Goal: Task Accomplishment & Management: Use online tool/utility

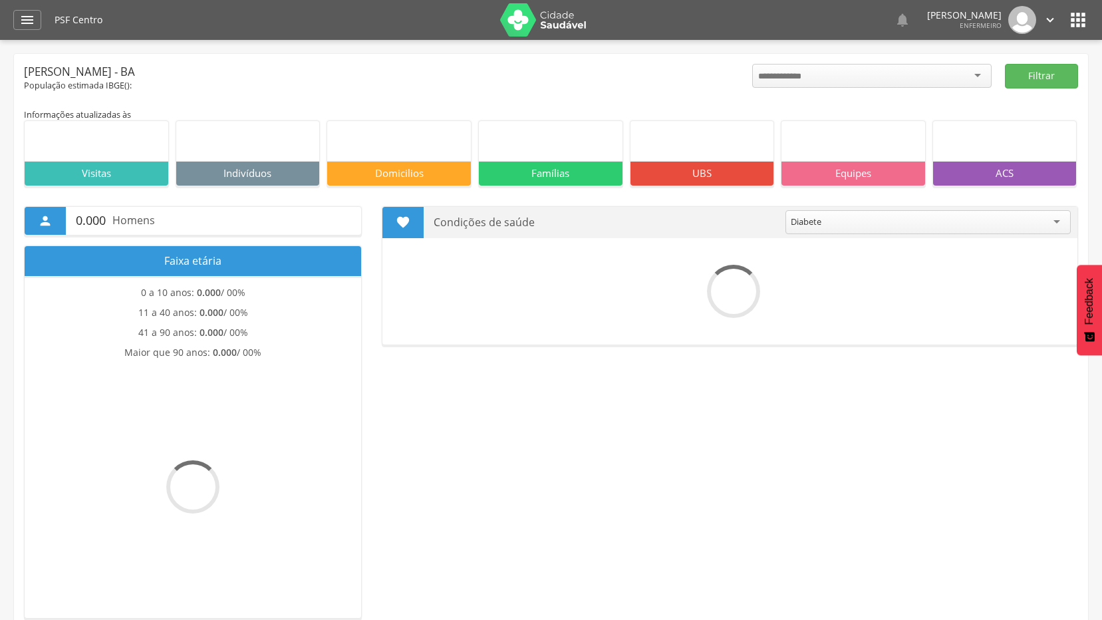
click at [24, 28] on div "" at bounding box center [27, 20] width 28 height 20
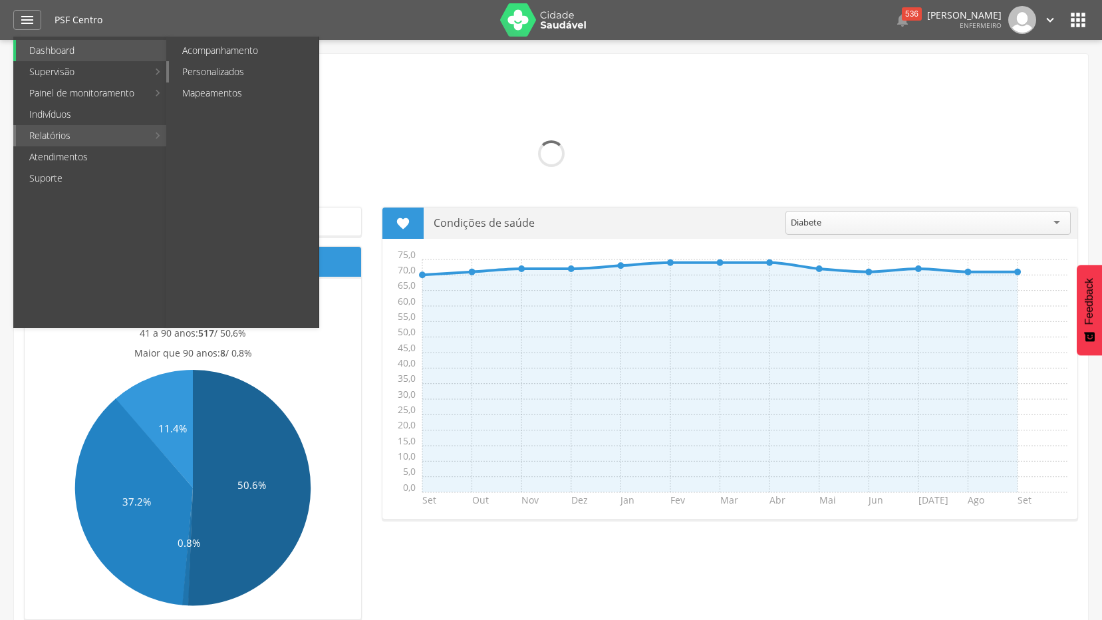
click at [257, 76] on link "Personalizados" at bounding box center [244, 71] width 150 height 21
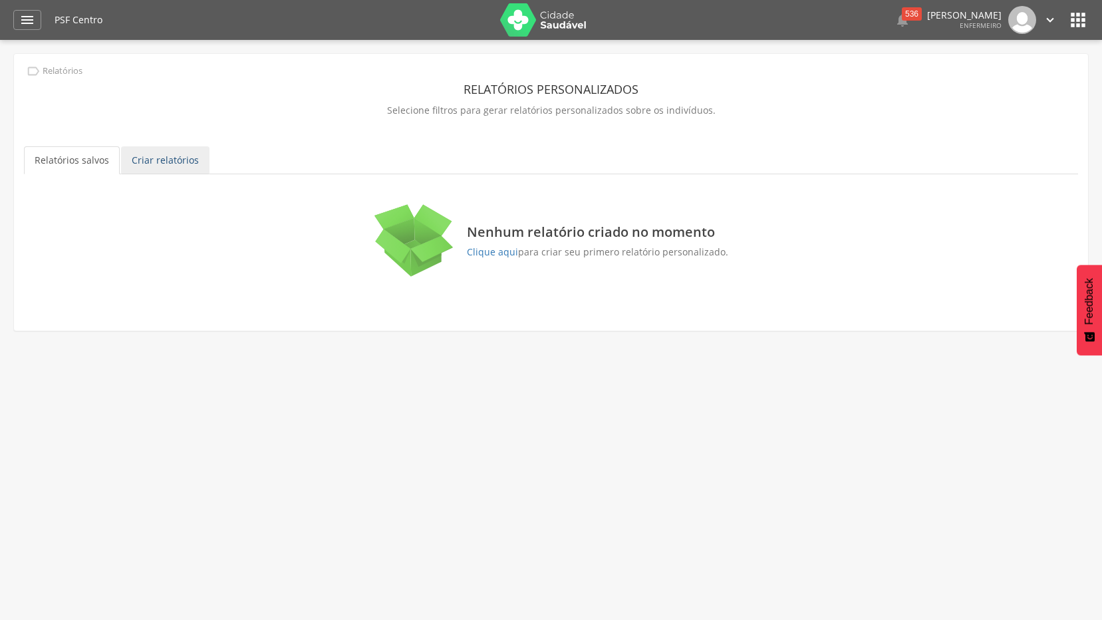
click at [174, 155] on link "Criar relatórios" at bounding box center [165, 160] width 88 height 28
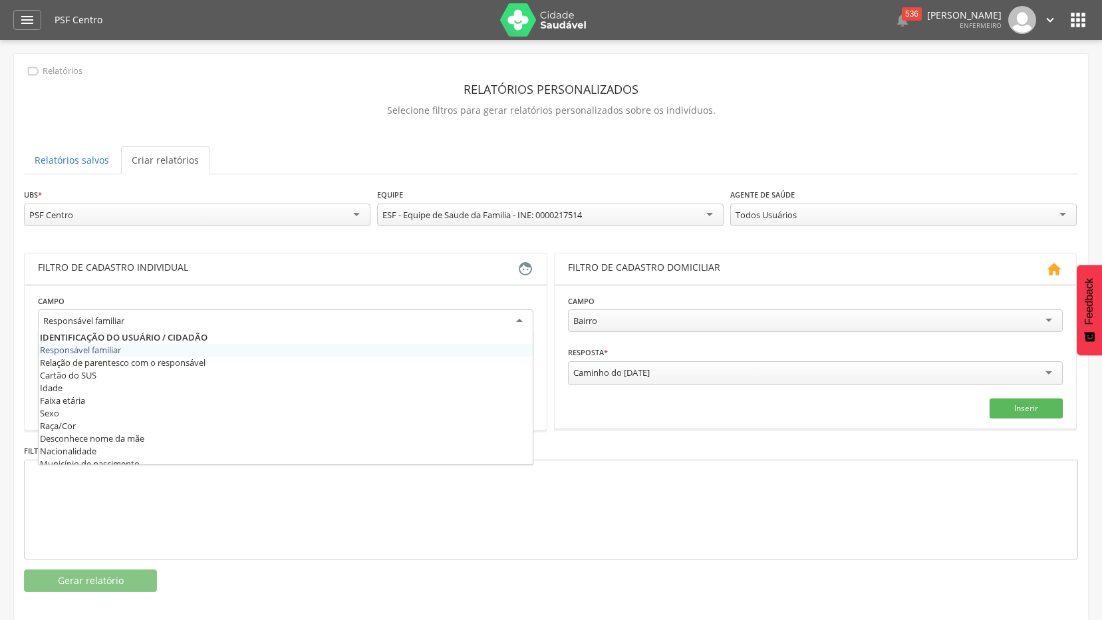
click at [261, 316] on div "Responsável familiar" at bounding box center [285, 321] width 495 height 24
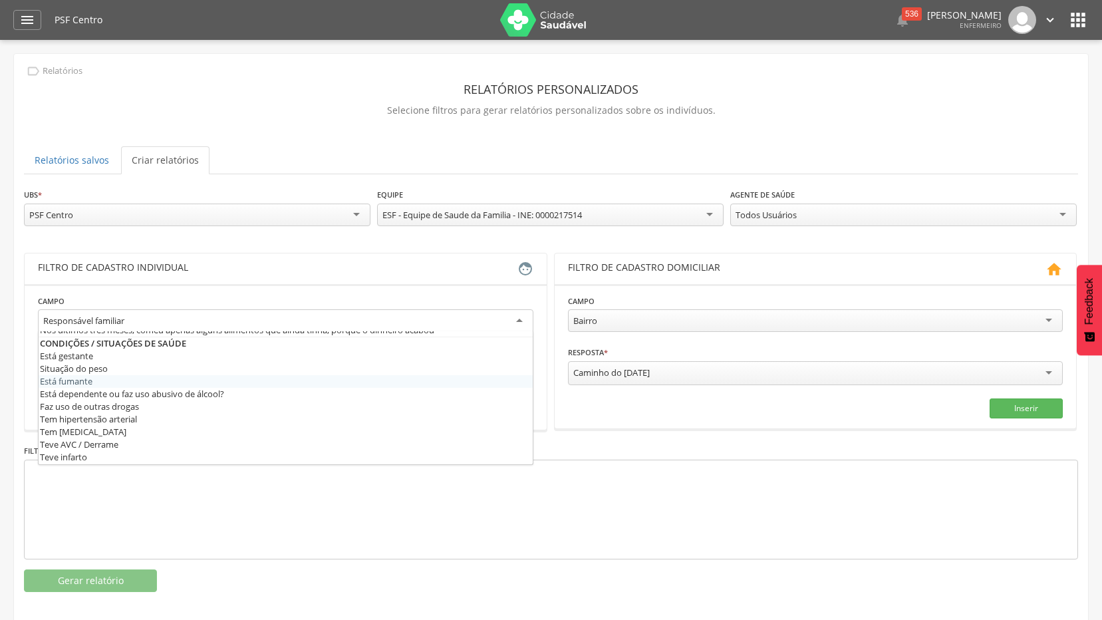
scroll to position [332, 0]
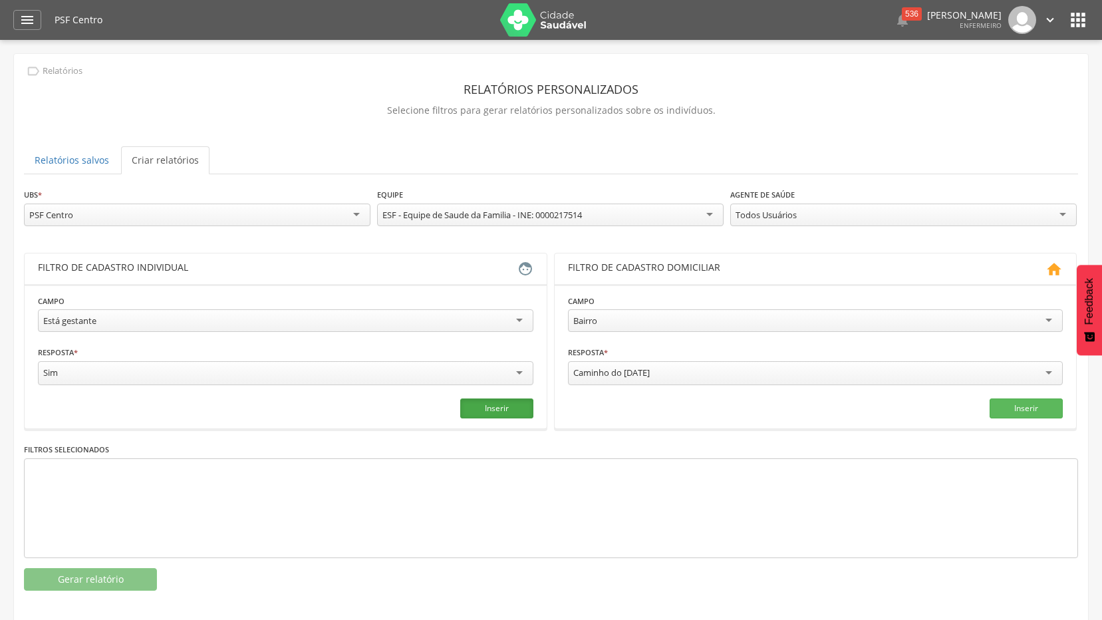
click at [495, 406] on button "Inserir" at bounding box center [496, 408] width 73 height 20
click at [76, 574] on button "Gerar relatório" at bounding box center [90, 579] width 133 height 23
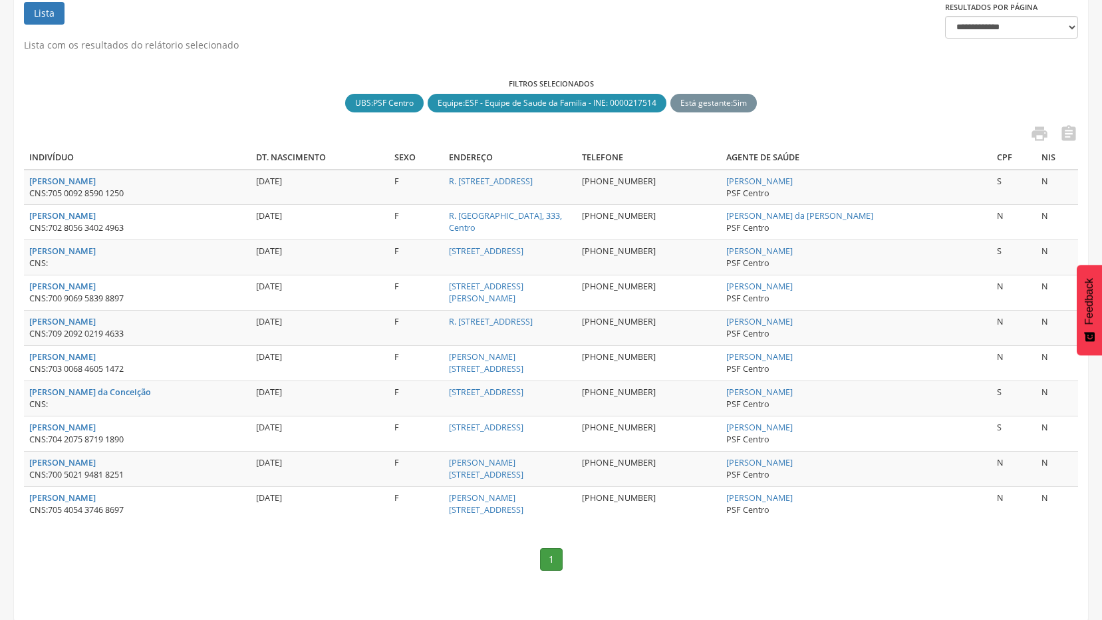
scroll to position [255, 0]
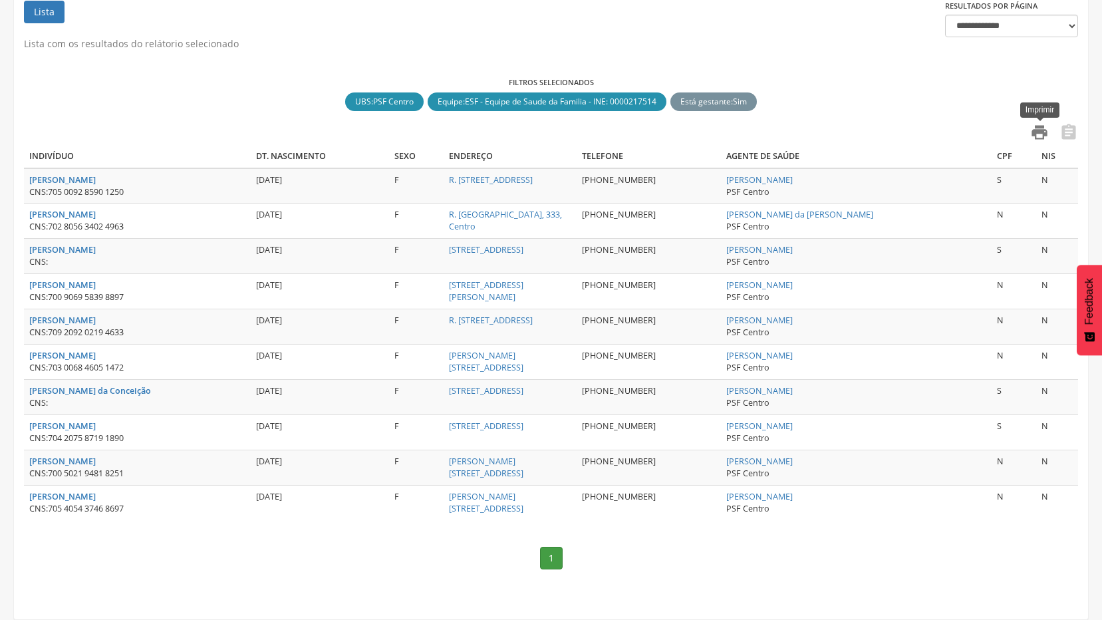
click at [1042, 134] on icon "" at bounding box center [1039, 132] width 19 height 19
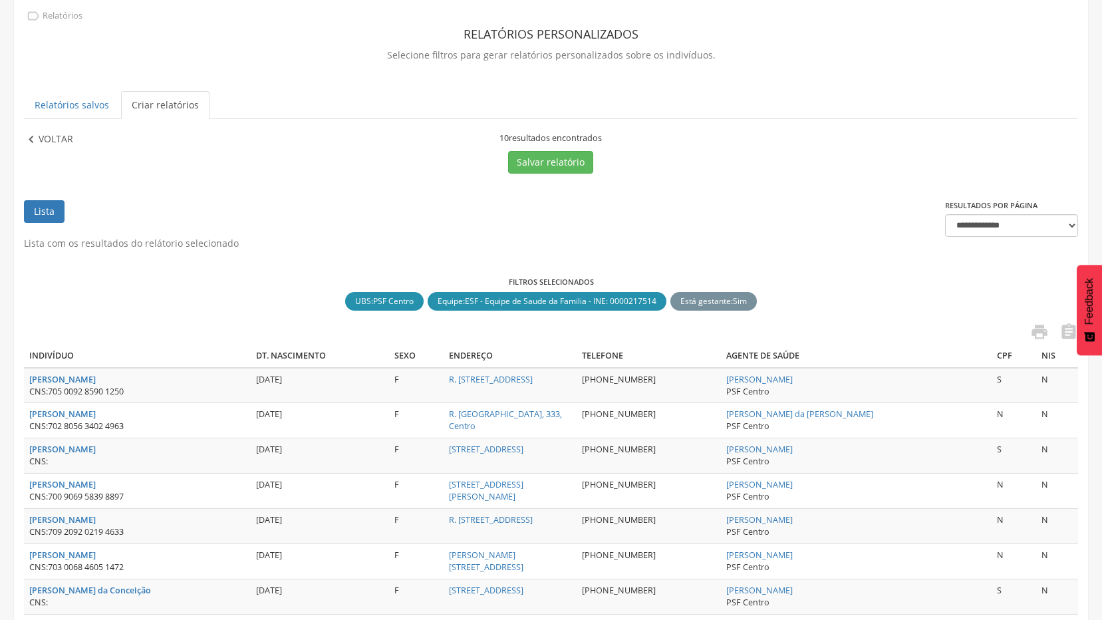
click at [50, 134] on p "Voltar" at bounding box center [56, 139] width 35 height 15
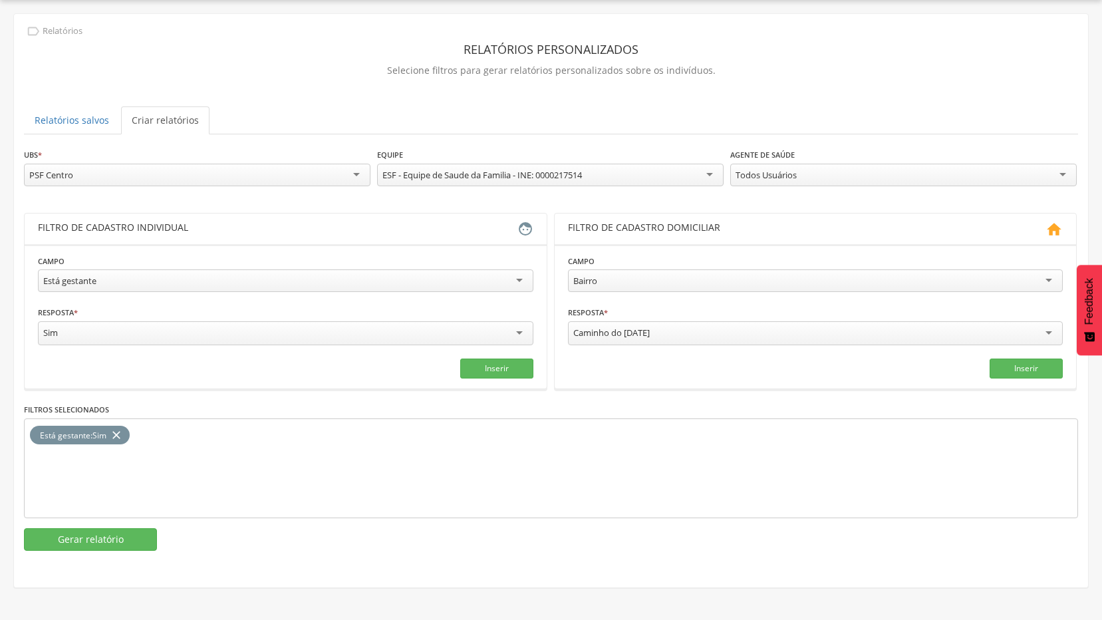
scroll to position [40, 0]
click at [201, 278] on div "Está gestante" at bounding box center [285, 280] width 495 height 23
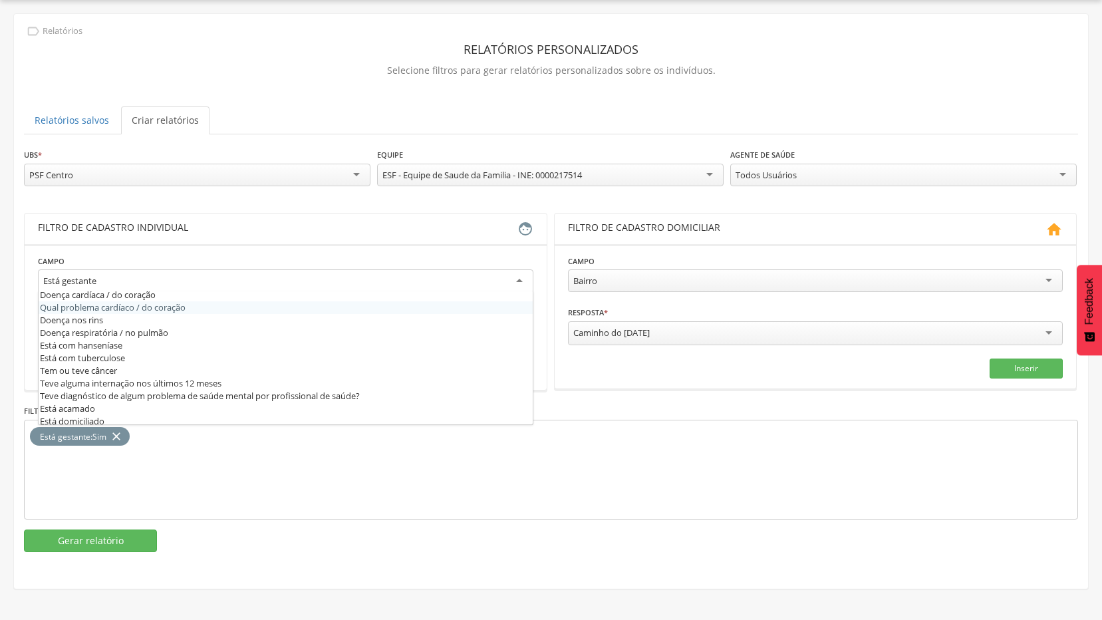
scroll to position [532, 0]
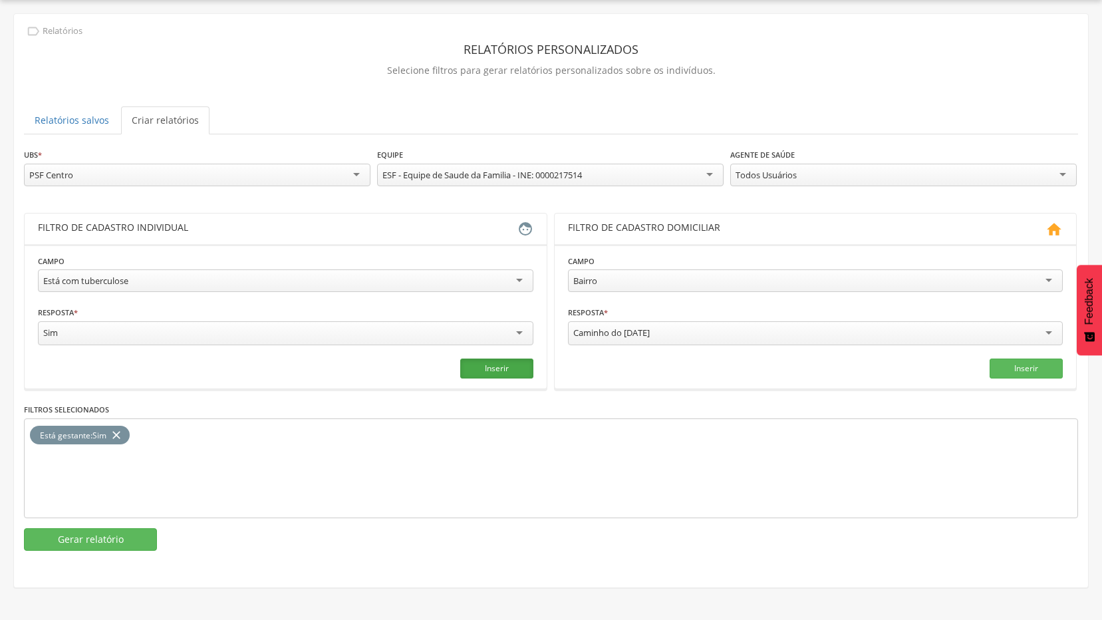
click at [485, 369] on button "Inserir" at bounding box center [496, 368] width 73 height 20
click at [120, 430] on icon "close" at bounding box center [116, 434] width 13 height 19
click at [128, 544] on button "Gerar relatório" at bounding box center [90, 539] width 133 height 23
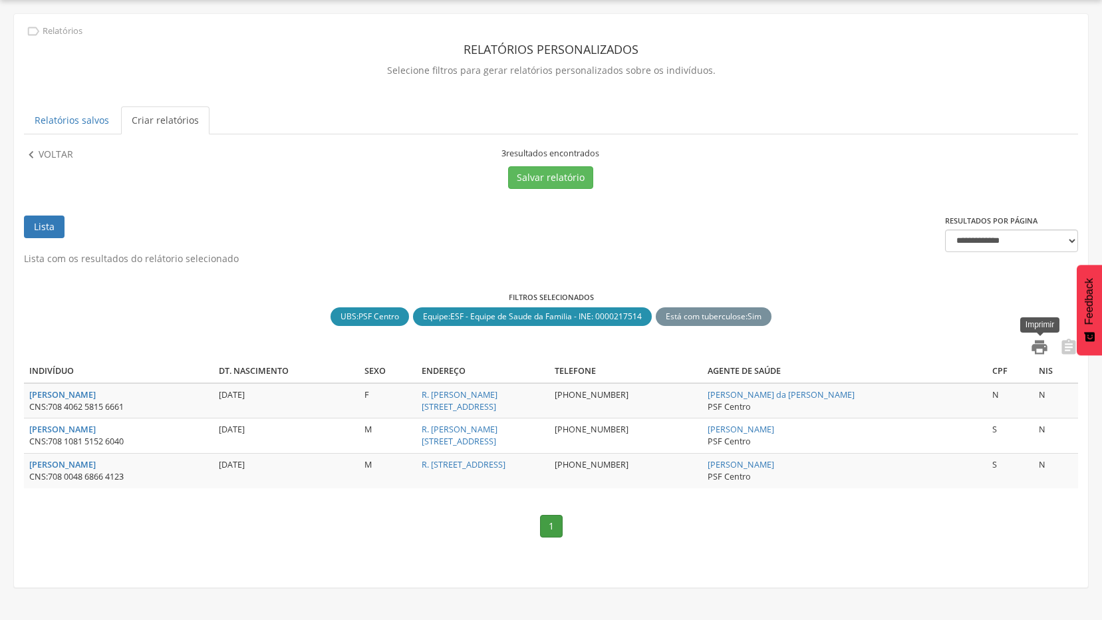
click at [1036, 349] on icon "" at bounding box center [1039, 347] width 19 height 19
click at [41, 154] on p "Voltar" at bounding box center [56, 155] width 35 height 15
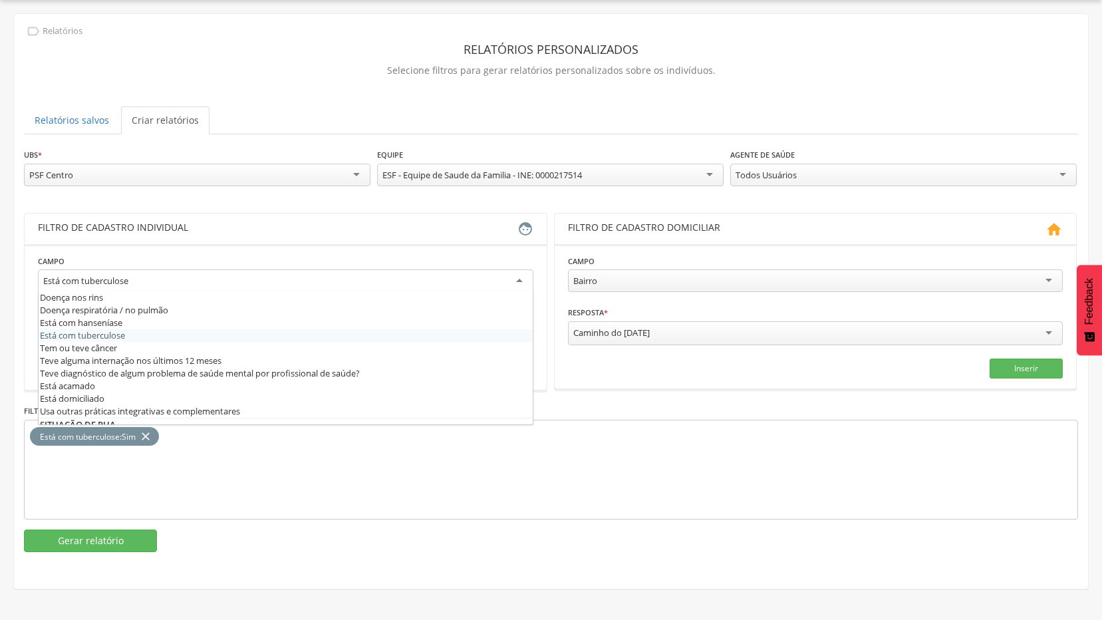
click at [453, 282] on div "Está com tuberculose" at bounding box center [285, 281] width 495 height 24
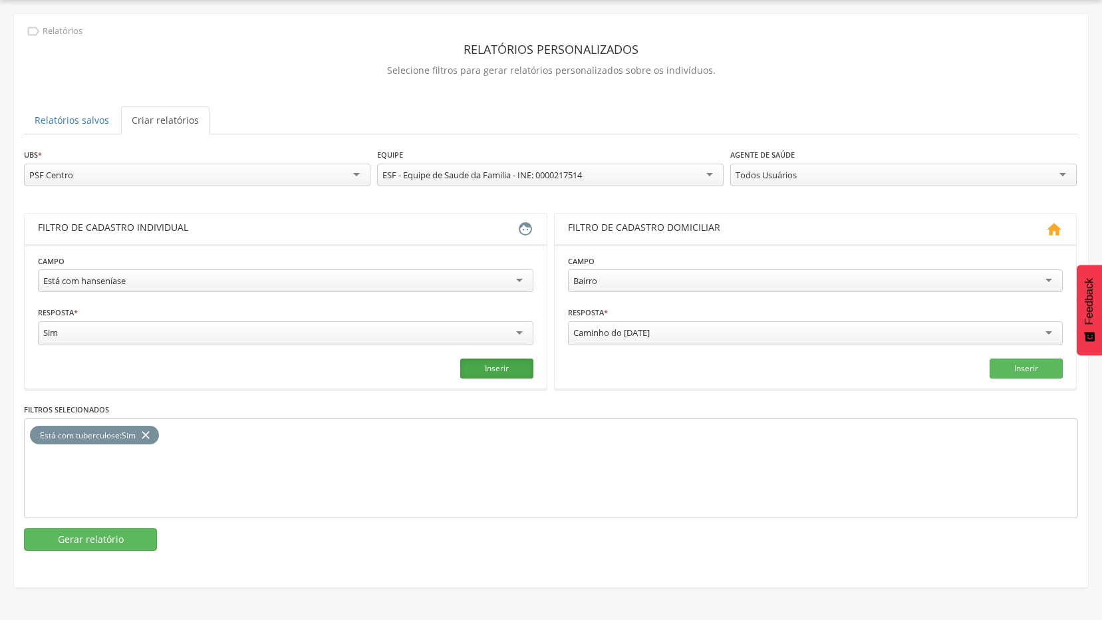
click at [492, 374] on button "Inserir" at bounding box center [496, 368] width 73 height 20
click at [144, 428] on icon "close" at bounding box center [145, 434] width 13 height 19
click at [106, 534] on button "Gerar relatório" at bounding box center [90, 539] width 133 height 23
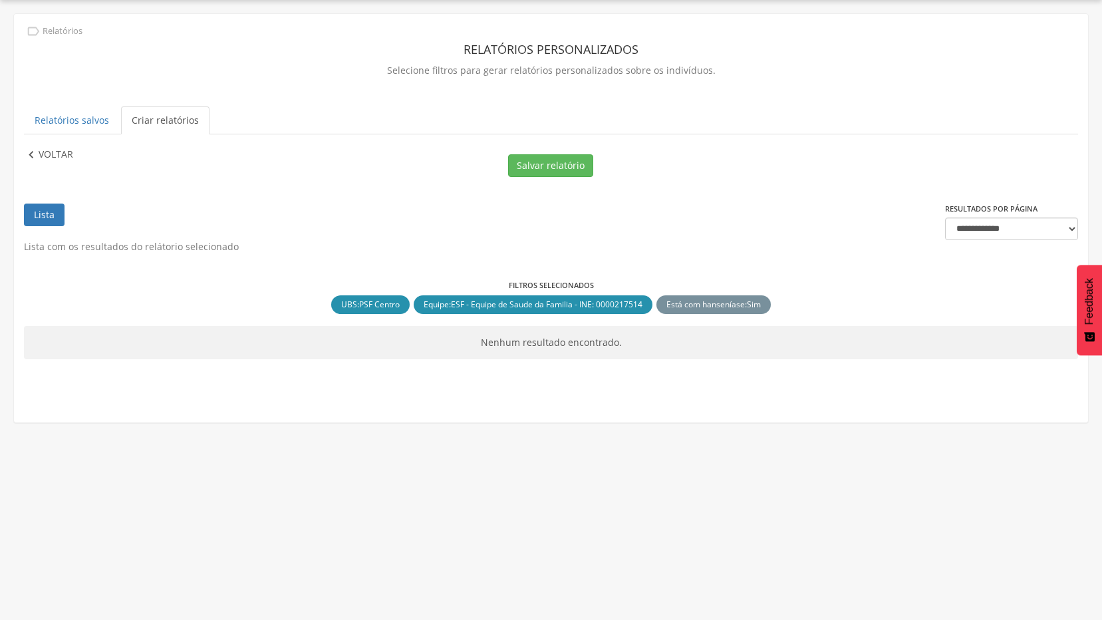
click at [52, 156] on p "Voltar" at bounding box center [56, 155] width 35 height 15
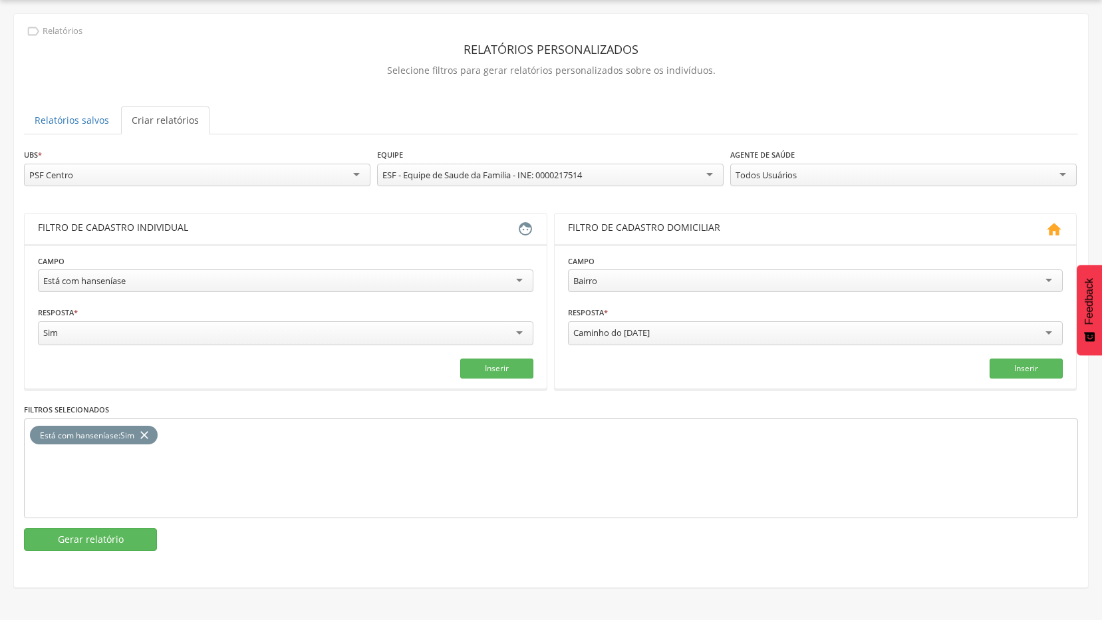
click at [211, 286] on div "Está com hanseníase" at bounding box center [285, 280] width 495 height 23
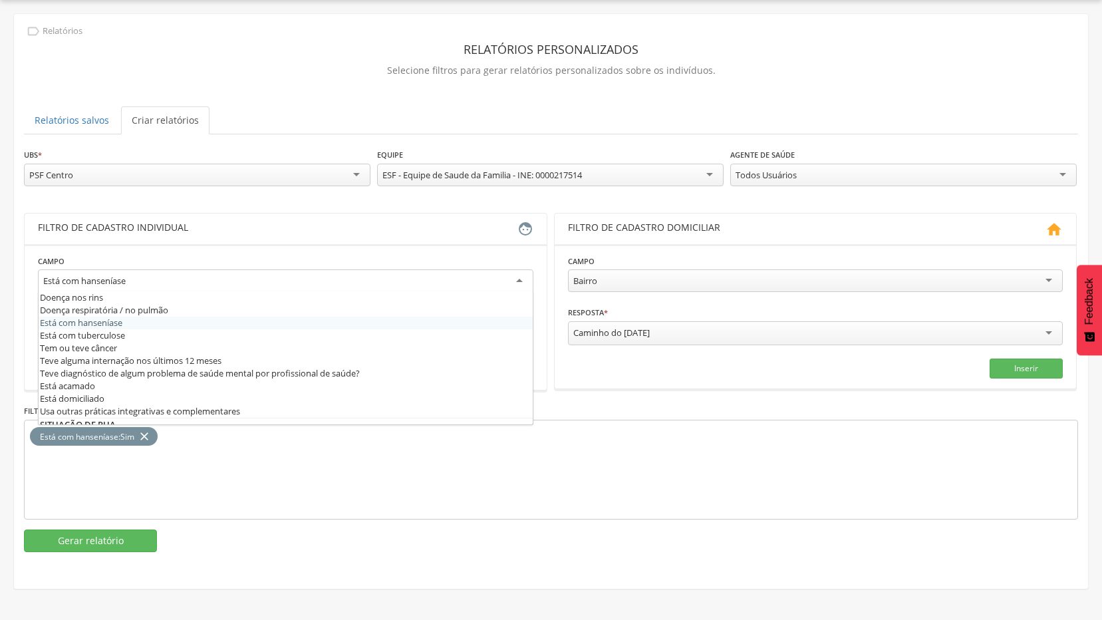
scroll to position [598, 0]
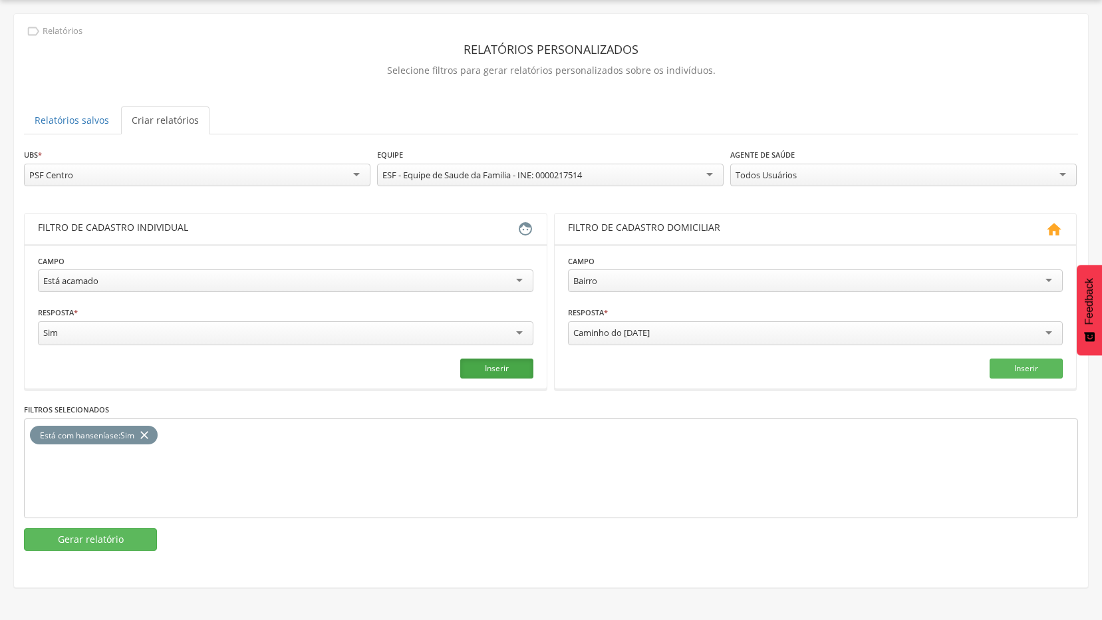
click at [496, 368] on button "Inserir" at bounding box center [496, 368] width 73 height 20
click at [148, 430] on icon "close" at bounding box center [144, 434] width 13 height 19
click at [101, 528] on button "Gerar relatório" at bounding box center [90, 539] width 133 height 23
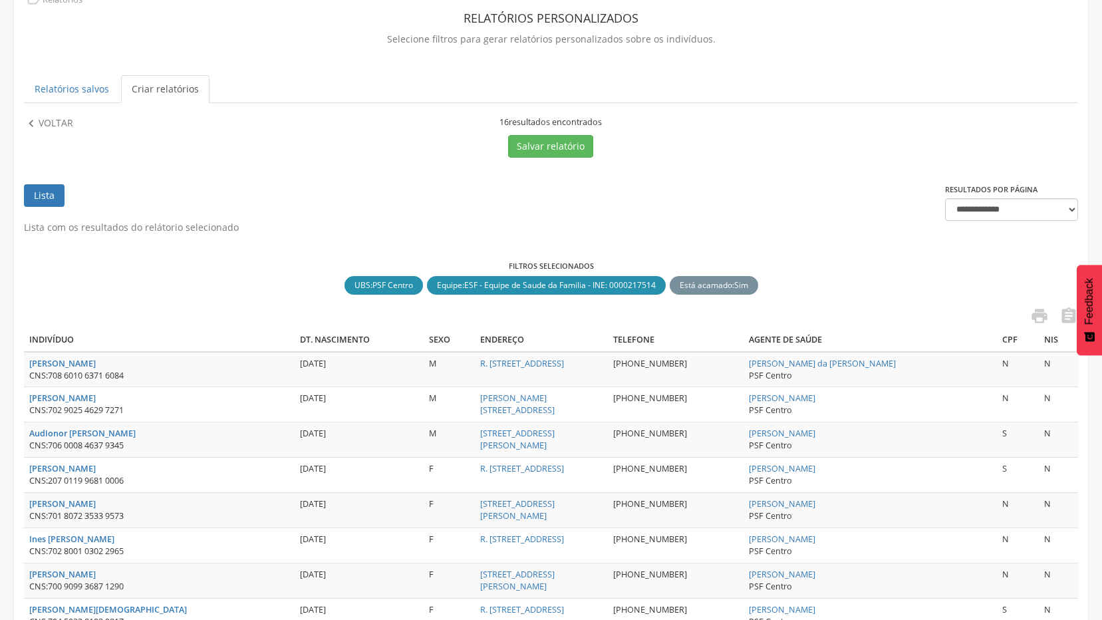
scroll to position [67, 0]
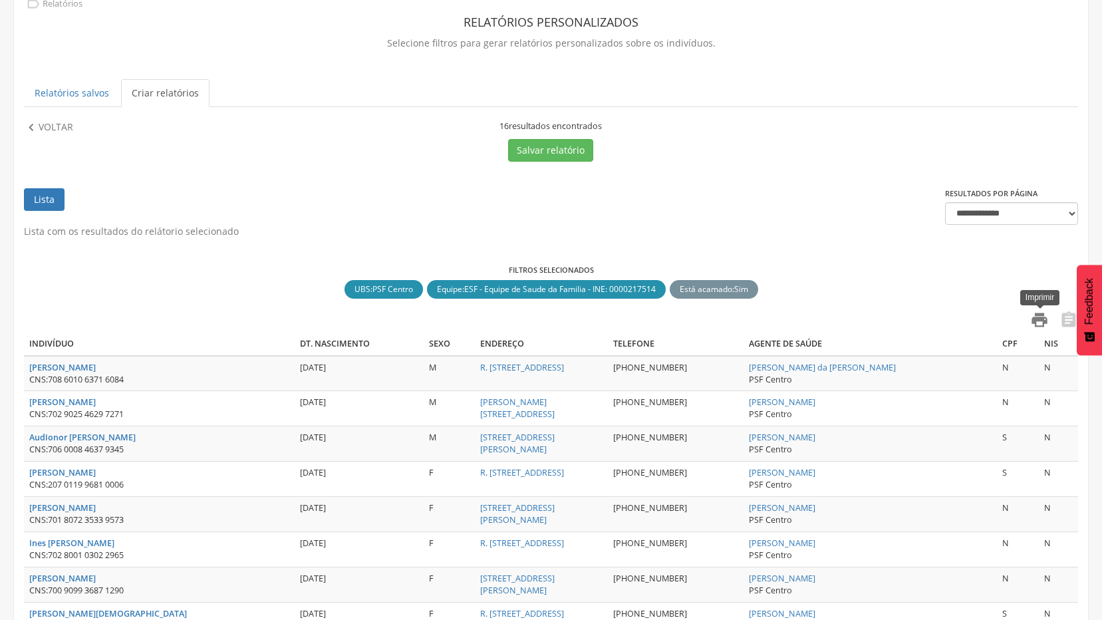
click at [1036, 318] on icon "" at bounding box center [1039, 319] width 19 height 19
click at [48, 133] on p "Voltar" at bounding box center [56, 127] width 35 height 15
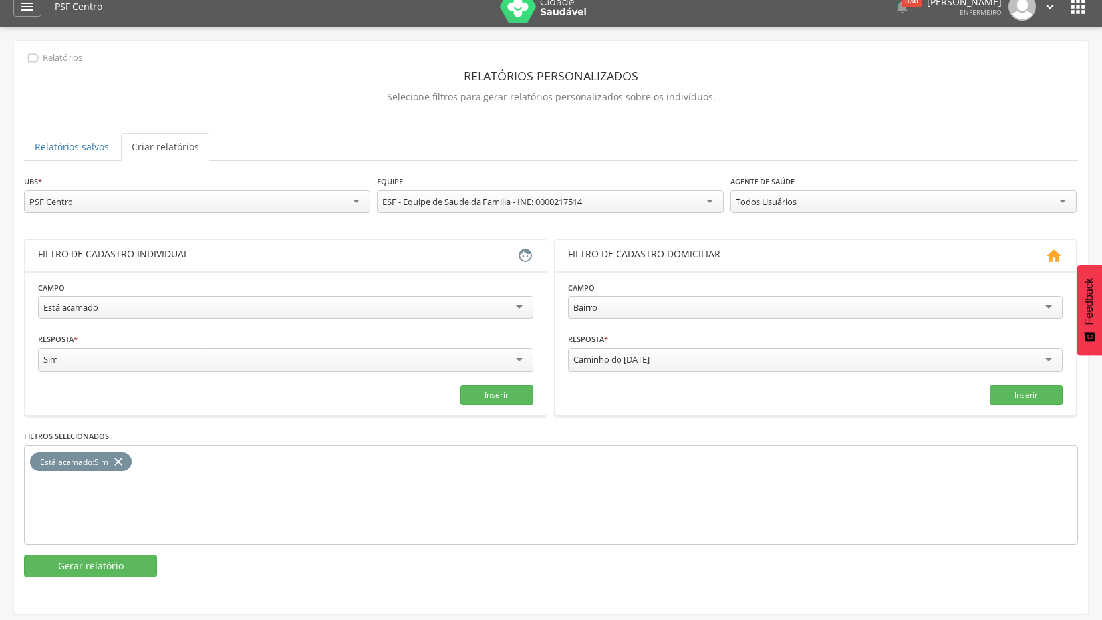
scroll to position [0, 0]
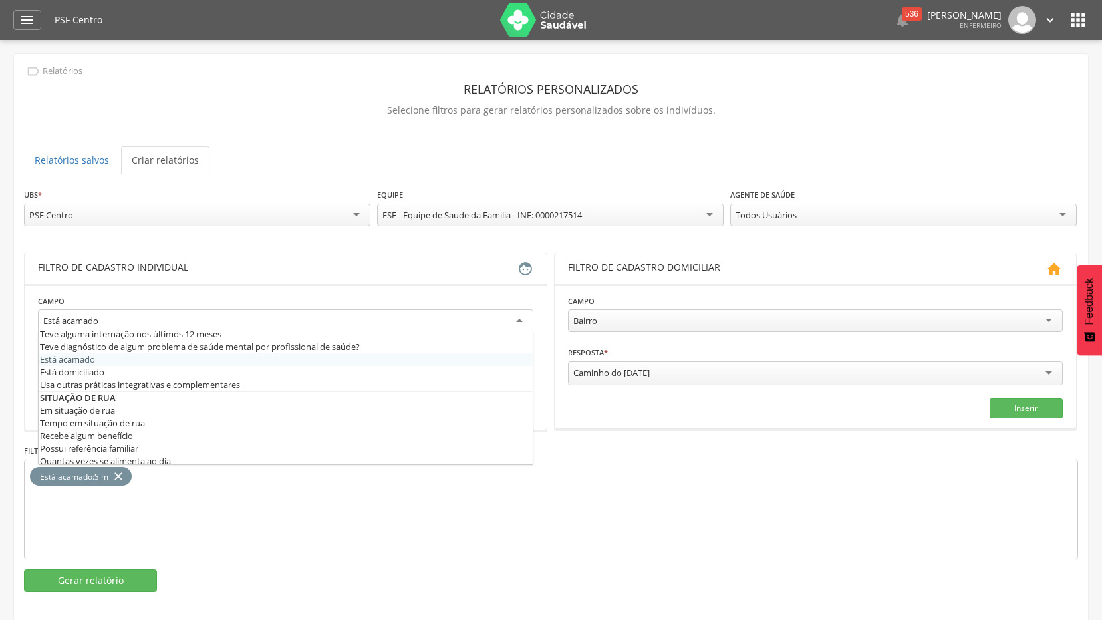
click at [200, 318] on div "Está acamado" at bounding box center [285, 321] width 495 height 24
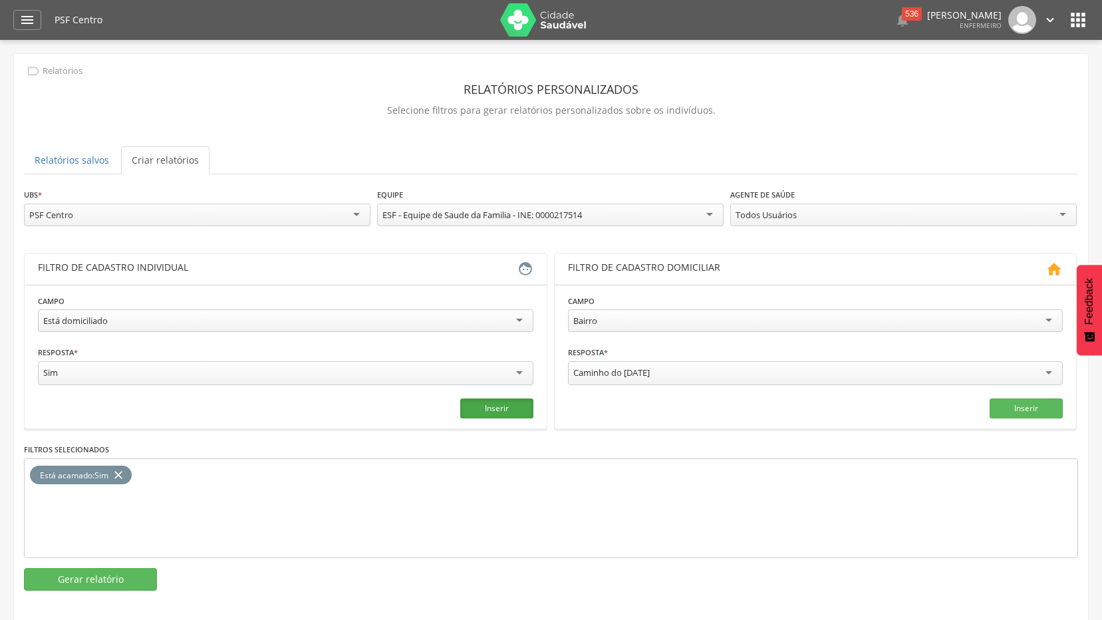
click at [483, 408] on button "Inserir" at bounding box center [496, 408] width 73 height 20
click at [117, 469] on icon "close" at bounding box center [118, 474] width 13 height 19
click at [892, 226] on div "Todos Usuários Todos Usuários [PERSON_NAME] [PERSON_NAME] [PERSON_NAME] [PERSON…" at bounding box center [903, 216] width 346 height 26
click at [908, 207] on div "Todos Usuários" at bounding box center [903, 214] width 346 height 23
click at [111, 577] on button "Gerar relatório" at bounding box center [90, 579] width 133 height 23
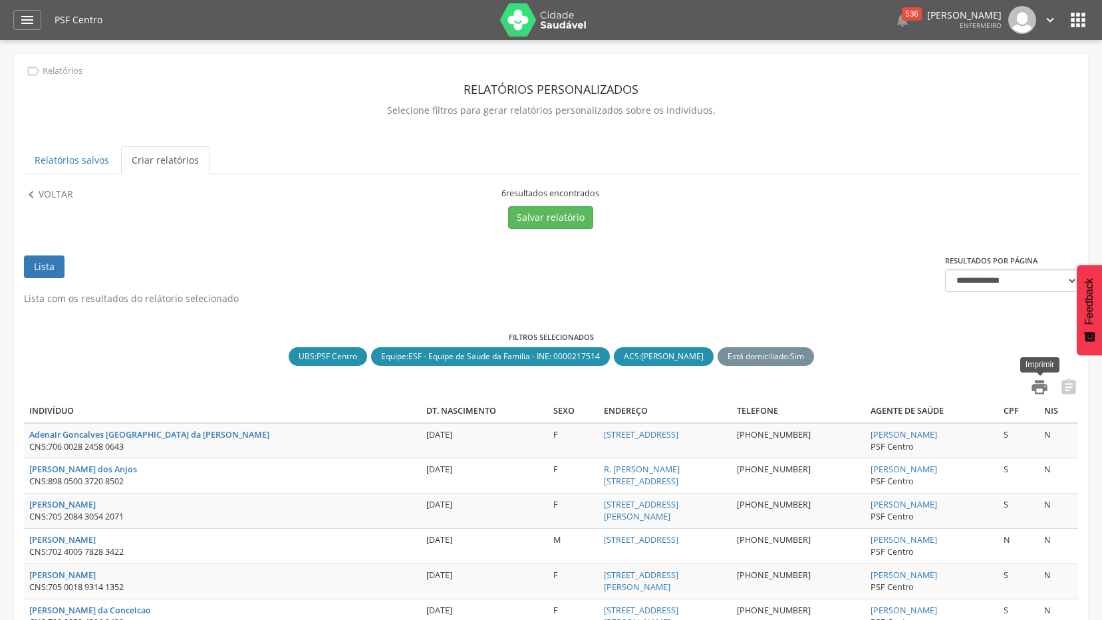
click at [1036, 380] on icon "" at bounding box center [1039, 387] width 19 height 19
click at [76, 194] on div " Voltar" at bounding box center [57, 194] width 66 height 15
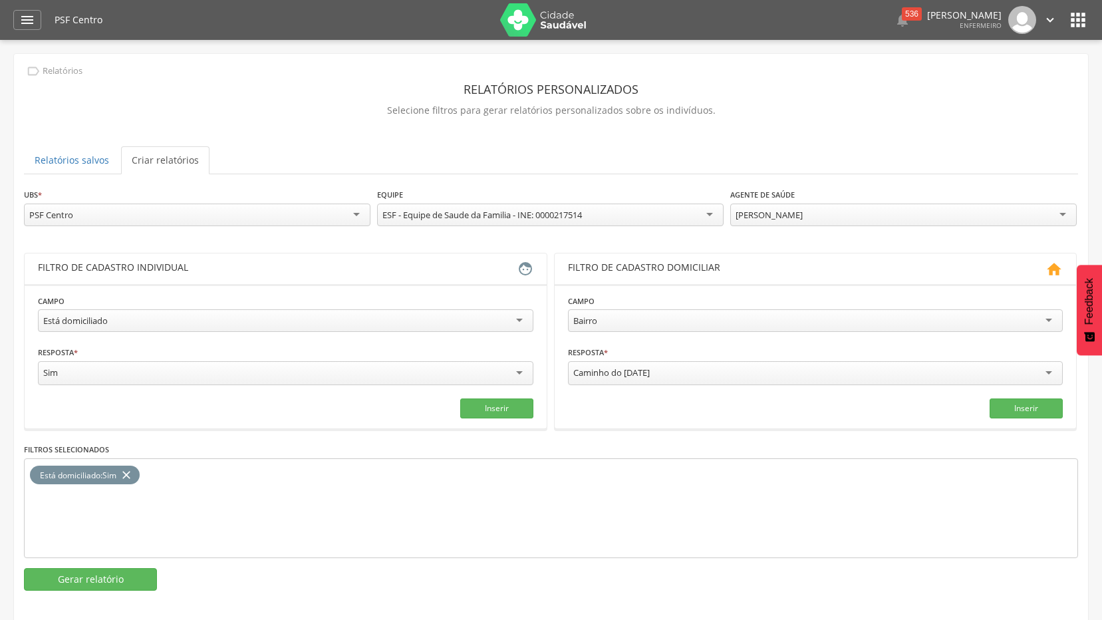
click at [1060, 217] on div "[PERSON_NAME]" at bounding box center [903, 214] width 346 height 23
click at [86, 574] on button "Gerar relatório" at bounding box center [90, 579] width 133 height 23
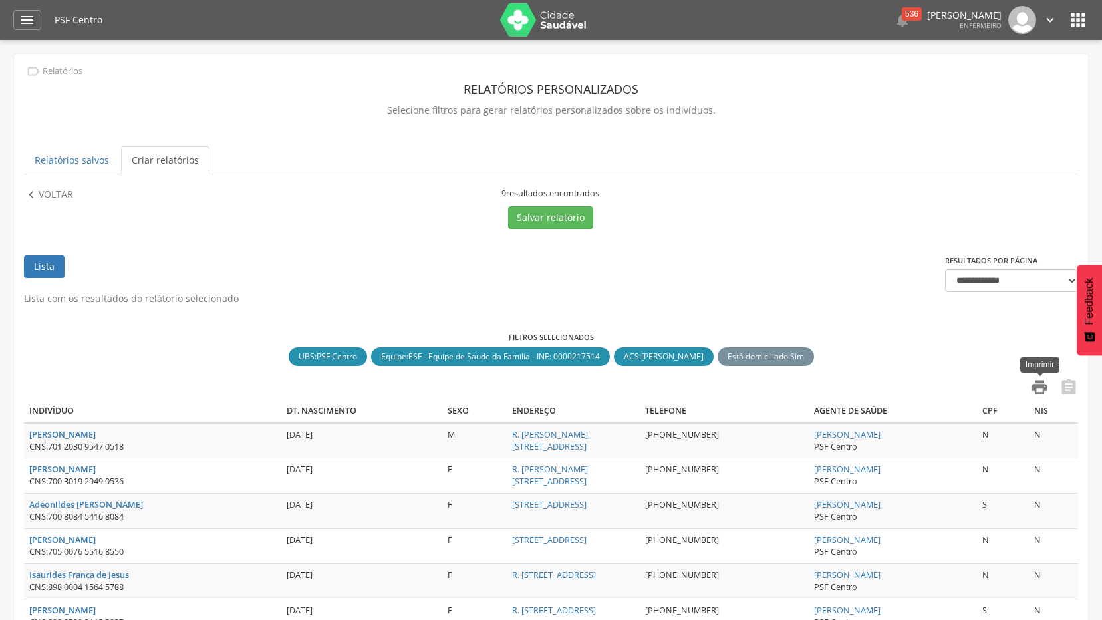
click at [1035, 386] on icon "" at bounding box center [1039, 387] width 19 height 19
click at [48, 199] on p "Voltar" at bounding box center [56, 194] width 35 height 15
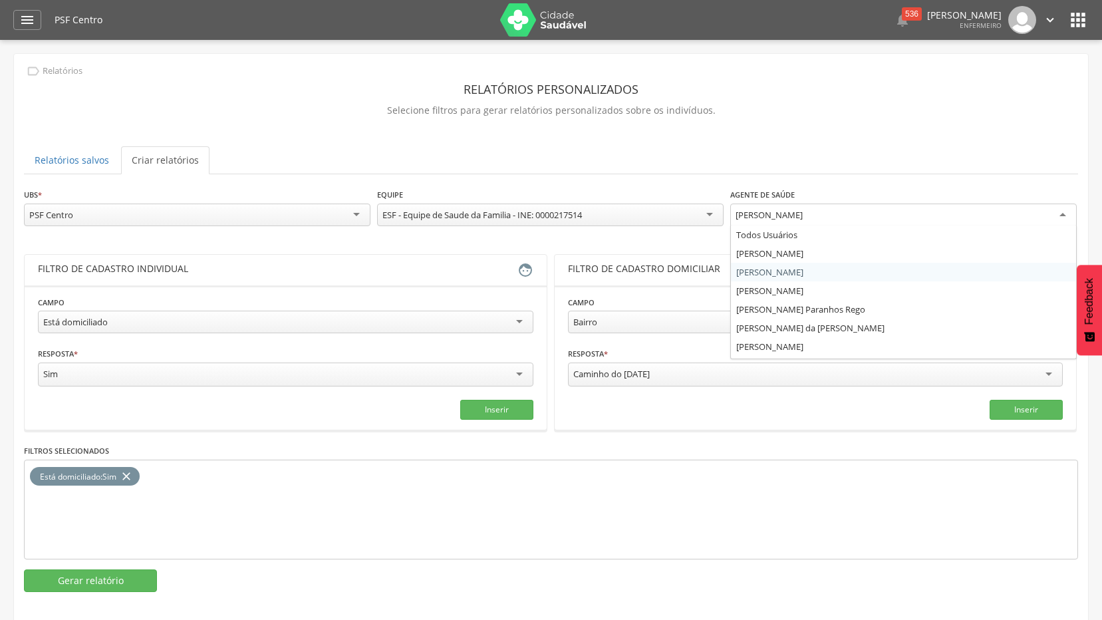
click at [953, 217] on div "[PERSON_NAME]" at bounding box center [903, 215] width 346 height 24
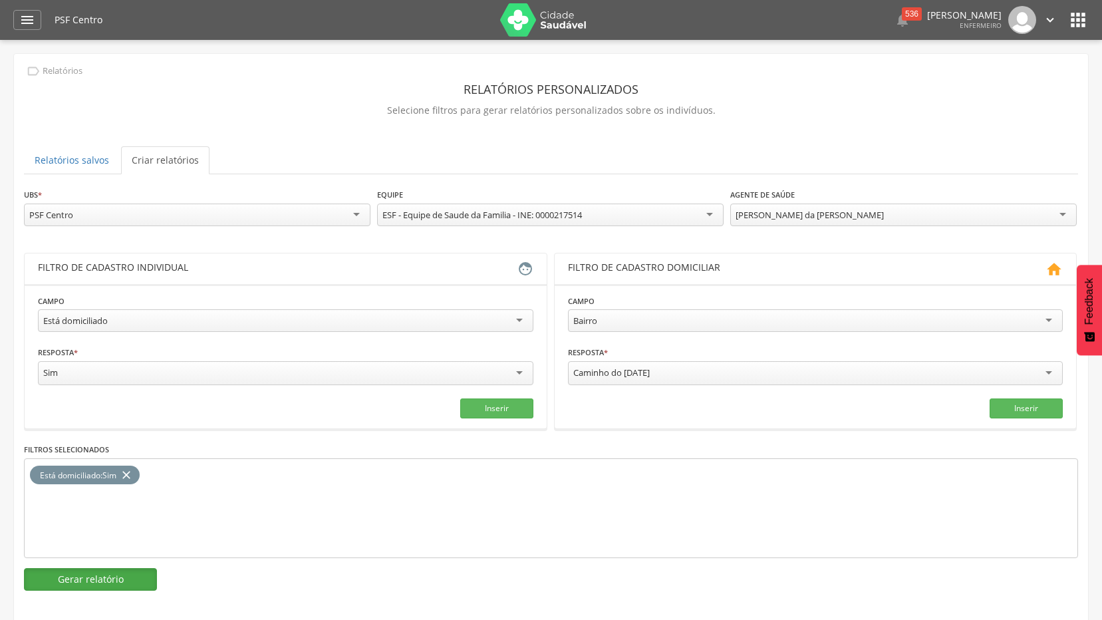
click at [101, 584] on button "Gerar relatório" at bounding box center [90, 579] width 133 height 23
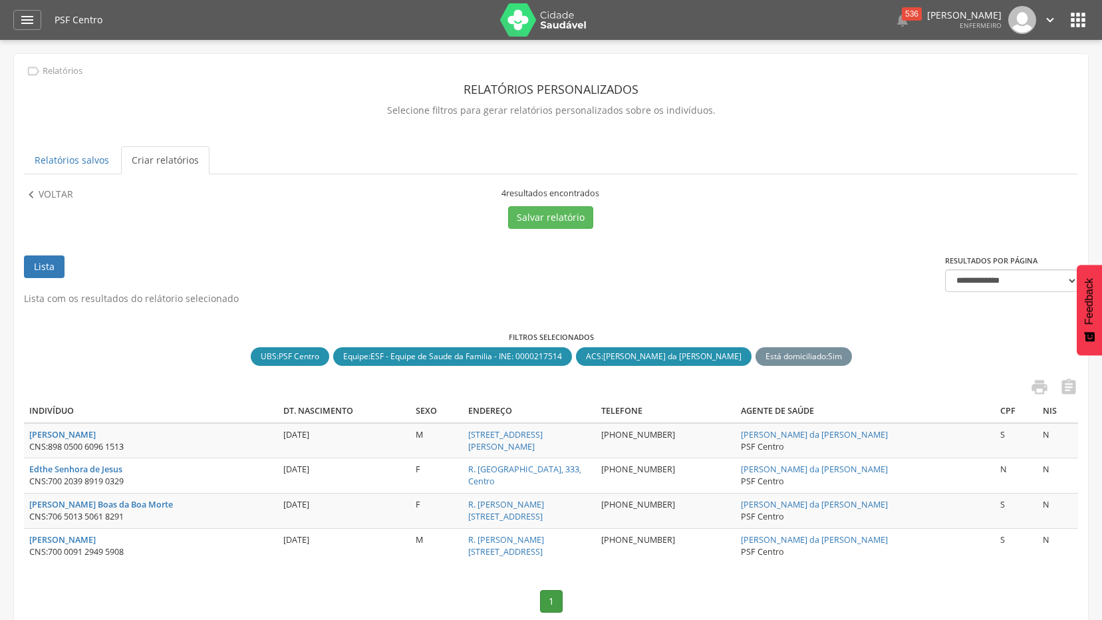
scroll to position [43, 0]
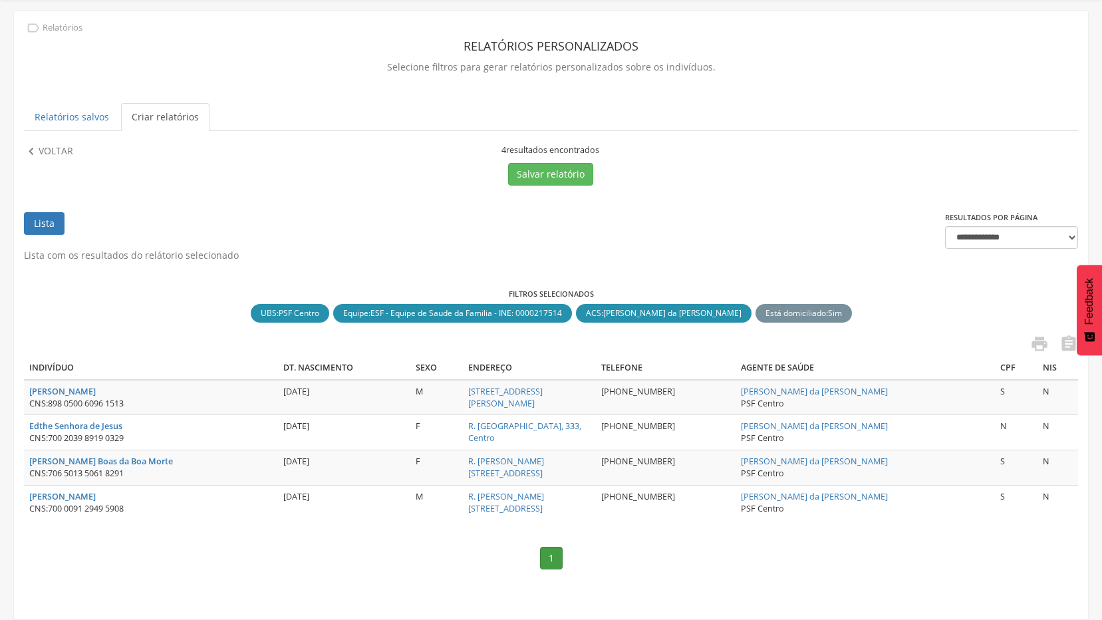
click at [1029, 345] on link "" at bounding box center [1035, 345] width 27 height 22
click at [62, 146] on p "Voltar" at bounding box center [56, 151] width 35 height 15
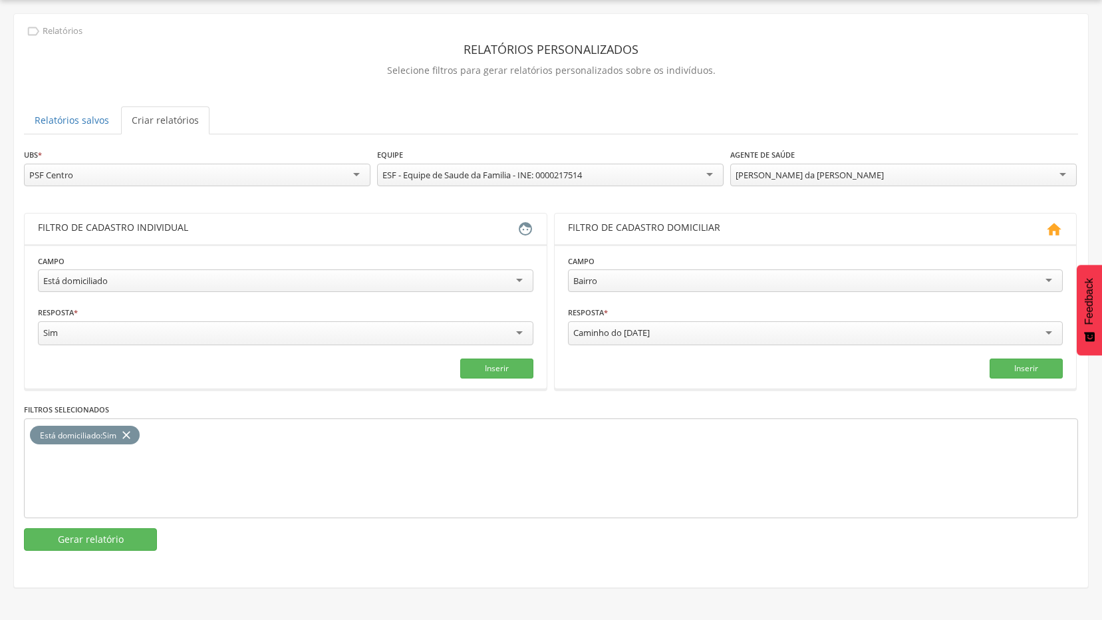
click at [1056, 171] on div "[PERSON_NAME] da [PERSON_NAME]" at bounding box center [903, 175] width 346 height 23
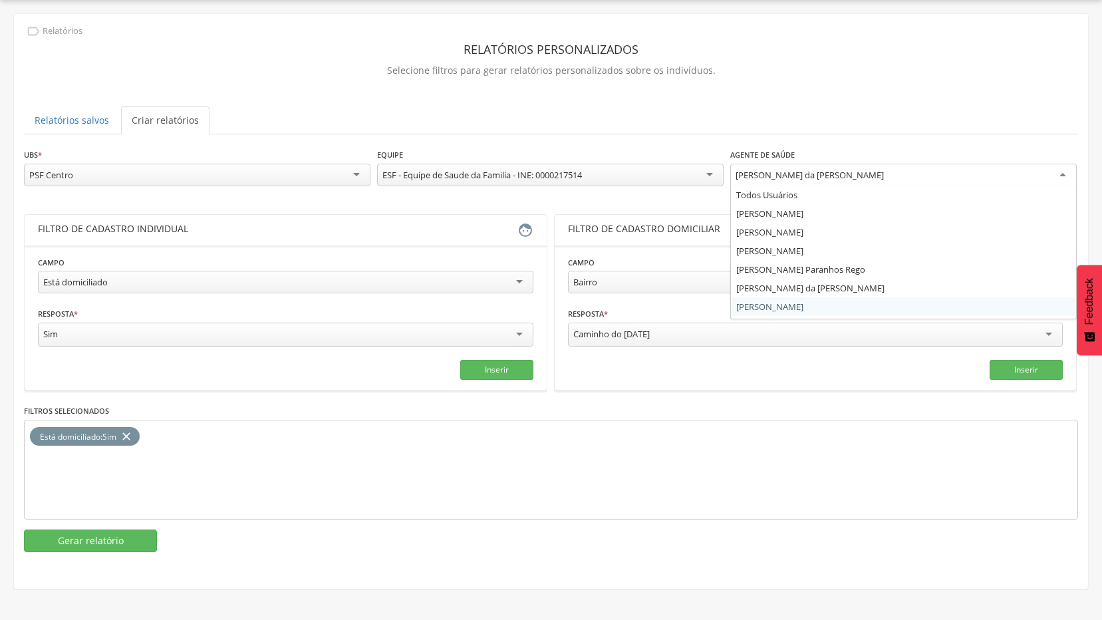
scroll to position [0, 0]
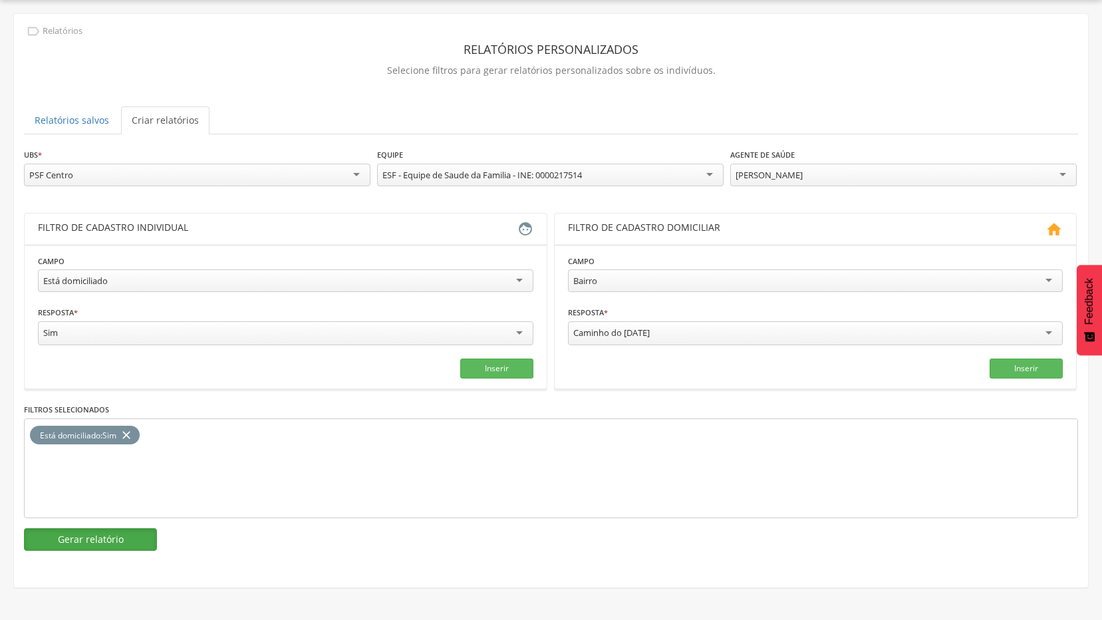
click at [77, 531] on button "Gerar relatório" at bounding box center [90, 539] width 133 height 23
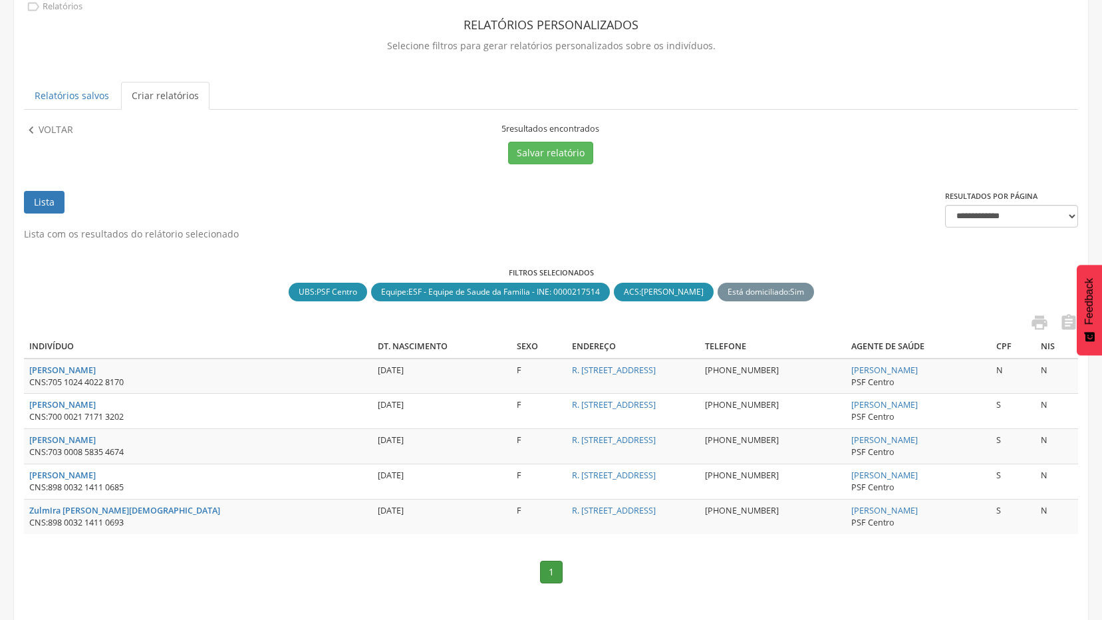
scroll to position [78, 0]
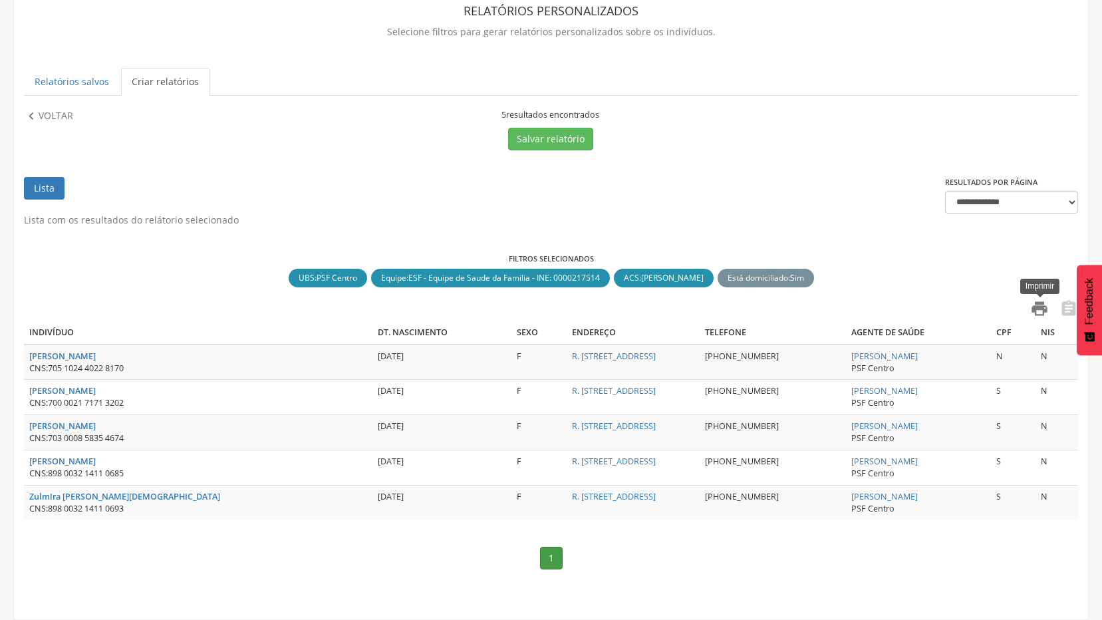
click at [1033, 304] on icon "" at bounding box center [1039, 308] width 19 height 19
click at [57, 120] on p "Voltar" at bounding box center [56, 116] width 35 height 15
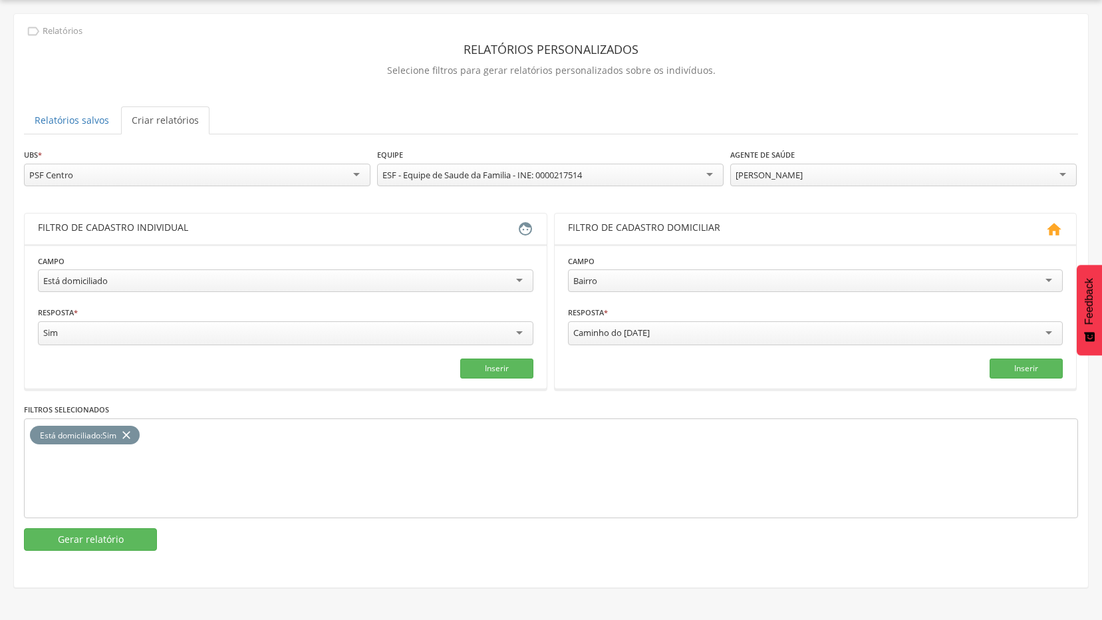
click at [872, 177] on div "[PERSON_NAME]" at bounding box center [903, 175] width 346 height 23
click at [98, 543] on button "Gerar relatório" at bounding box center [90, 539] width 133 height 23
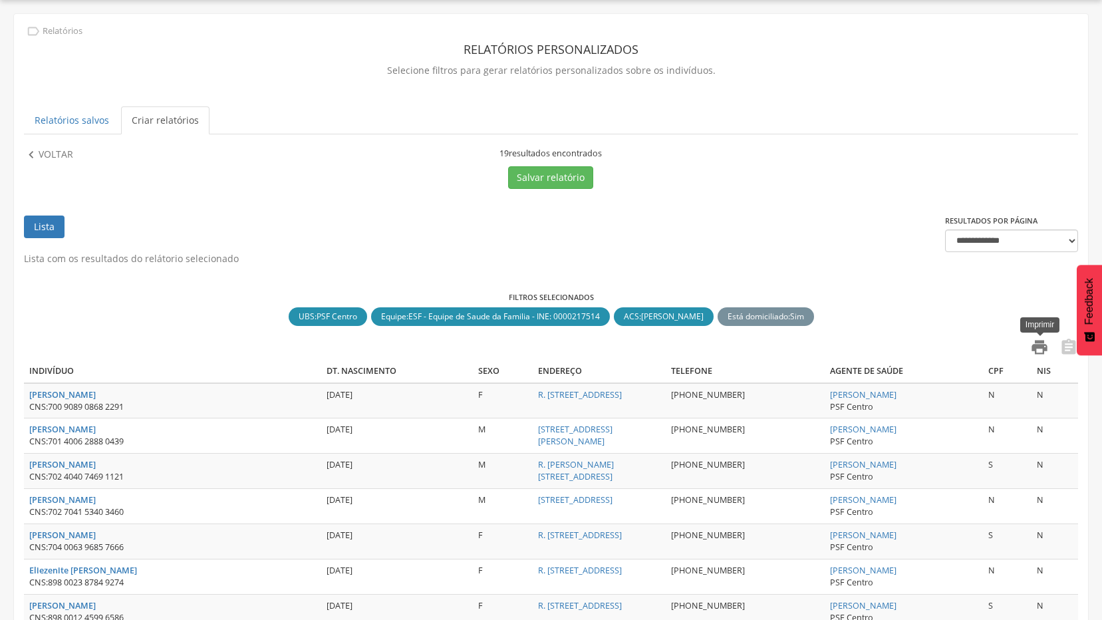
click at [1038, 349] on icon "" at bounding box center [1039, 347] width 19 height 19
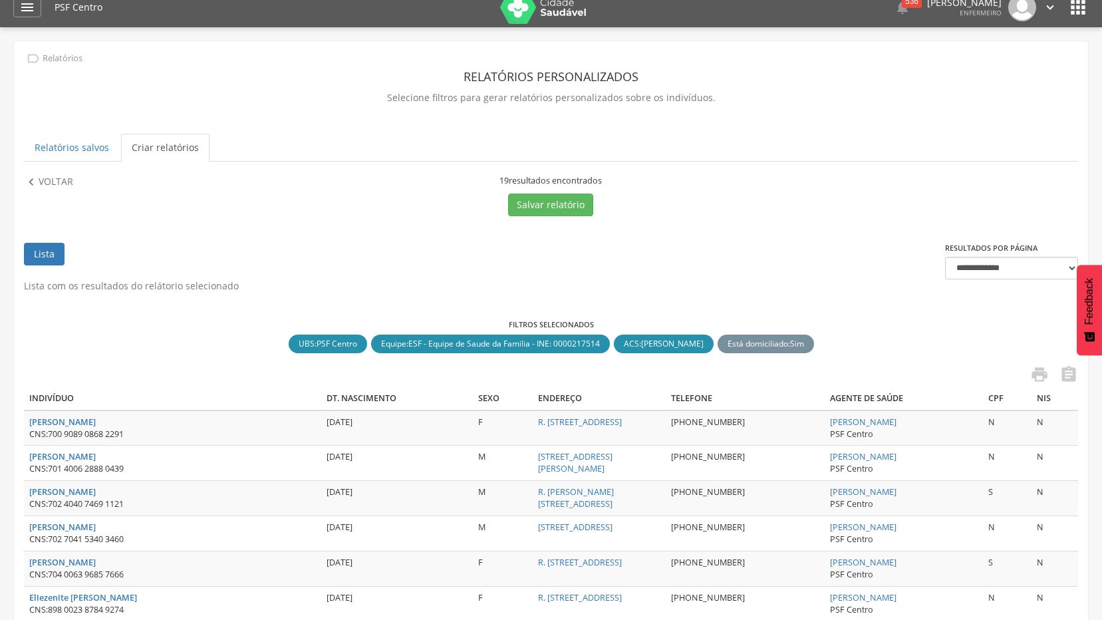
scroll to position [0, 0]
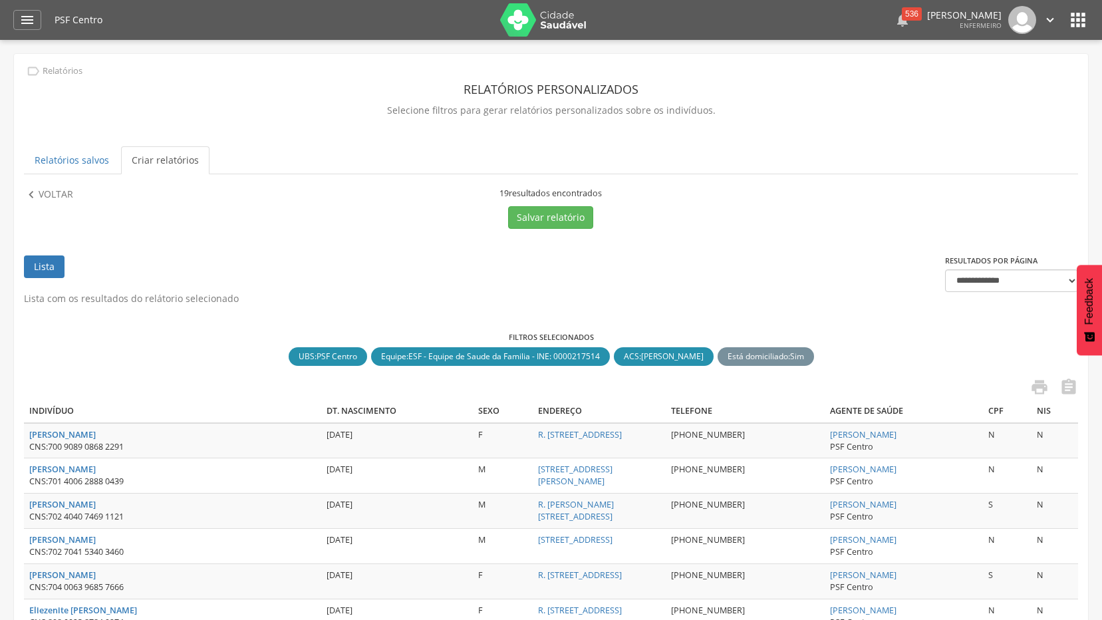
click at [902, 18] on div "536" at bounding box center [912, 13] width 20 height 13
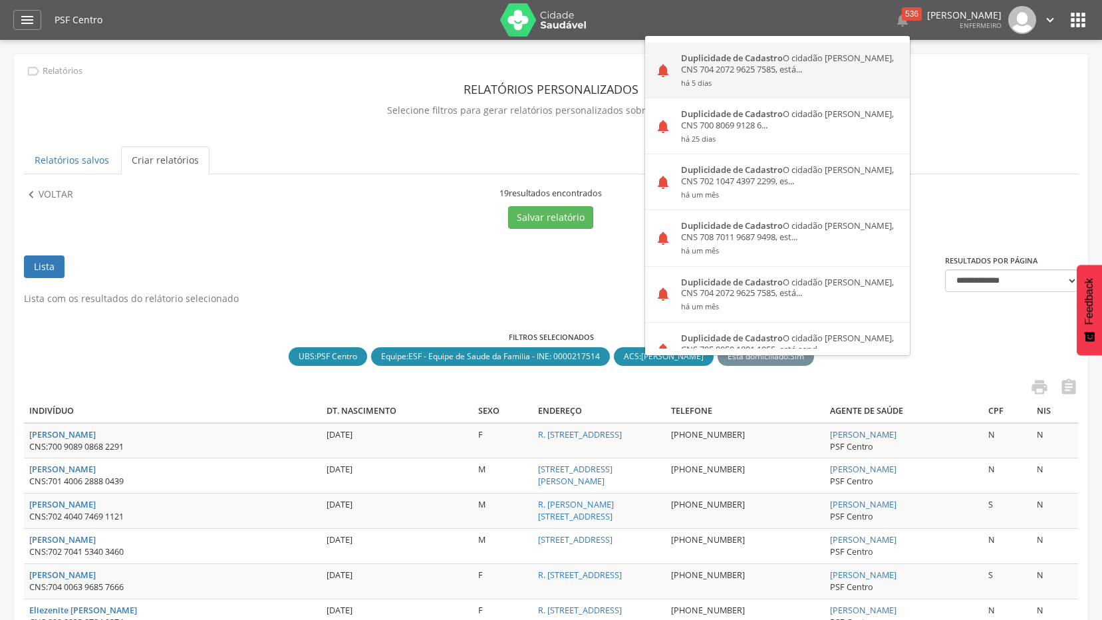
click at [774, 70] on div "Duplicidade de Cadastro O cidadão [PERSON_NAME], CNS 704 2072 9625 7585, está..…" at bounding box center [790, 70] width 239 height 55
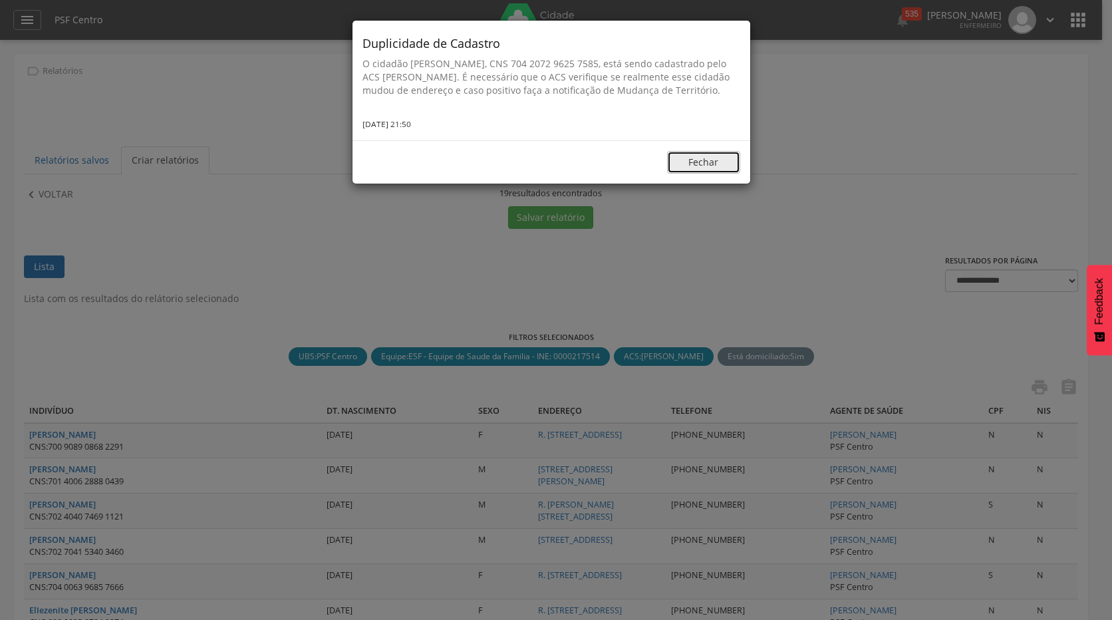
click at [682, 174] on button "Fechar" at bounding box center [703, 162] width 73 height 23
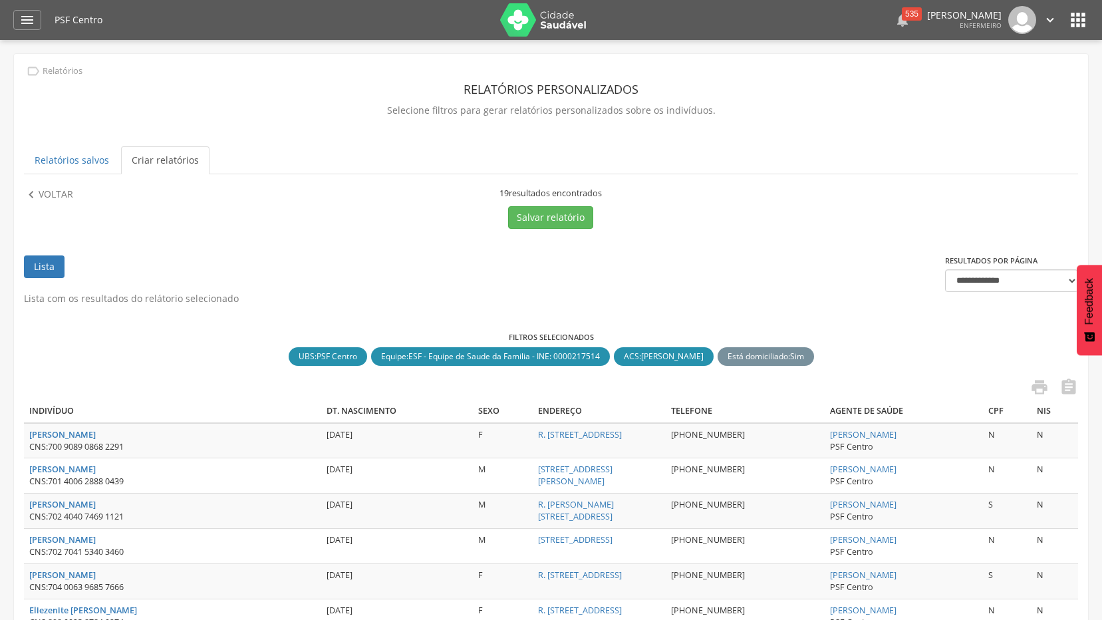
click at [902, 19] on div "535" at bounding box center [912, 13] width 20 height 13
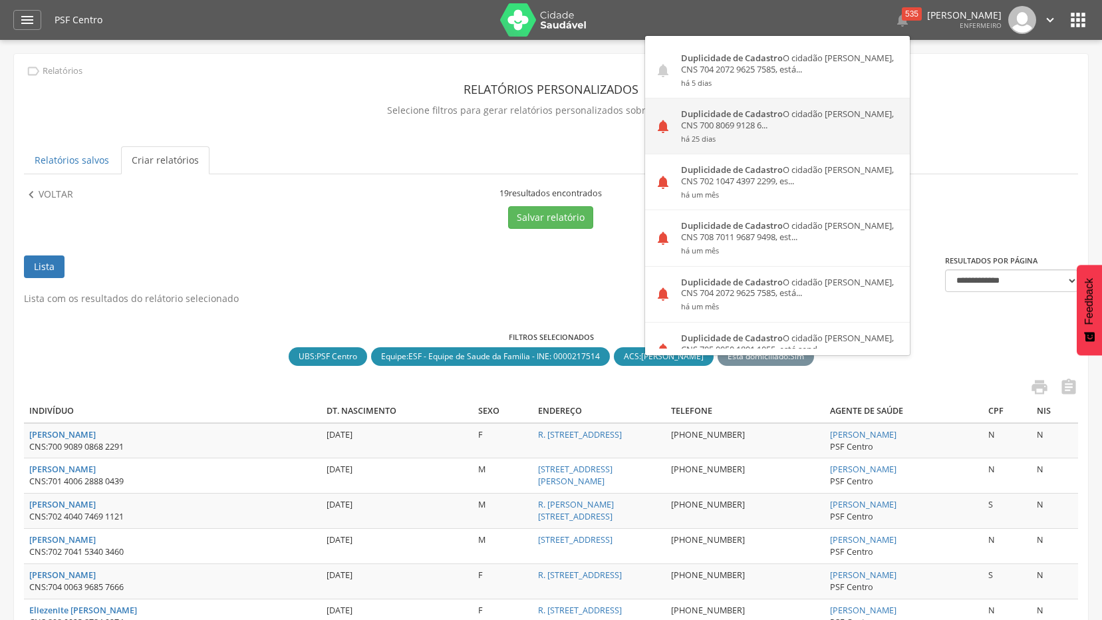
click at [785, 119] on div "Duplicidade de Cadastro O cidadão [PERSON_NAME], CNS 700 8069 9128 6... há 25 d…" at bounding box center [790, 125] width 239 height 55
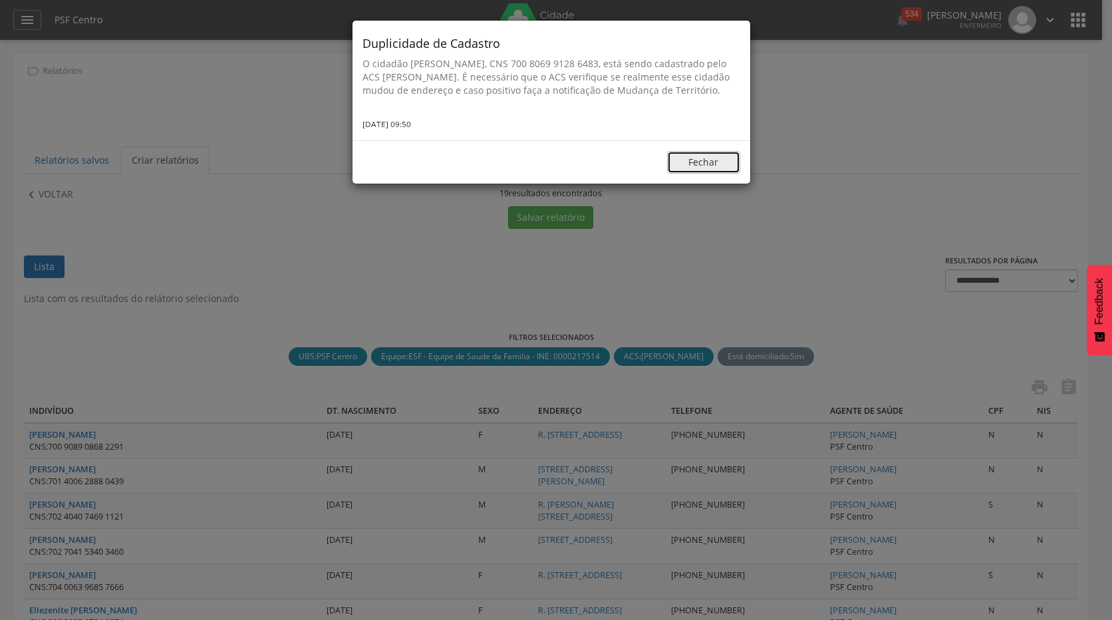
click at [707, 170] on button "Fechar" at bounding box center [703, 162] width 73 height 23
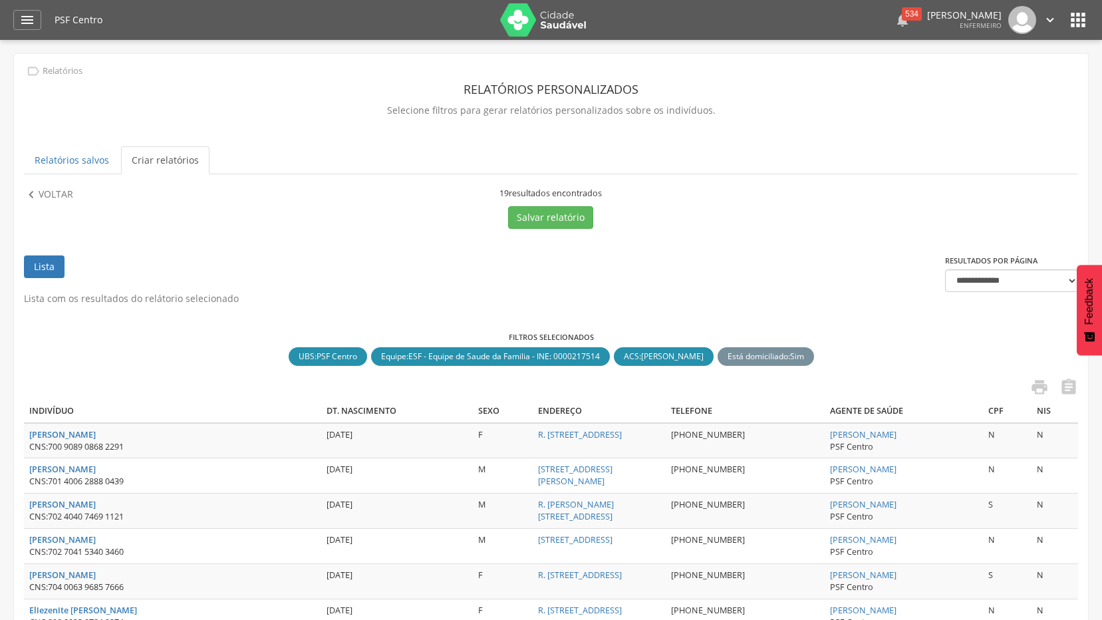
click at [902, 19] on div "534" at bounding box center [912, 13] width 20 height 13
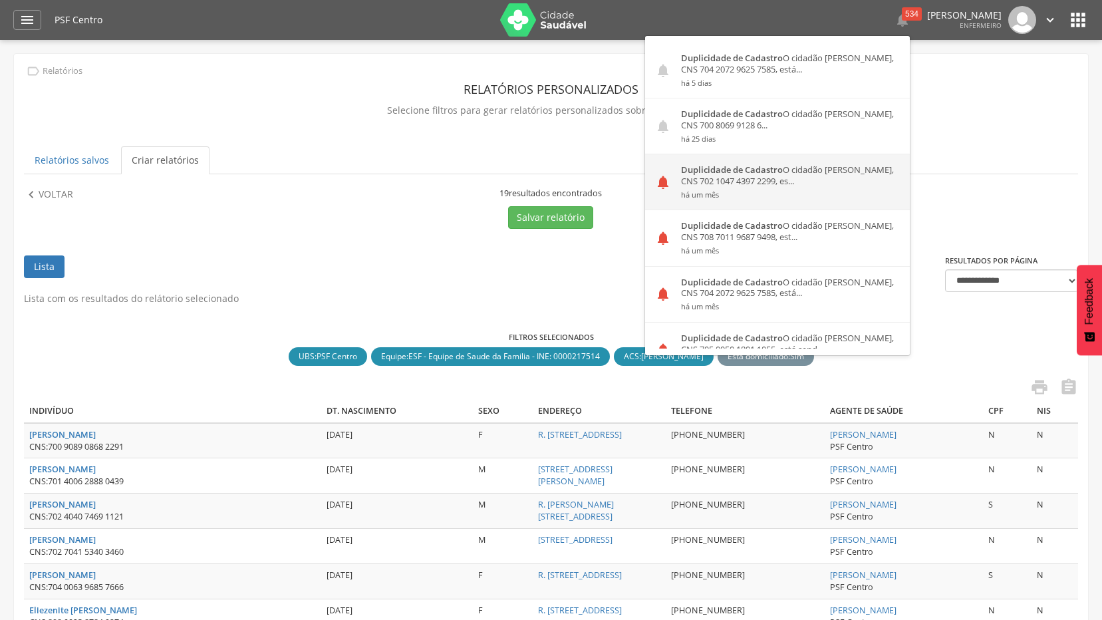
click at [783, 192] on small "há um mês" at bounding box center [790, 194] width 219 height 9
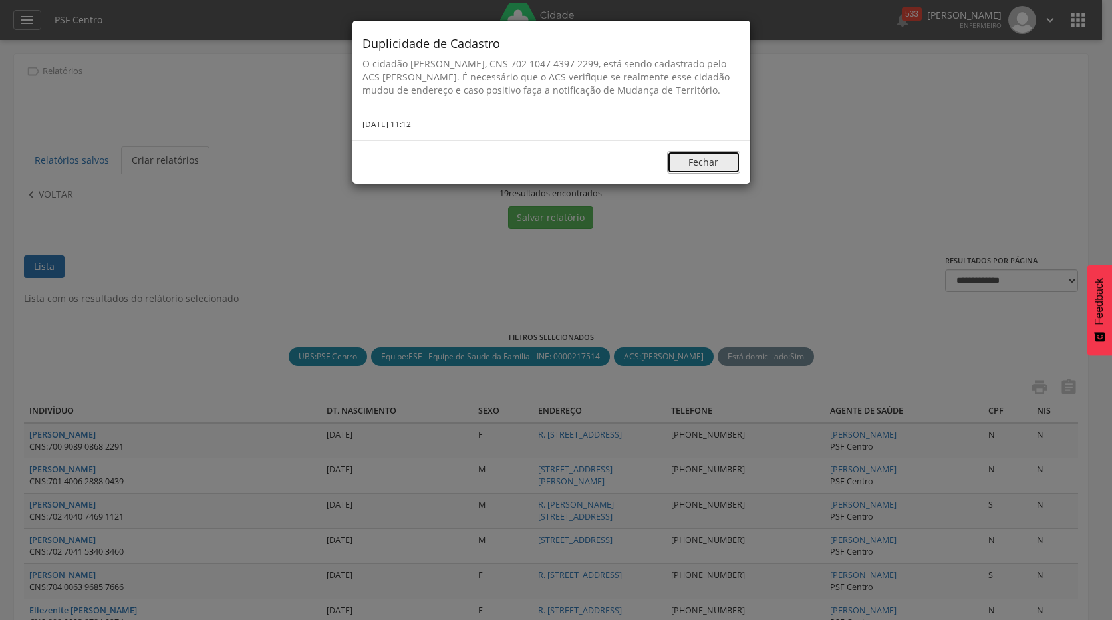
click at [707, 164] on button "Fechar" at bounding box center [703, 162] width 73 height 23
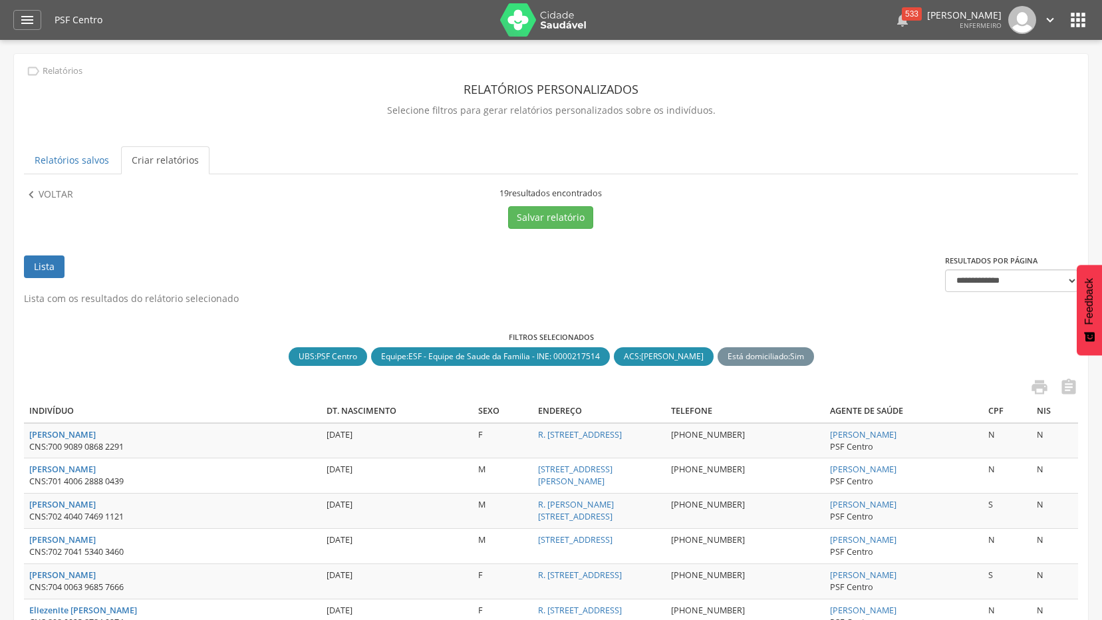
click at [902, 9] on div "533" at bounding box center [912, 13] width 20 height 13
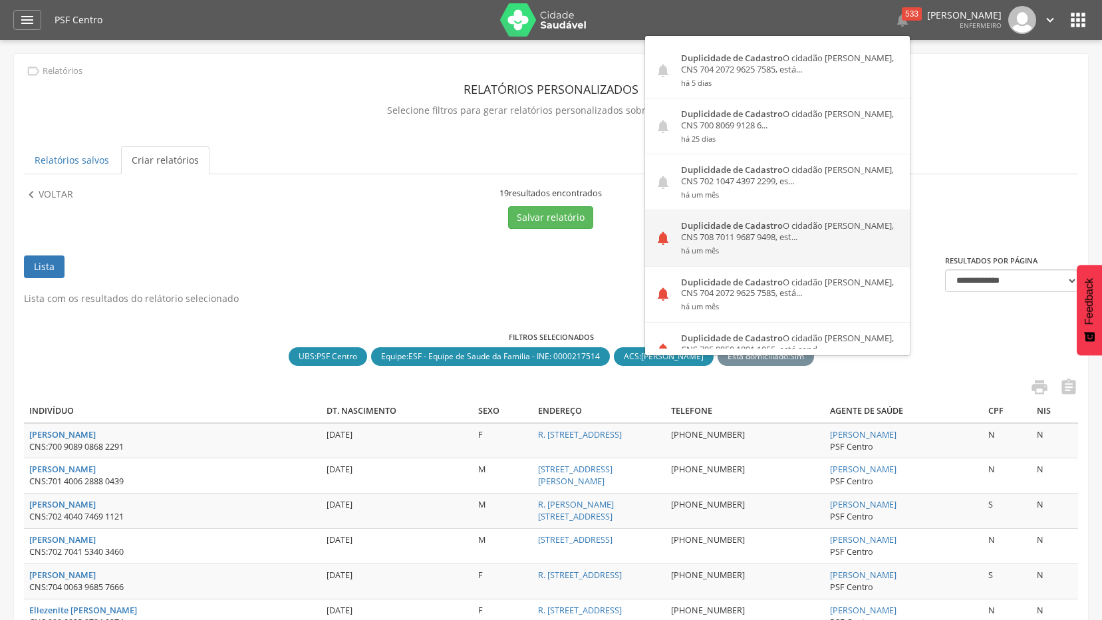
click at [727, 247] on small "há um mês" at bounding box center [790, 250] width 219 height 9
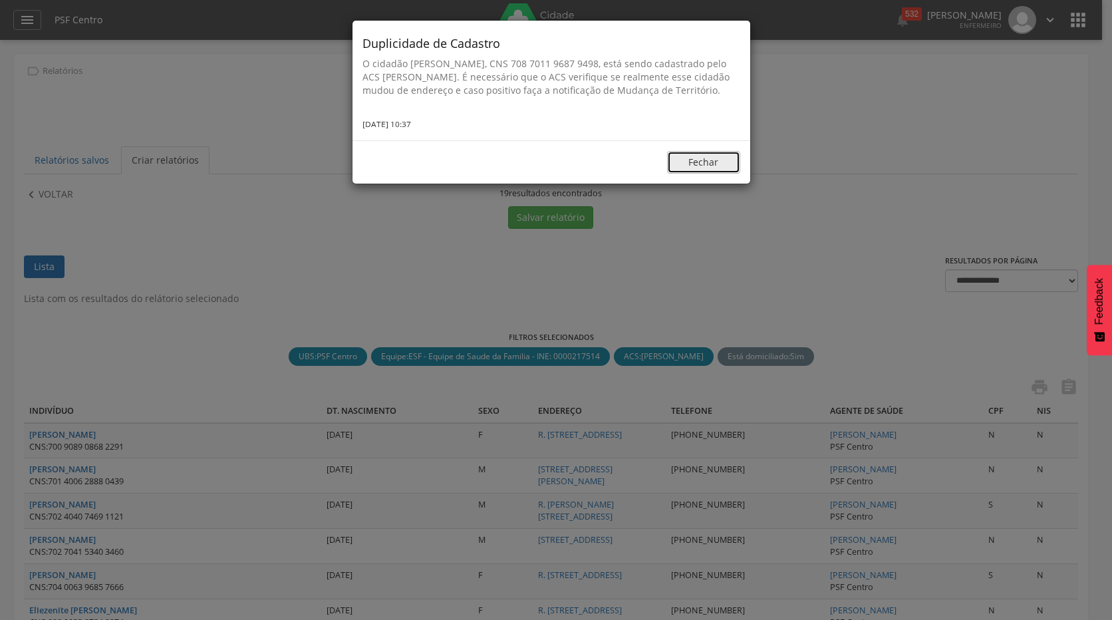
click at [707, 174] on button "Fechar" at bounding box center [703, 162] width 73 height 23
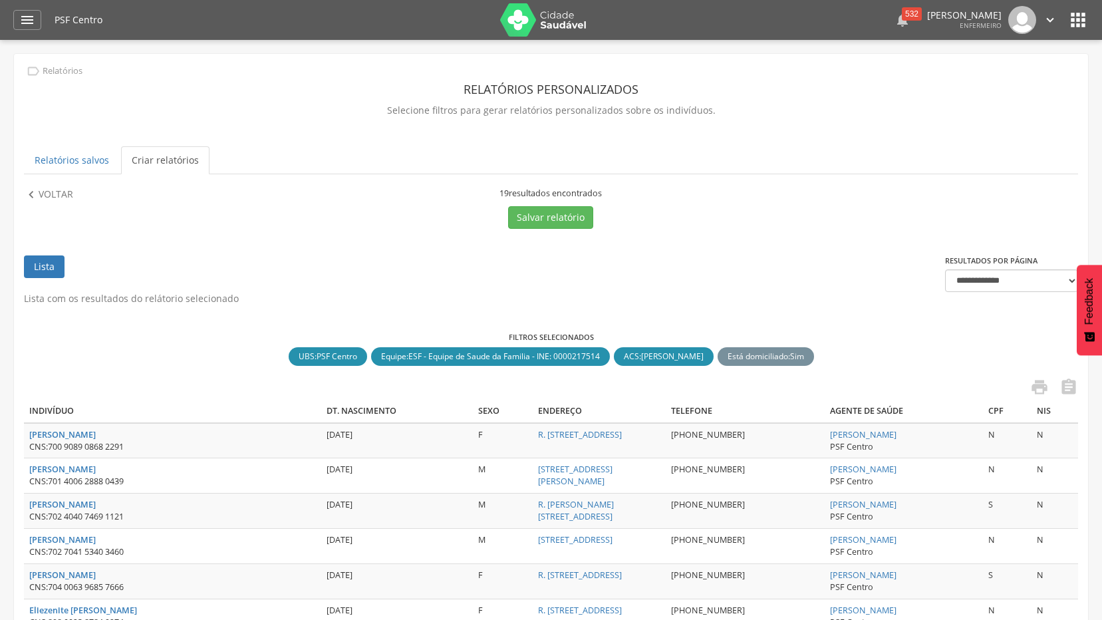
click at [902, 17] on div "532" at bounding box center [912, 13] width 20 height 13
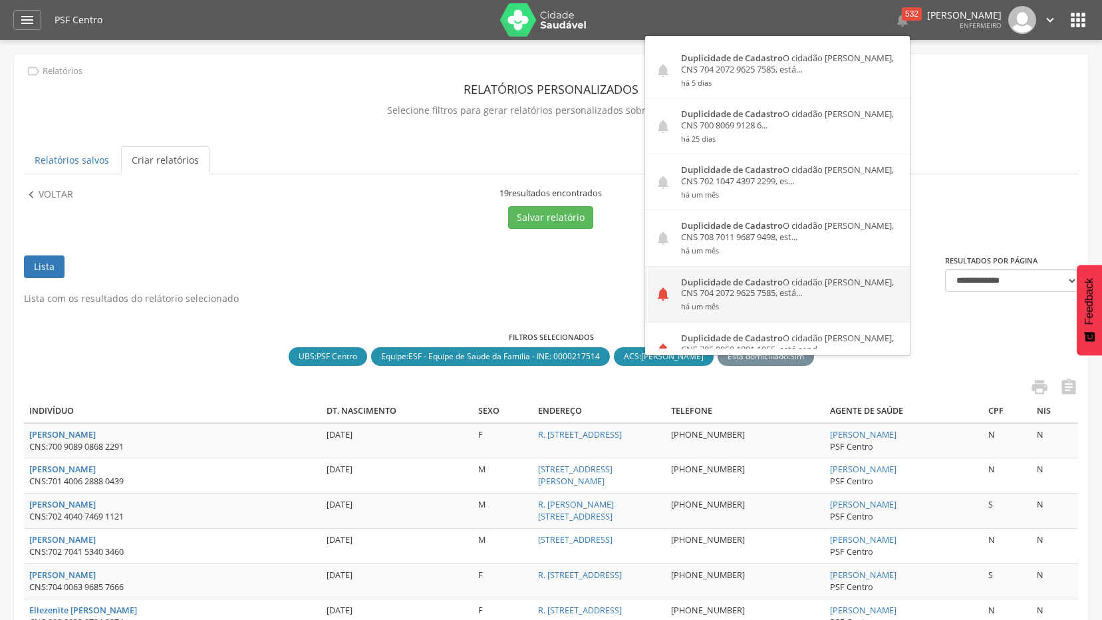
click at [746, 289] on div "Duplicidade de Cadastro O cidadão [PERSON_NAME], CNS 704 2072 9625 7585, está..…" at bounding box center [790, 294] width 239 height 55
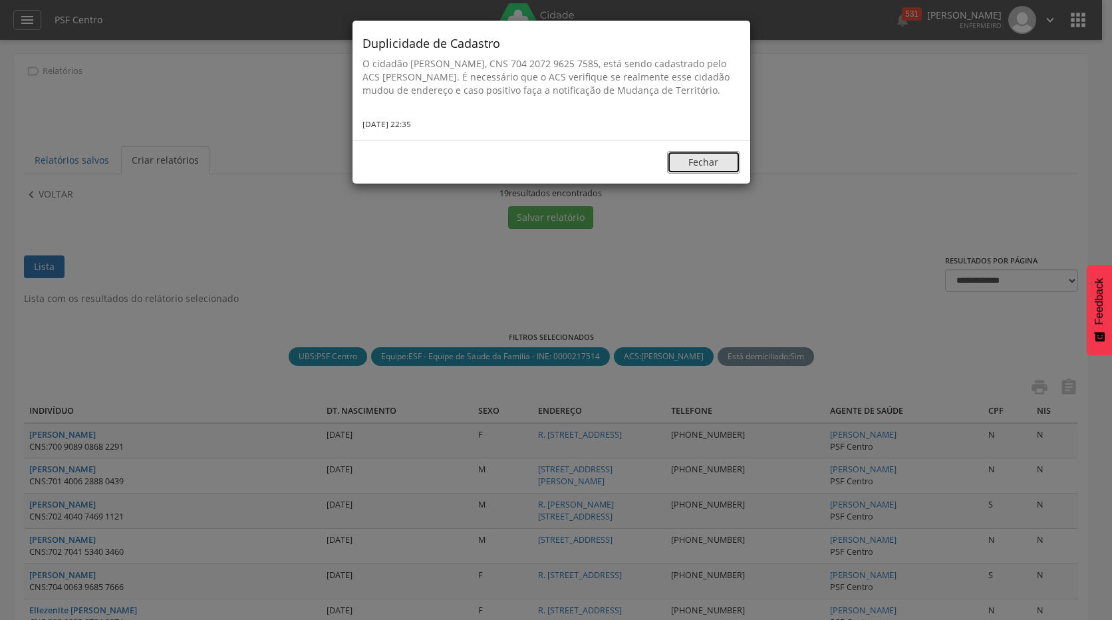
drag, startPoint x: 691, startPoint y: 178, endPoint x: 812, endPoint y: 86, distance: 151.9
click at [693, 174] on button "Fechar" at bounding box center [703, 162] width 73 height 23
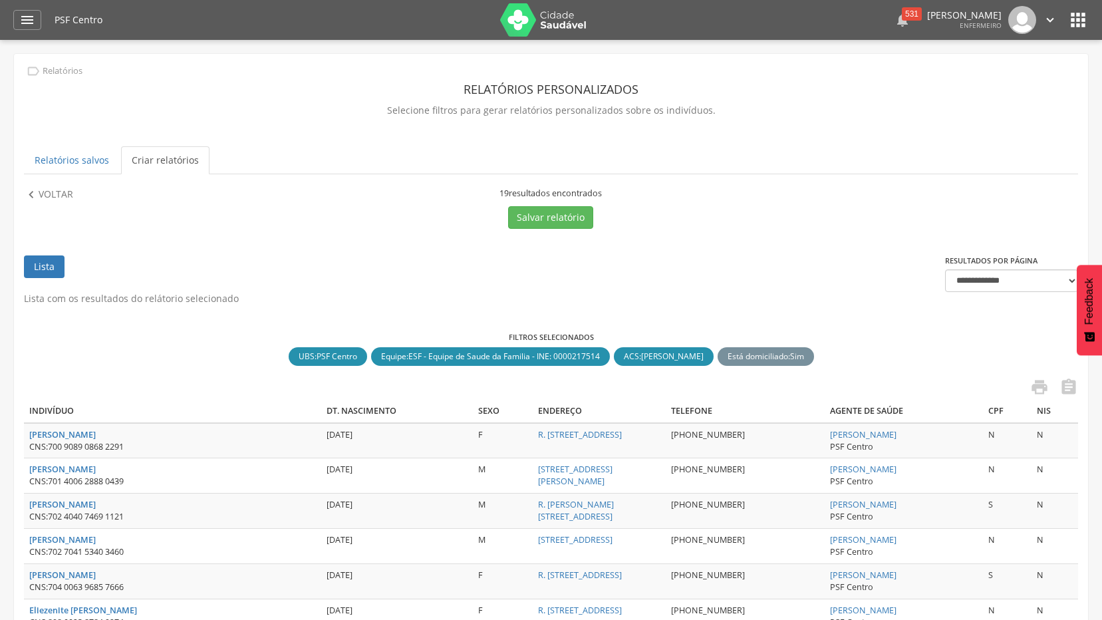
click at [902, 15] on div "531" at bounding box center [912, 13] width 20 height 13
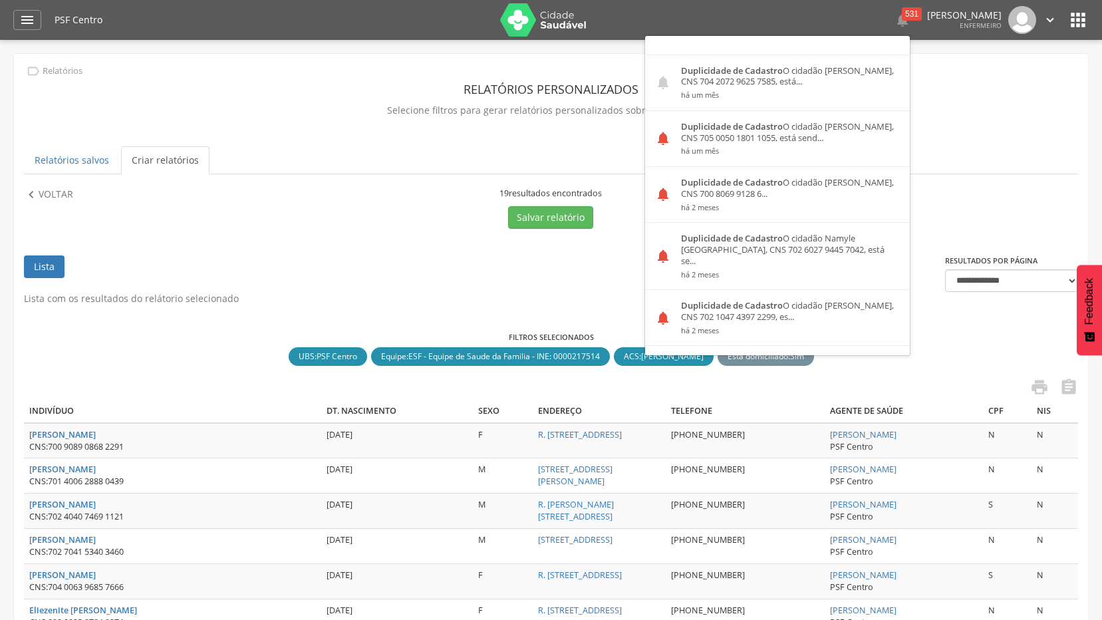
scroll to position [199, 0]
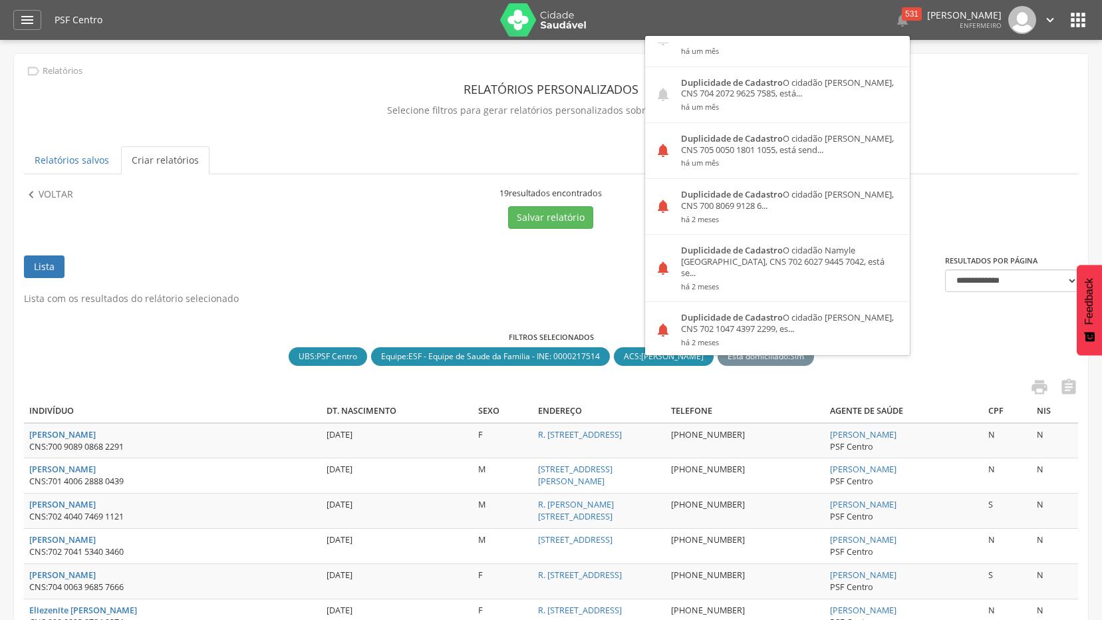
click at [791, 137] on div "Duplicidade de Cadastro O cidadão Radija Pinho Sena, CNS 705 0050 1801 1055, es…" at bounding box center [790, 150] width 239 height 55
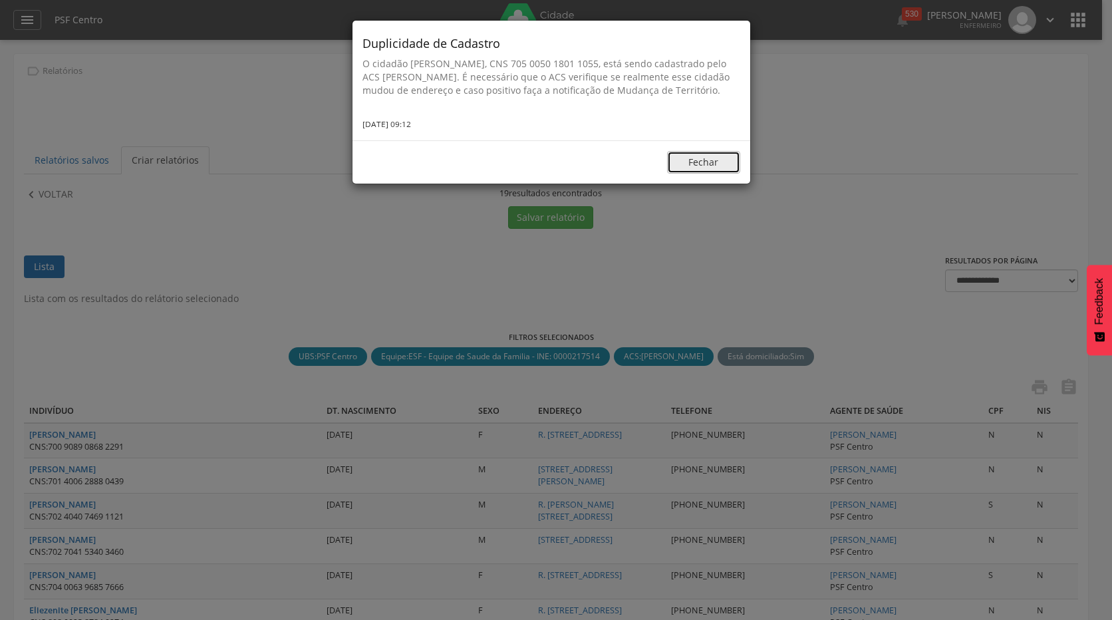
click at [719, 174] on button "Fechar" at bounding box center [703, 162] width 73 height 23
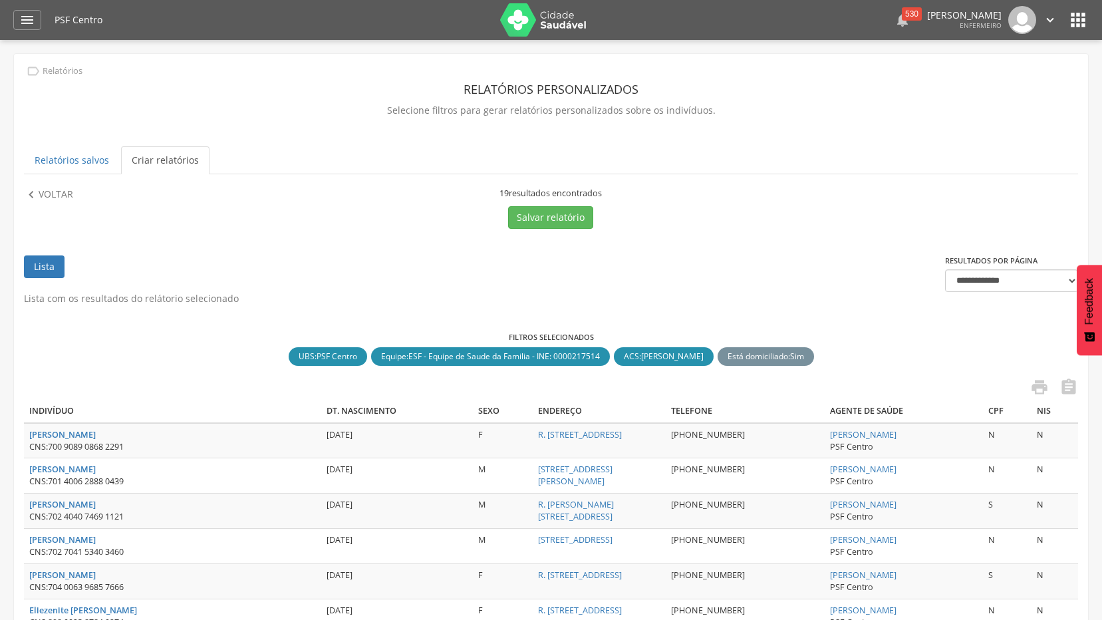
click at [902, 19] on div "530" at bounding box center [912, 13] width 20 height 13
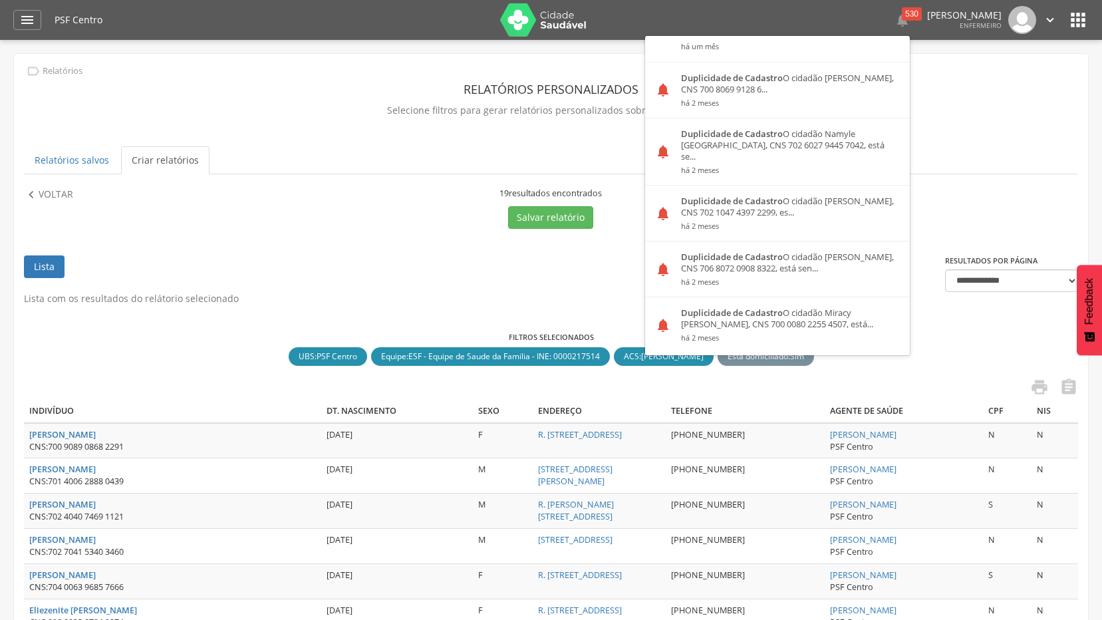
scroll to position [332, 0]
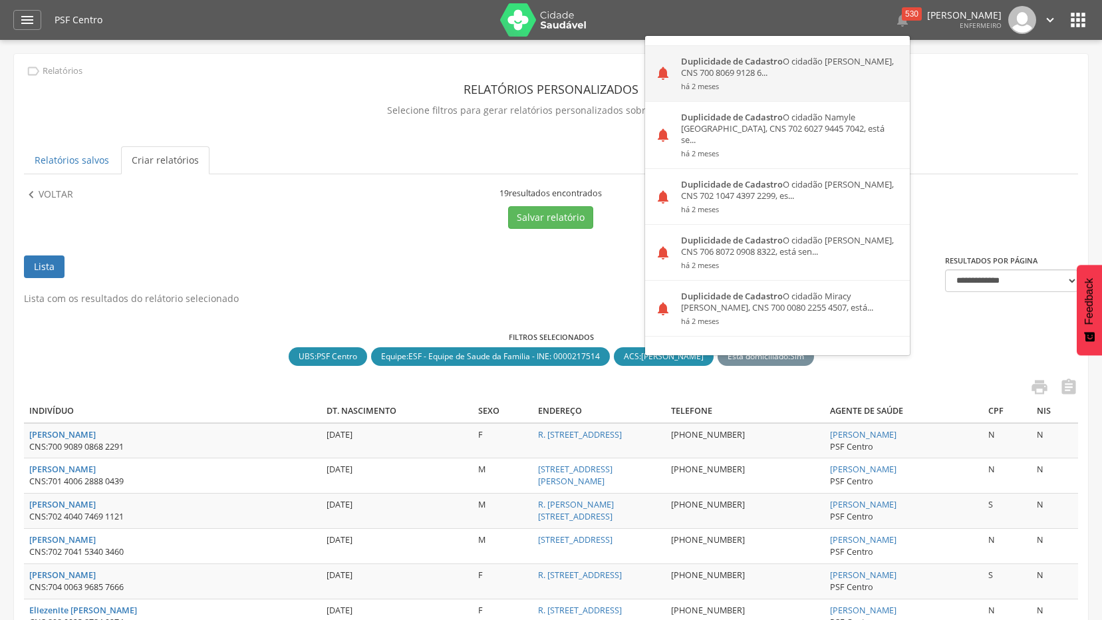
click at [742, 66] on div "Duplicidade de Cadastro O cidadão [PERSON_NAME], CNS 700 8069 9128 6... há 2 me…" at bounding box center [790, 73] width 239 height 55
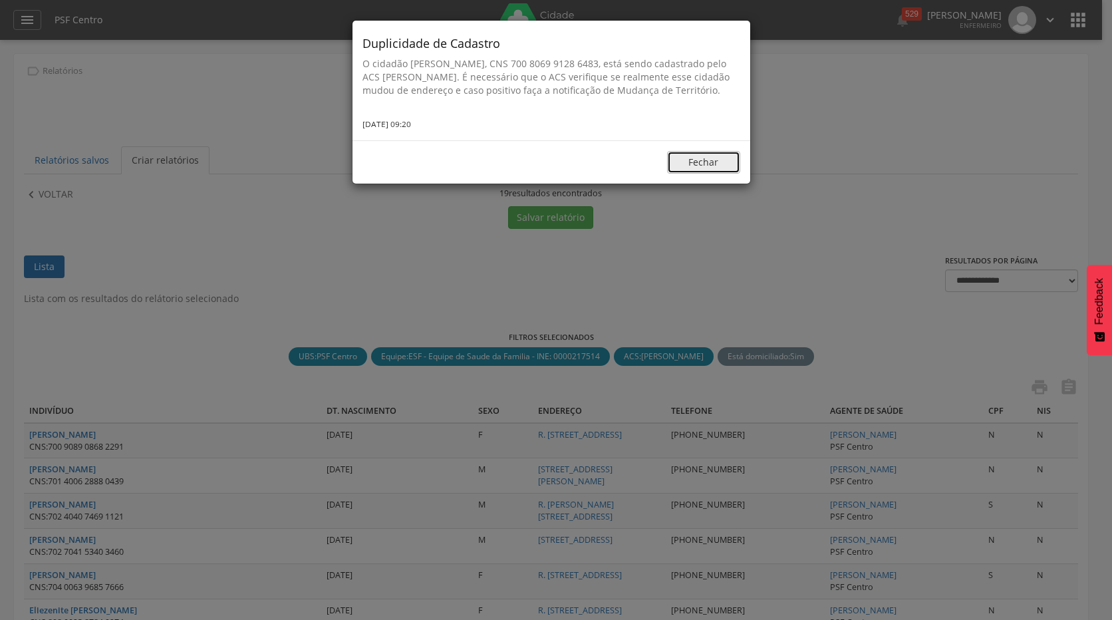
click at [709, 174] on button "Fechar" at bounding box center [703, 162] width 73 height 23
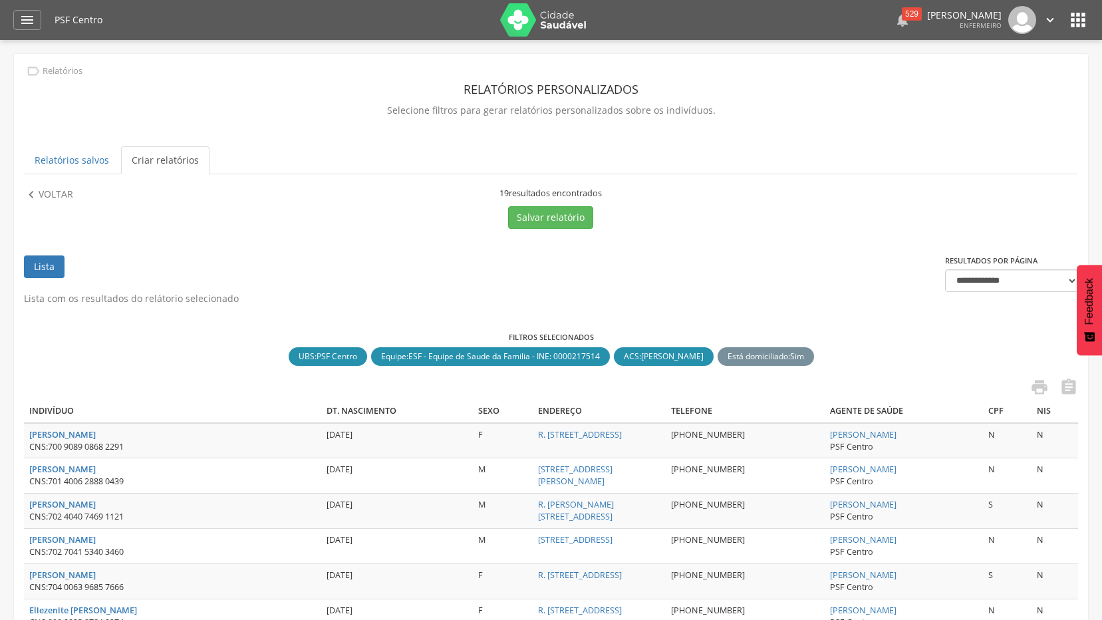
click at [902, 19] on div "529" at bounding box center [912, 13] width 20 height 13
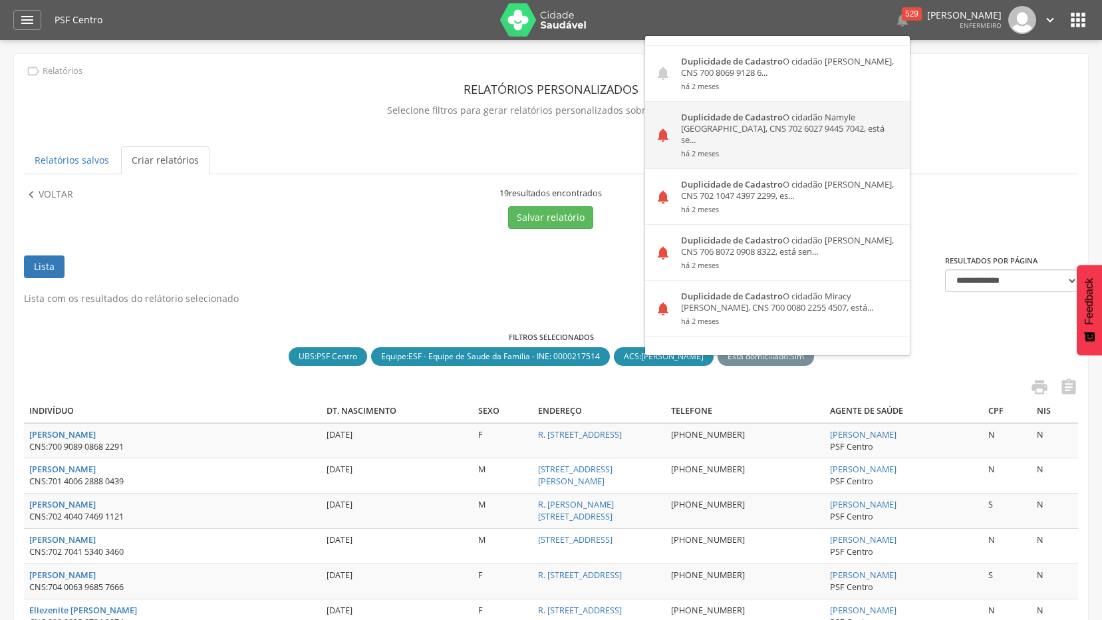
click at [751, 129] on div "Duplicidade de Cadastro O cidadão Namyle [GEOGRAPHIC_DATA], CNS 702 6027 9445 7…" at bounding box center [790, 135] width 239 height 66
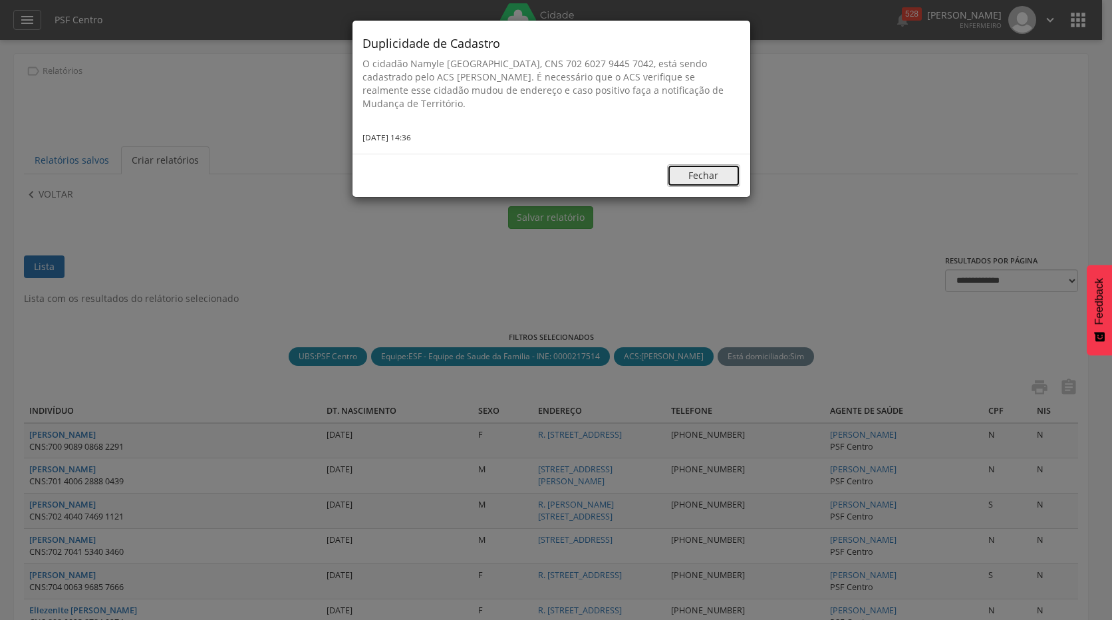
click at [725, 170] on button "Fechar" at bounding box center [703, 175] width 73 height 23
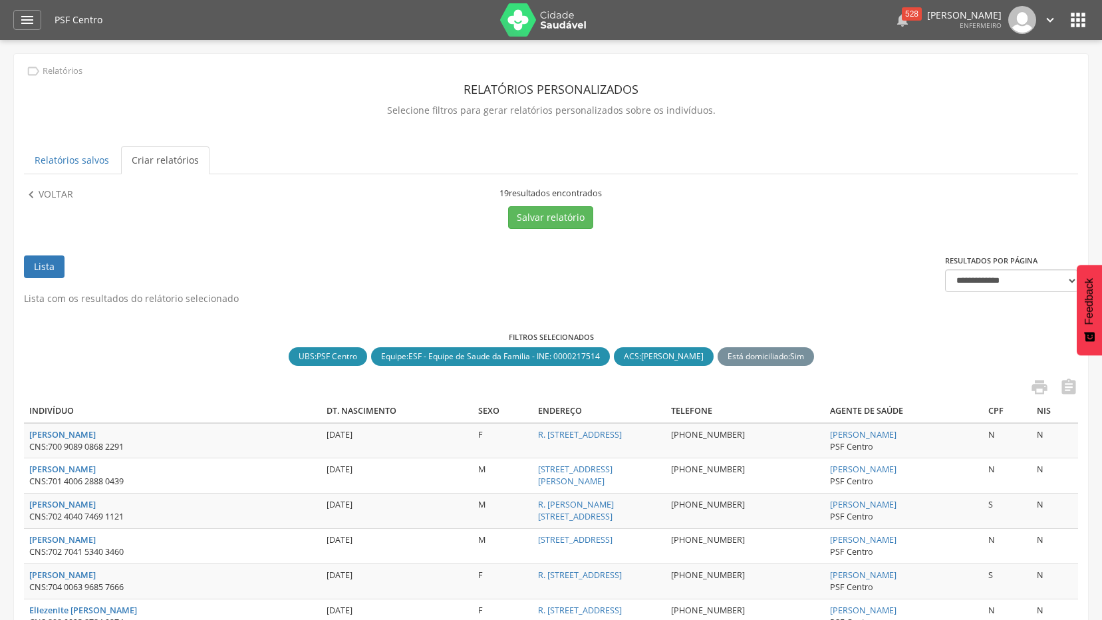
click at [902, 17] on div "528" at bounding box center [912, 13] width 20 height 13
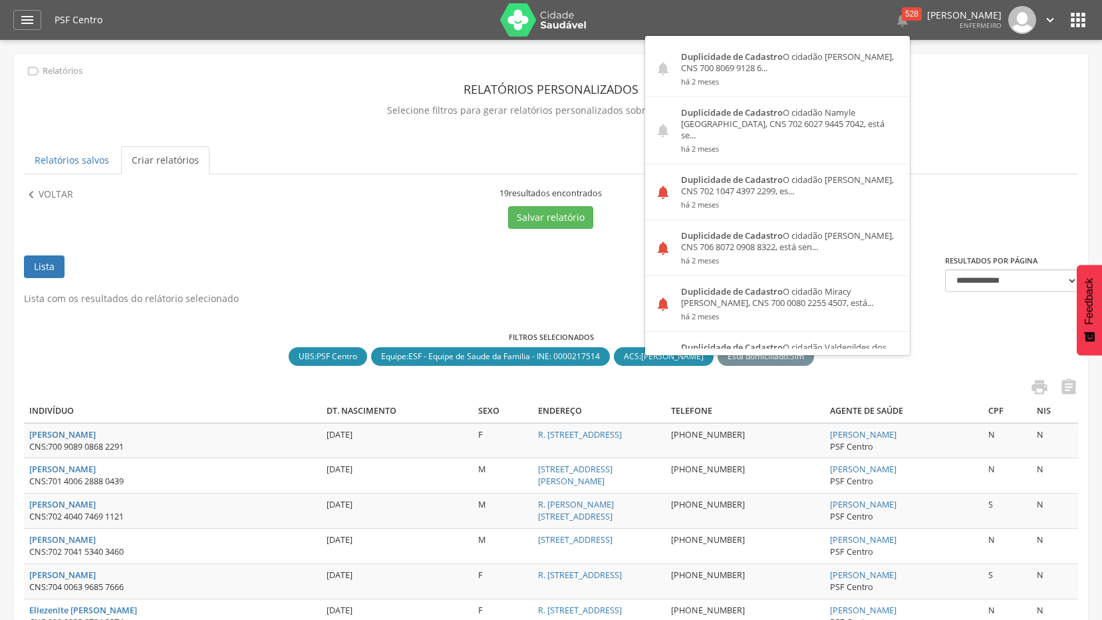
scroll to position [399, 0]
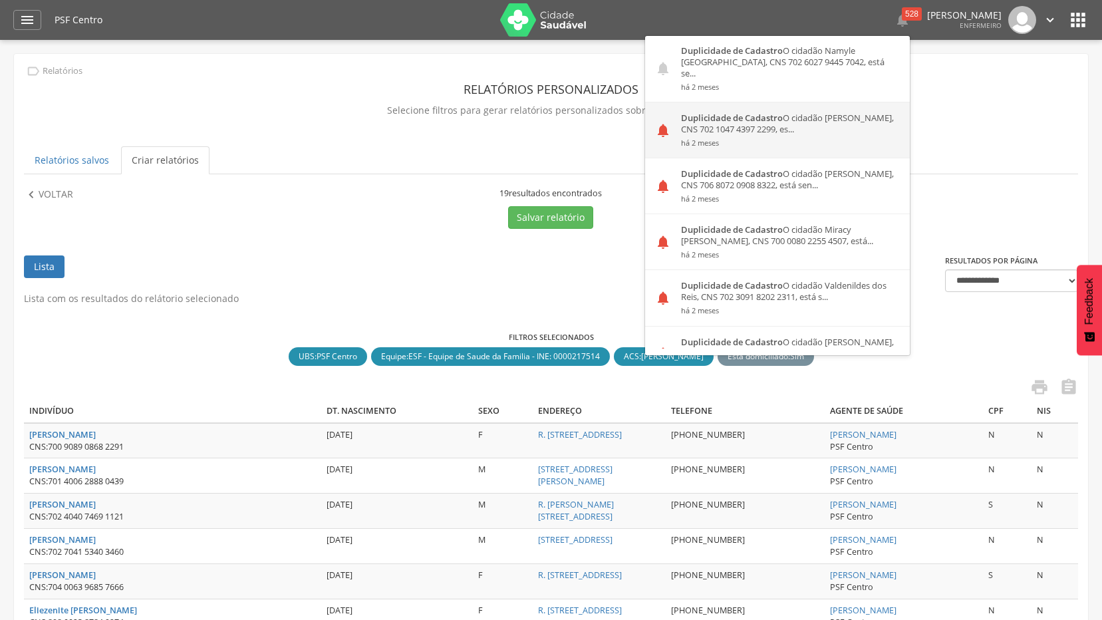
click at [757, 138] on small "há 2 meses" at bounding box center [790, 142] width 219 height 9
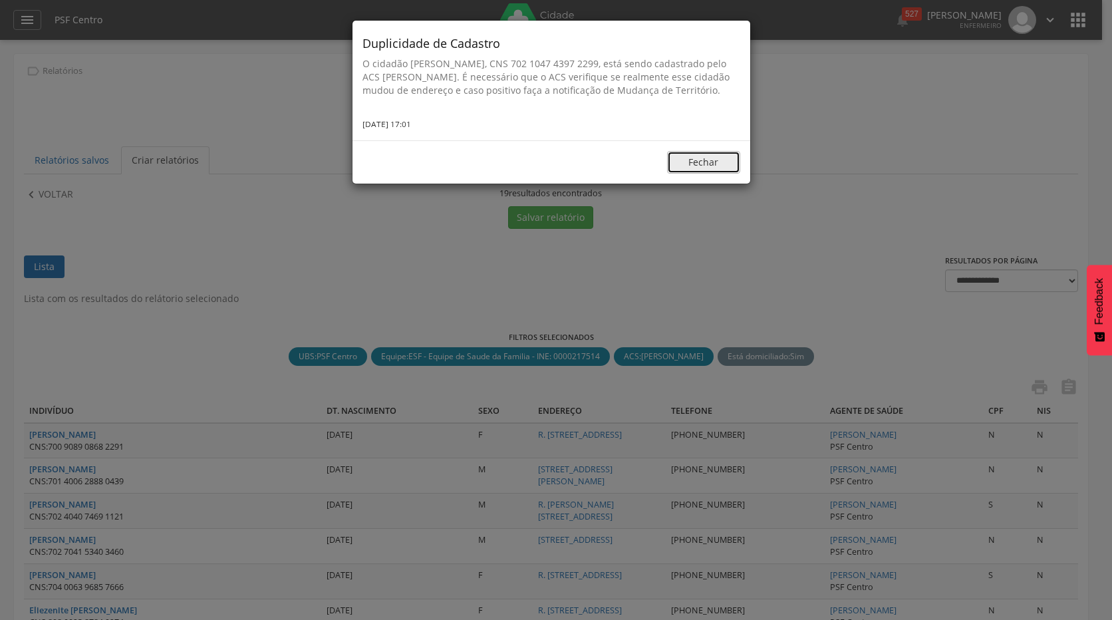
click at [719, 168] on button "Fechar" at bounding box center [703, 162] width 73 height 23
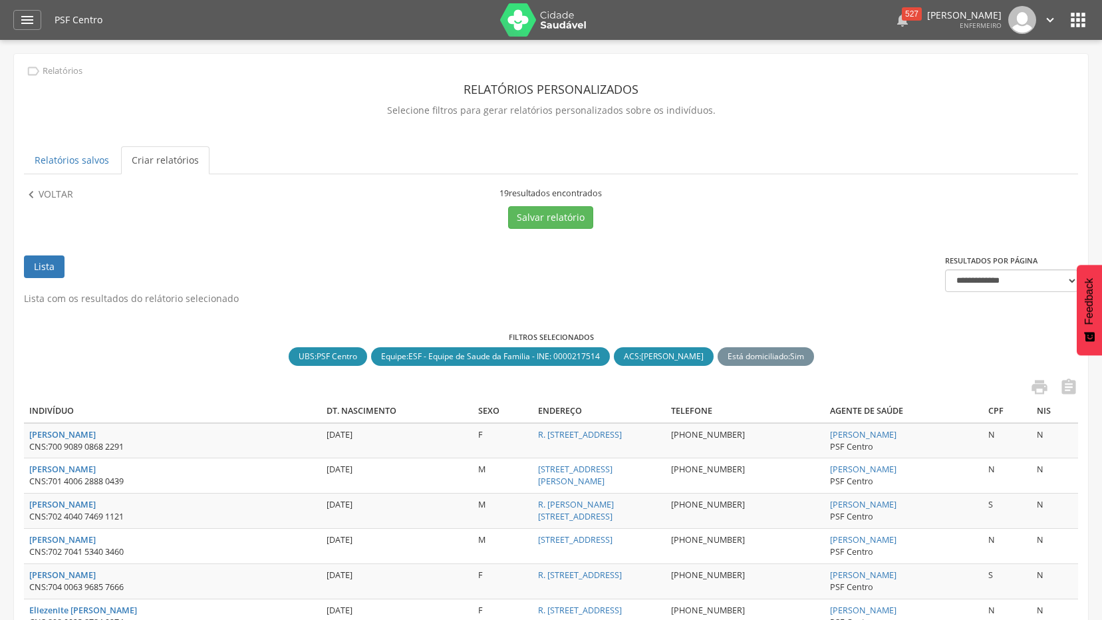
click at [894, 23] on icon "" at bounding box center [902, 20] width 16 height 16
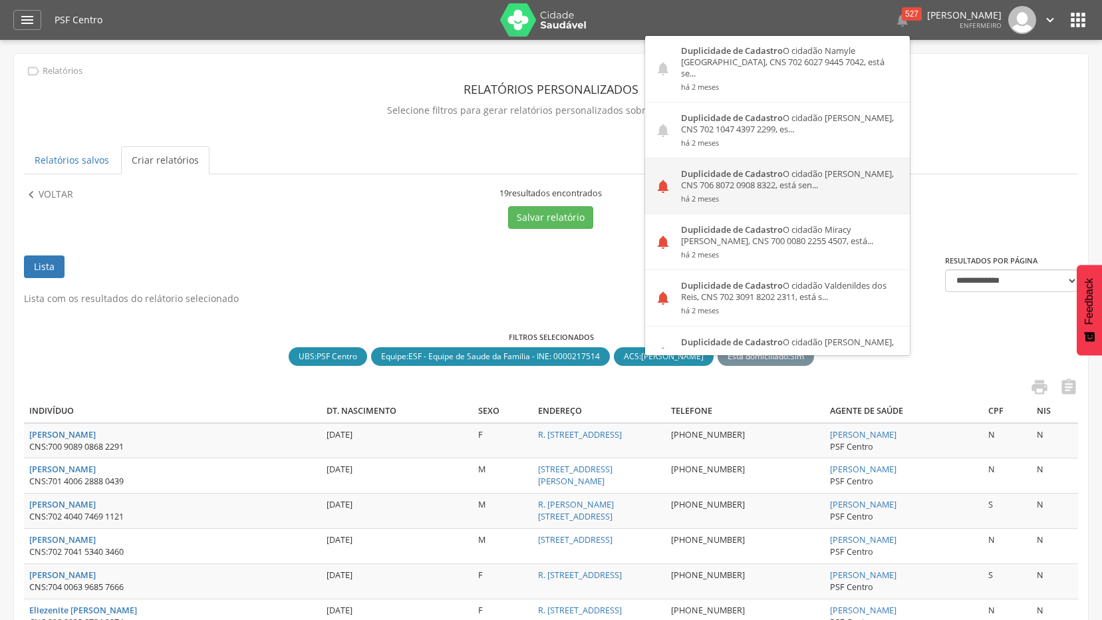
click at [744, 179] on div "Duplicidade de Cadastro O cidadão [PERSON_NAME], CNS 706 8072 0908 8322, está s…" at bounding box center [790, 185] width 239 height 55
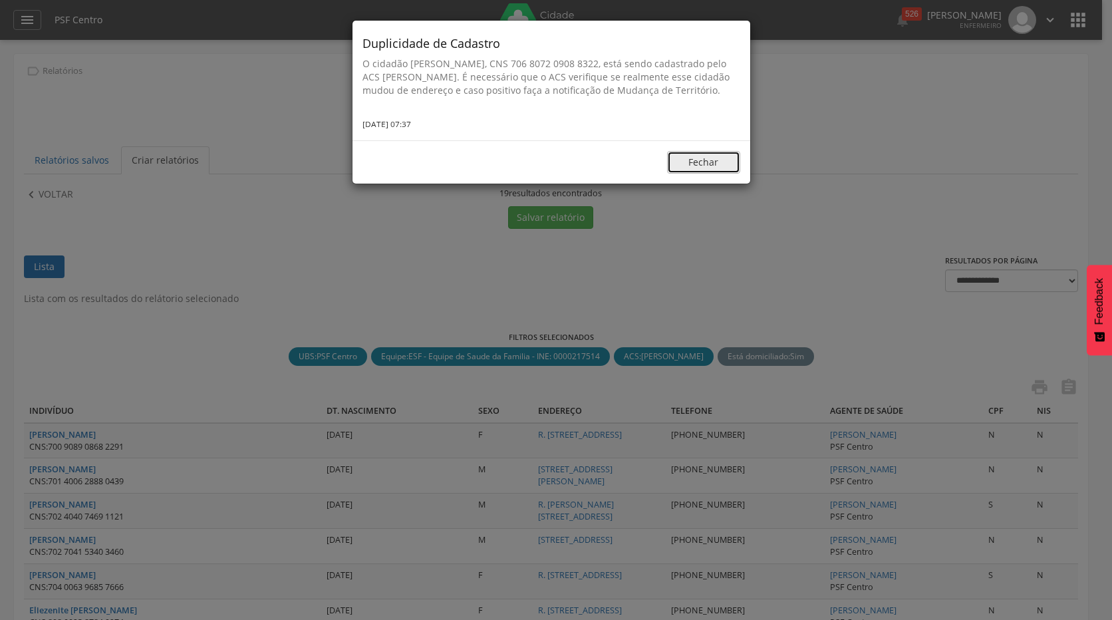
click at [699, 174] on button "Fechar" at bounding box center [703, 162] width 73 height 23
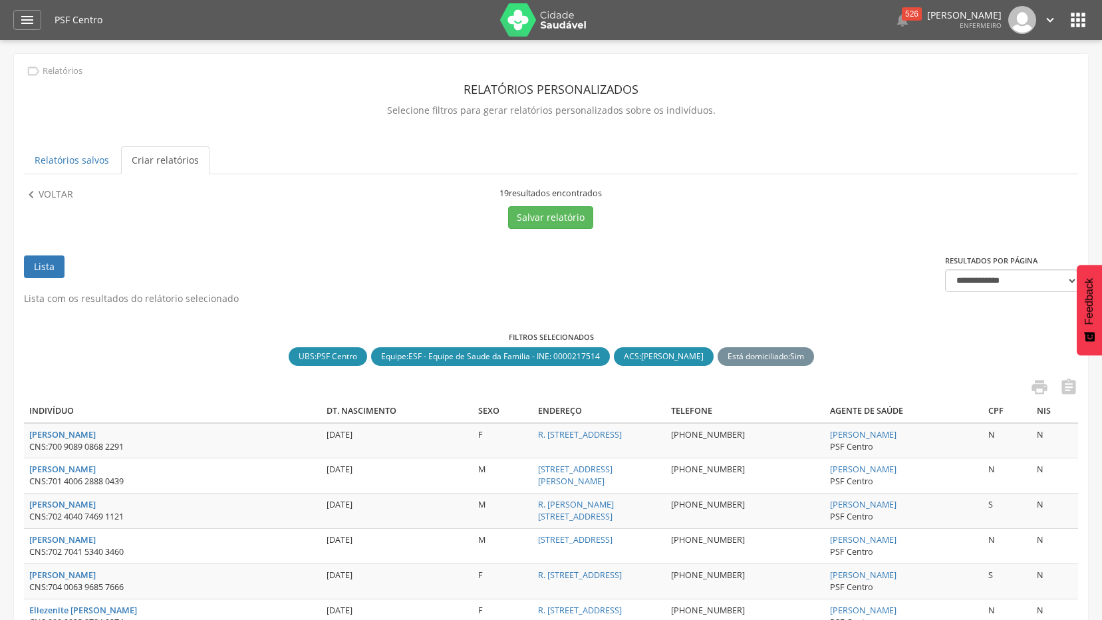
click at [879, 21] on div " 526  Duplicidade de Cadastro O cidadão [PERSON_NAME], CNS 704 2072 9625 7585…" at bounding box center [839, 20] width 435 height 28
click at [902, 13] on div "526" at bounding box center [912, 13] width 20 height 13
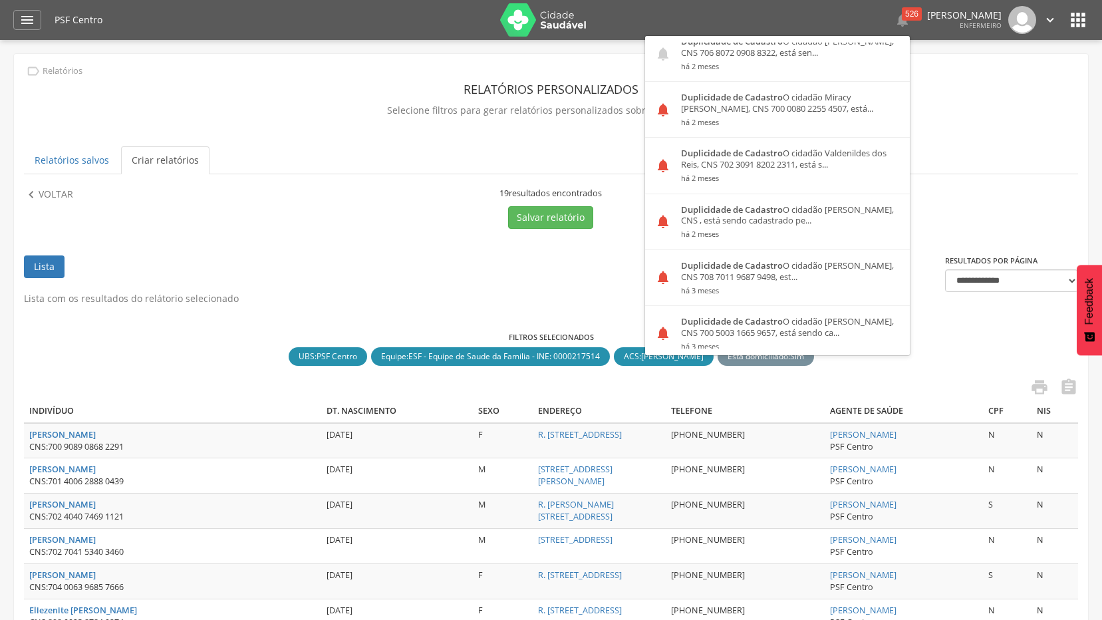
scroll to position [532, 0]
click at [788, 99] on div "Duplicidade de Cadastro O cidadão Miracy Prates da Silva, CNS 700 0080 2255 450…" at bounding box center [790, 108] width 239 height 55
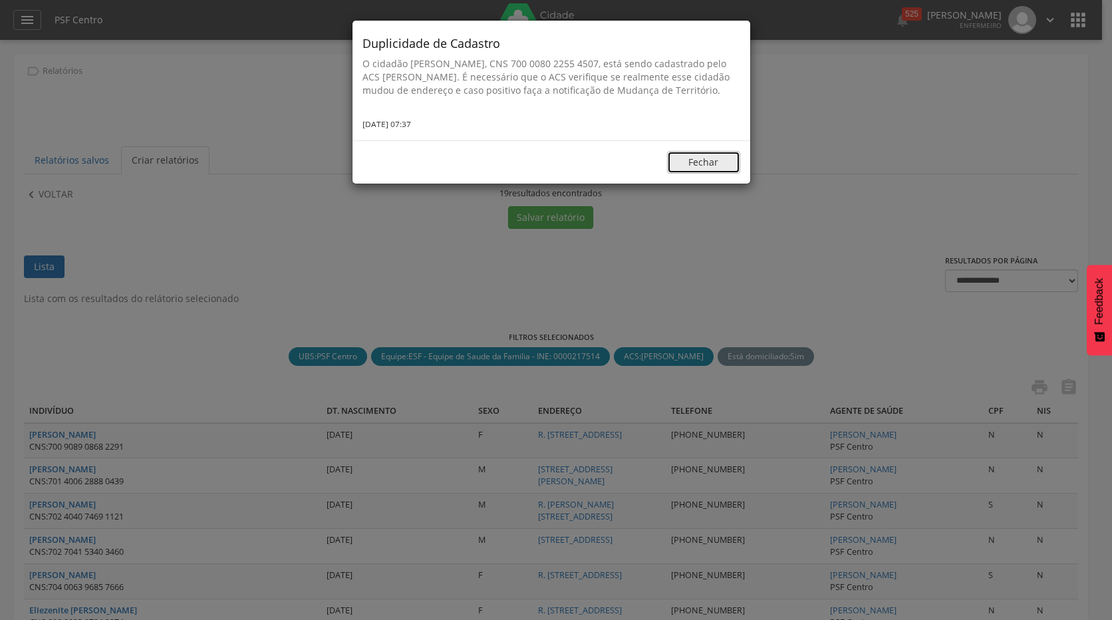
click at [705, 165] on button "Fechar" at bounding box center [703, 162] width 73 height 23
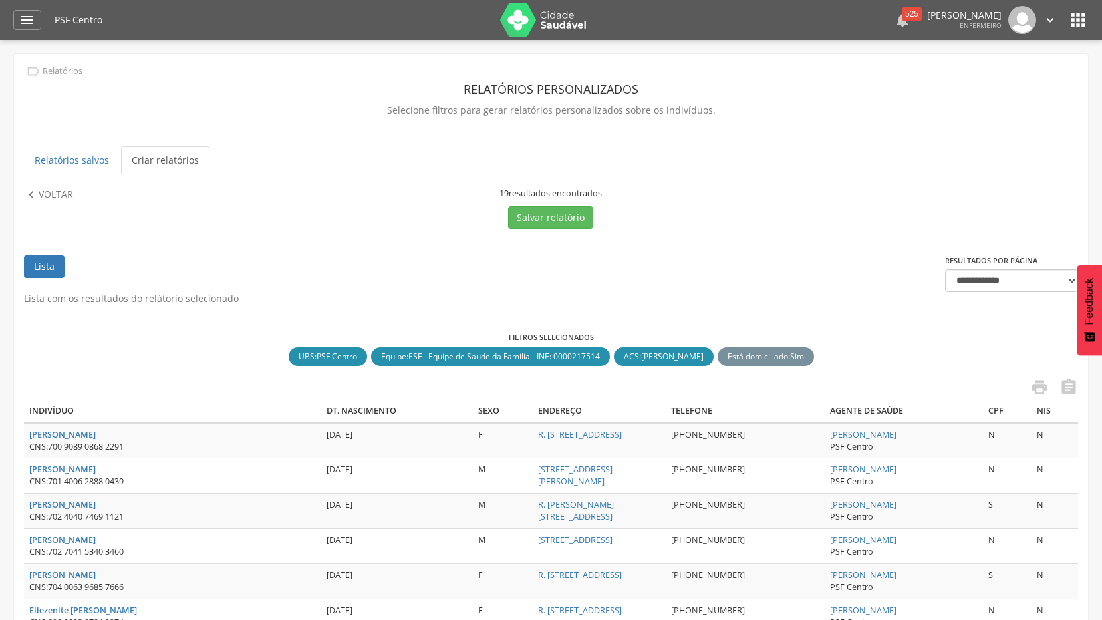
click at [894, 23] on icon "" at bounding box center [902, 20] width 16 height 16
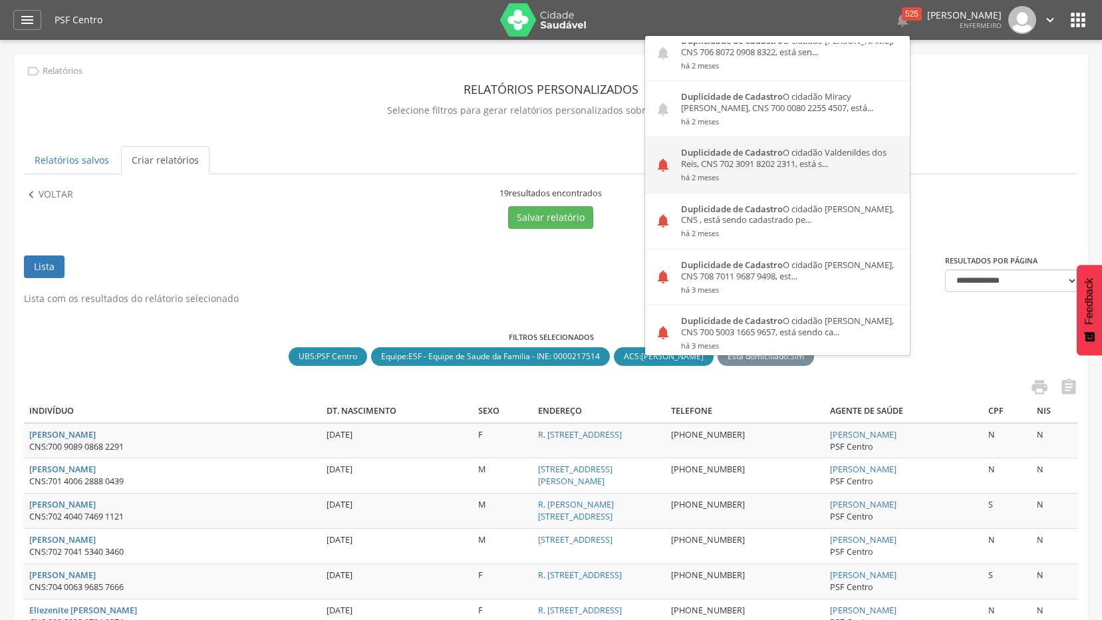
click at [765, 174] on div "Duplicidade de Cadastro O cidadão Valdenildes dos Reis, CNS 702 3091 8202 2311,…" at bounding box center [790, 164] width 239 height 55
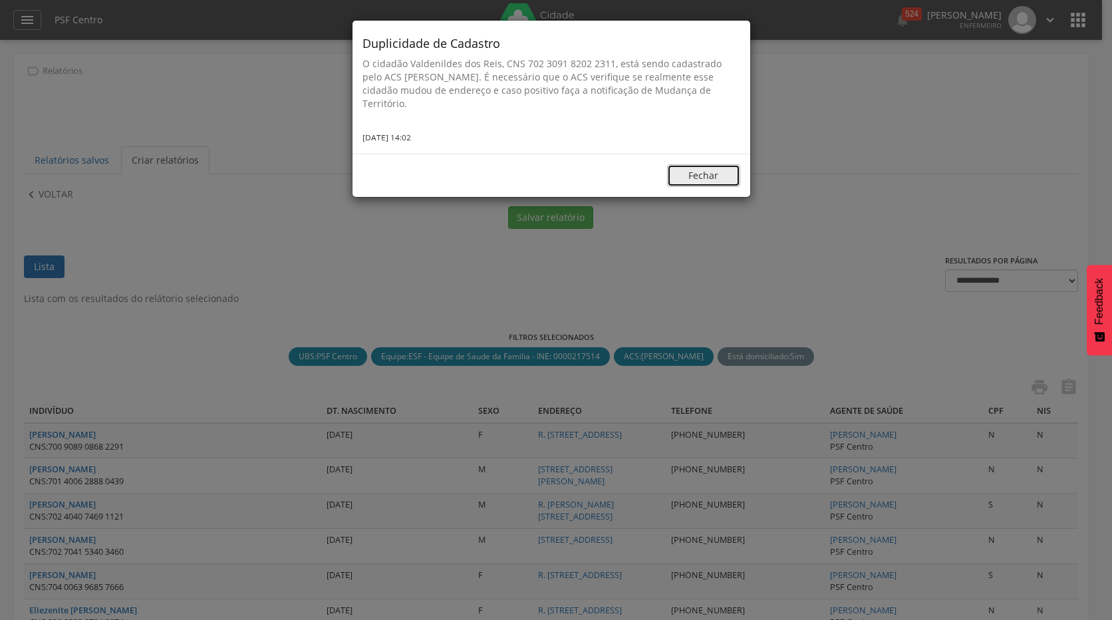
click at [699, 170] on button "Fechar" at bounding box center [703, 175] width 73 height 23
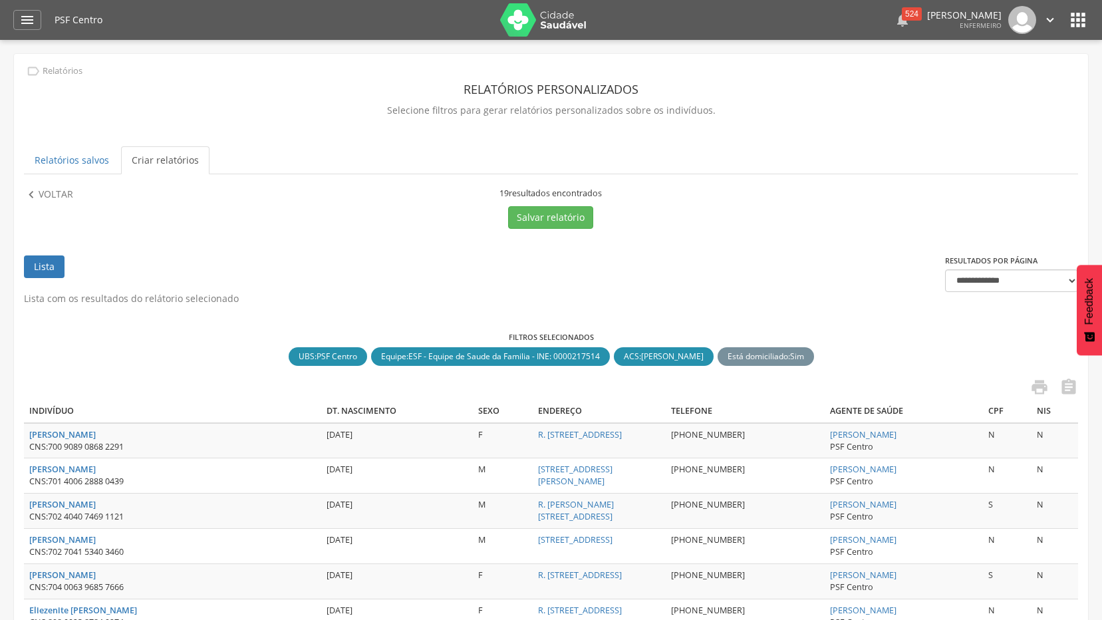
click at [902, 9] on div "524" at bounding box center [912, 13] width 20 height 13
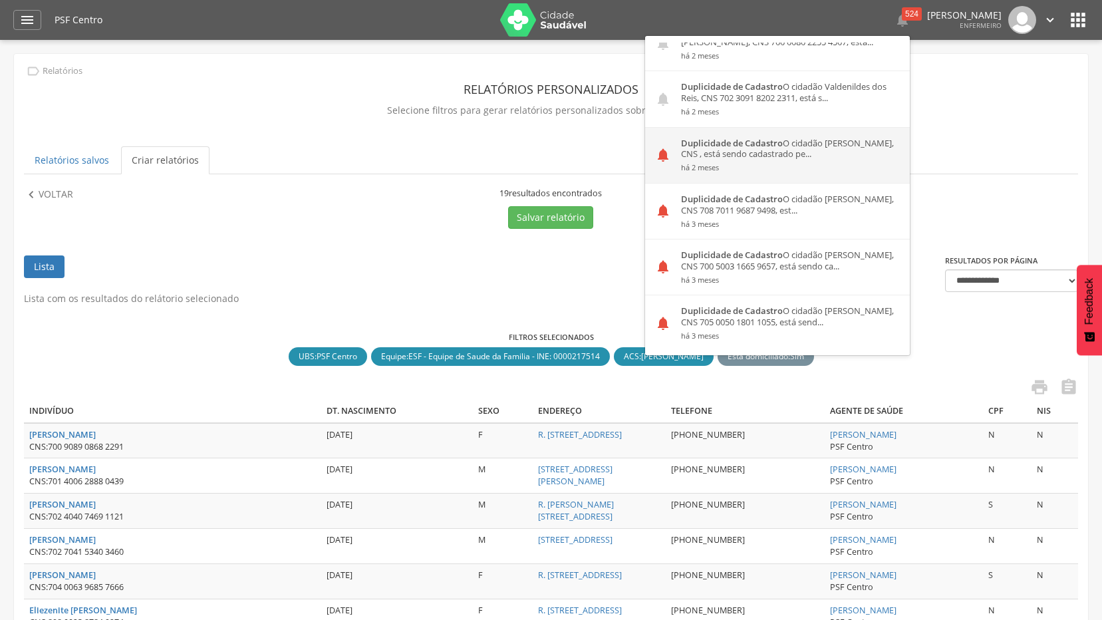
scroll to position [598, 0]
click at [778, 150] on div "Duplicidade de Cadastro O cidadão [PERSON_NAME], CNS , está sendo cadastrado pe…" at bounding box center [790, 154] width 239 height 55
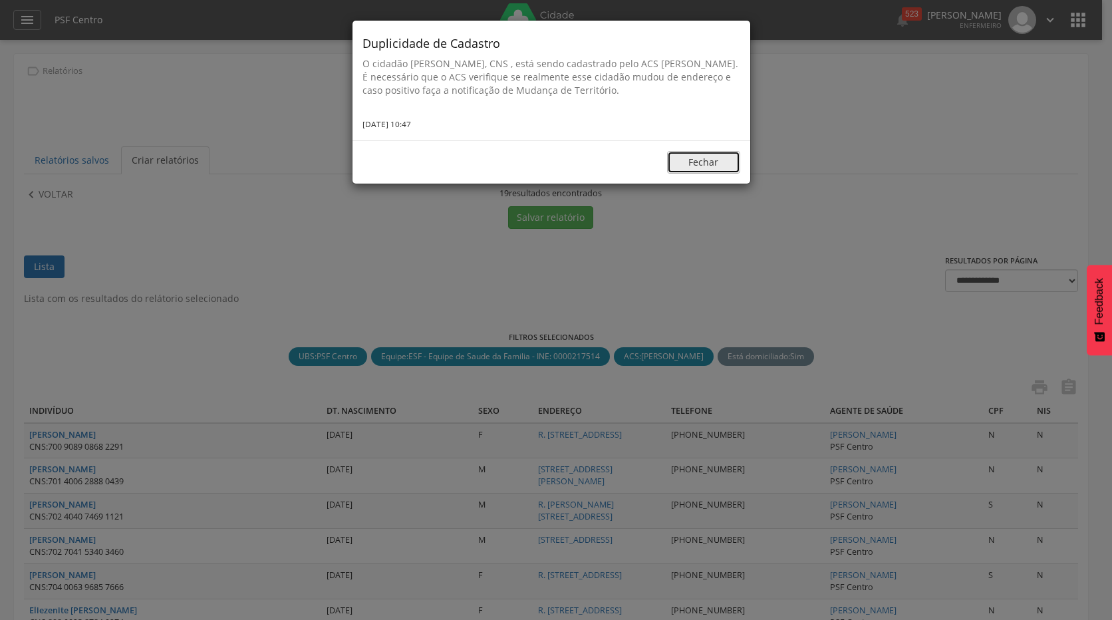
click at [703, 170] on button "Fechar" at bounding box center [703, 162] width 73 height 23
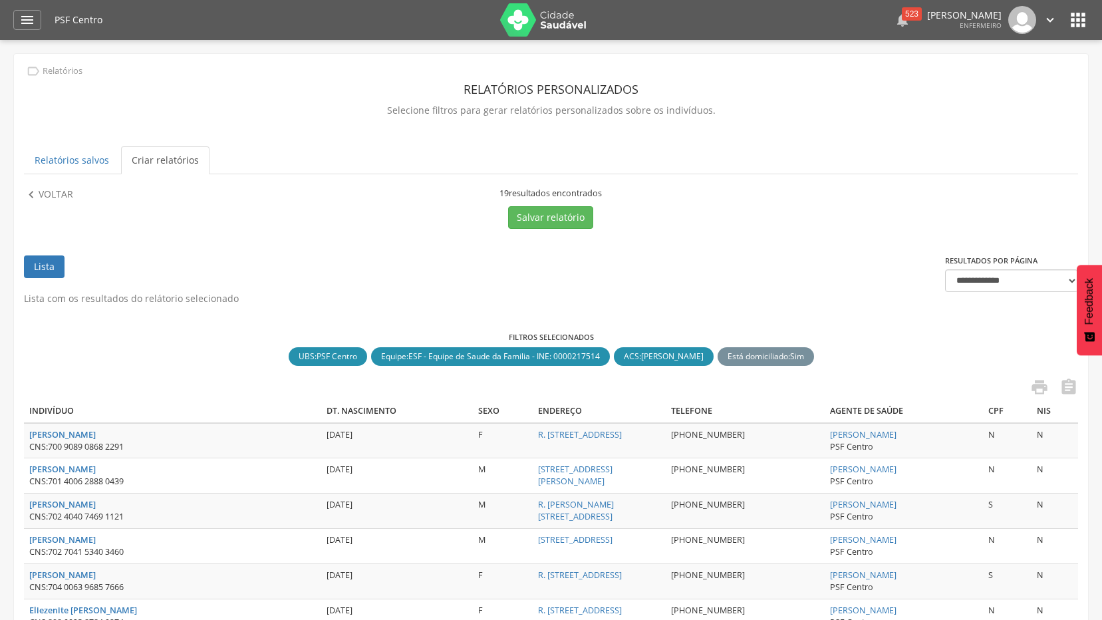
click at [894, 13] on icon "" at bounding box center [902, 20] width 16 height 16
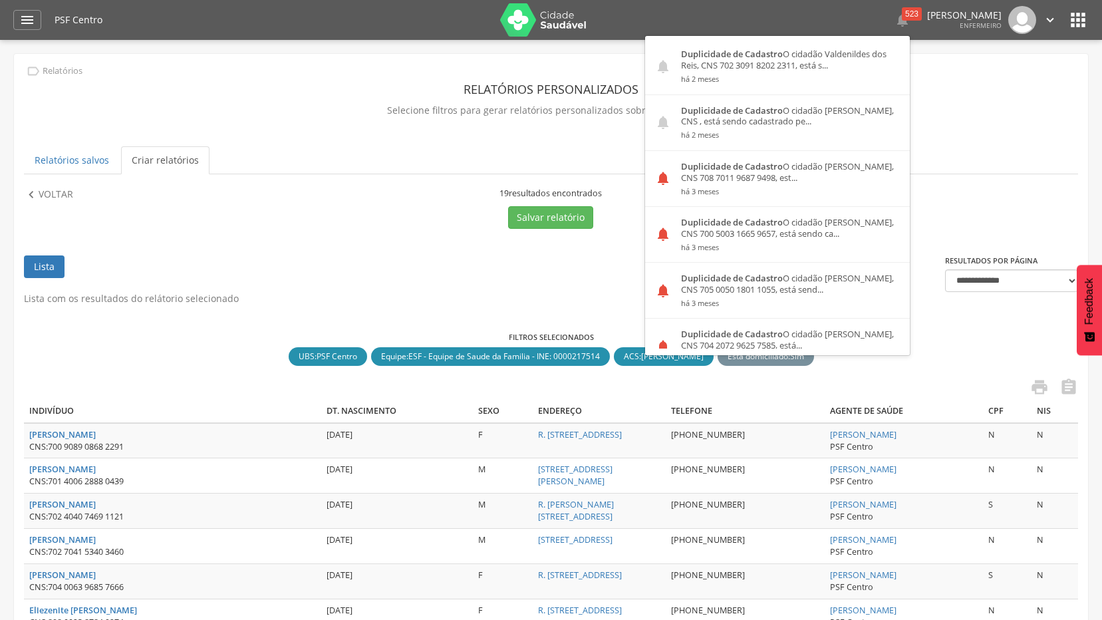
scroll to position [665, 0]
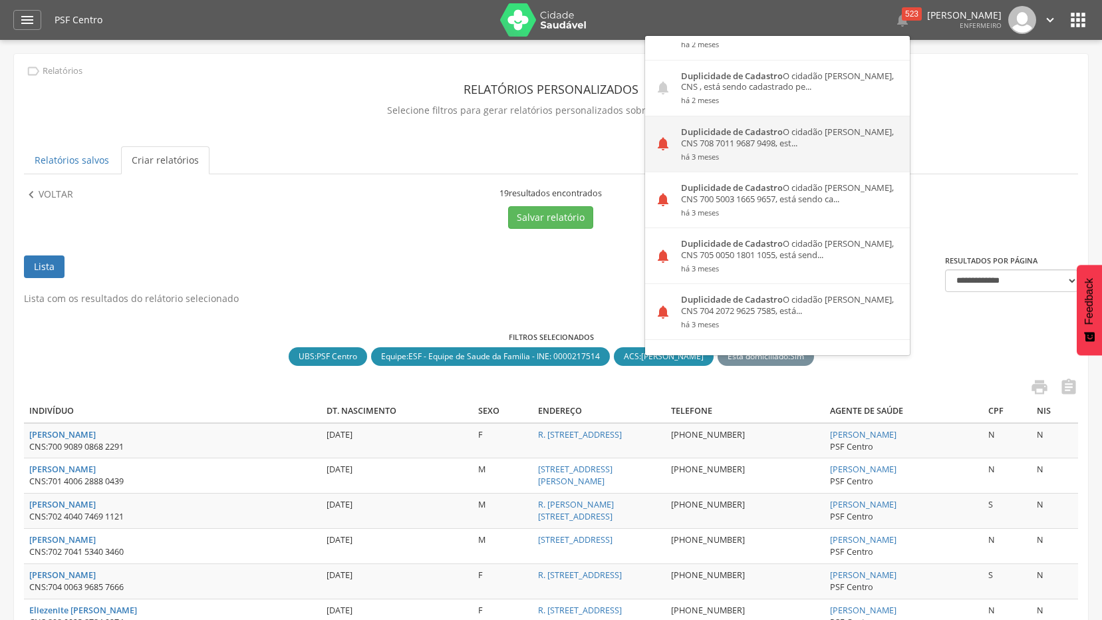
click at [724, 137] on div "Duplicidade de Cadastro O cidadão [PERSON_NAME], CNS 708 7011 9687 9498, est...…" at bounding box center [790, 143] width 239 height 55
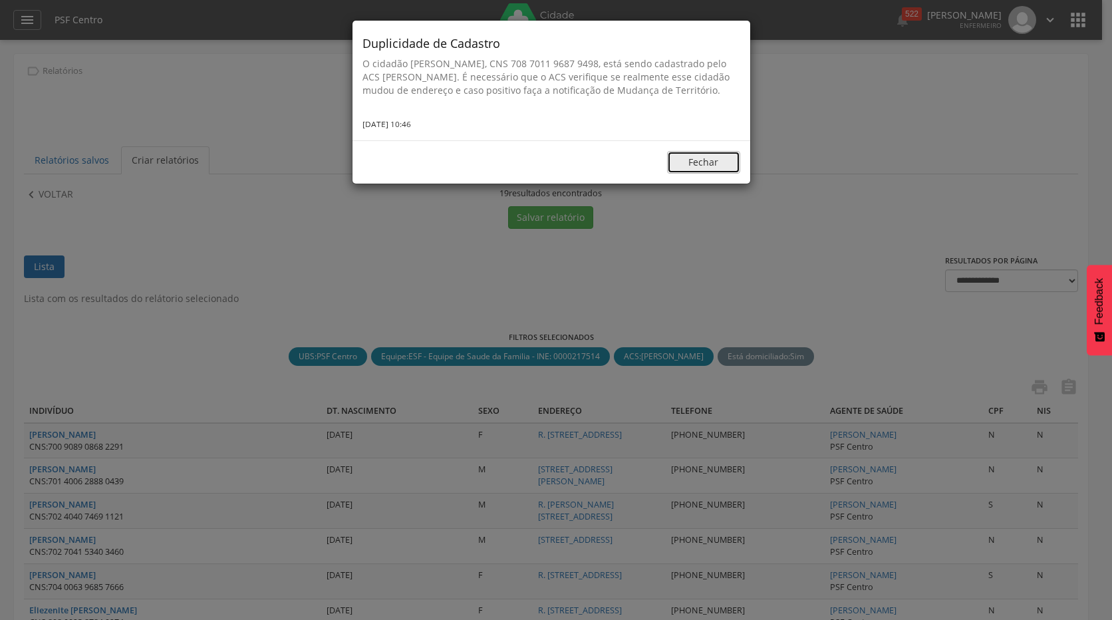
click at [707, 168] on button "Fechar" at bounding box center [703, 162] width 73 height 23
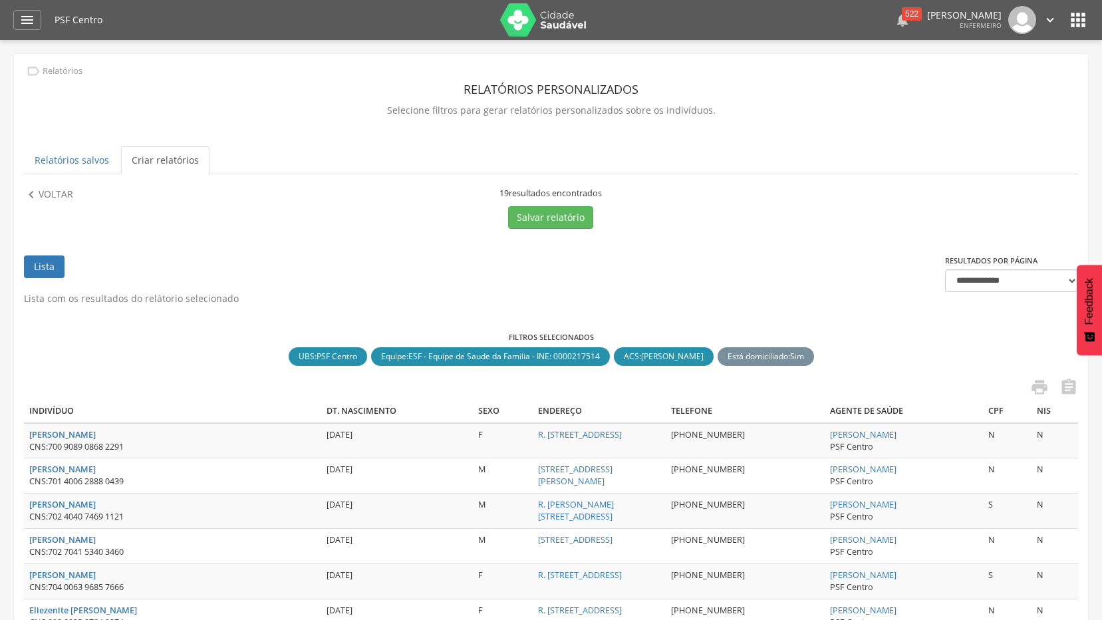
click at [894, 24] on icon "" at bounding box center [902, 20] width 16 height 16
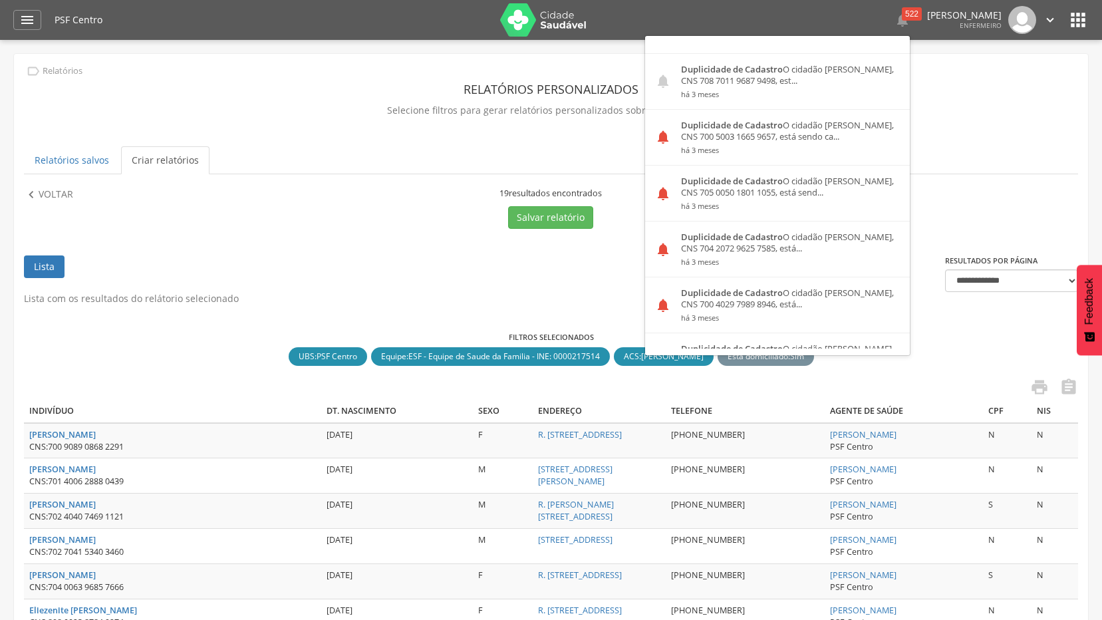
scroll to position [731, 0]
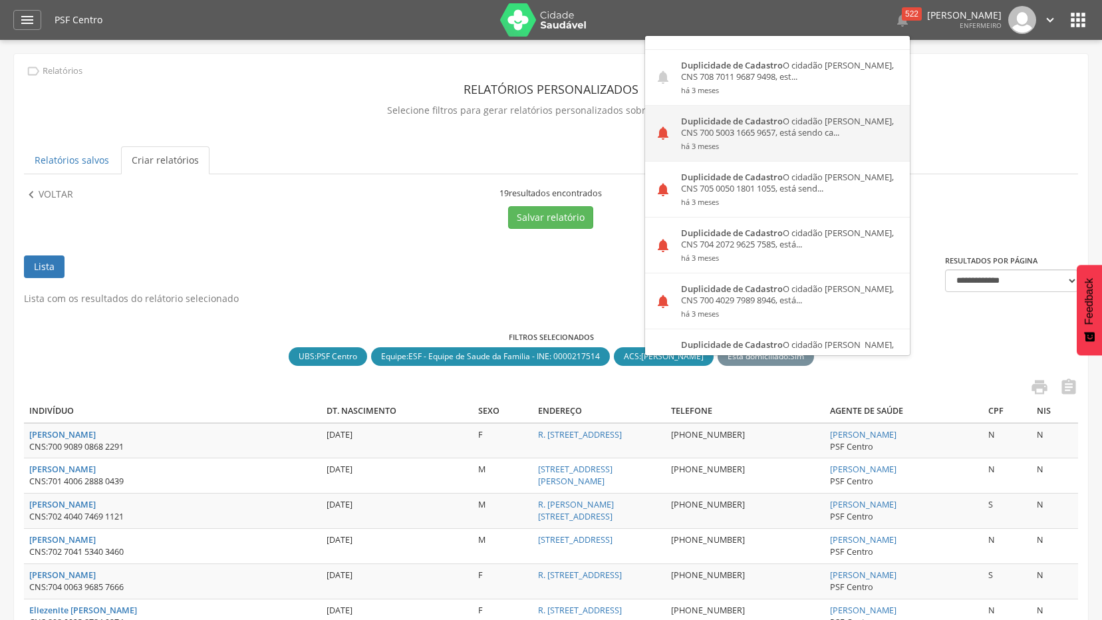
click at [796, 128] on div "Duplicidade de Cadastro O cidadão [PERSON_NAME], CNS 700 5003 1665 9657, está s…" at bounding box center [790, 133] width 239 height 55
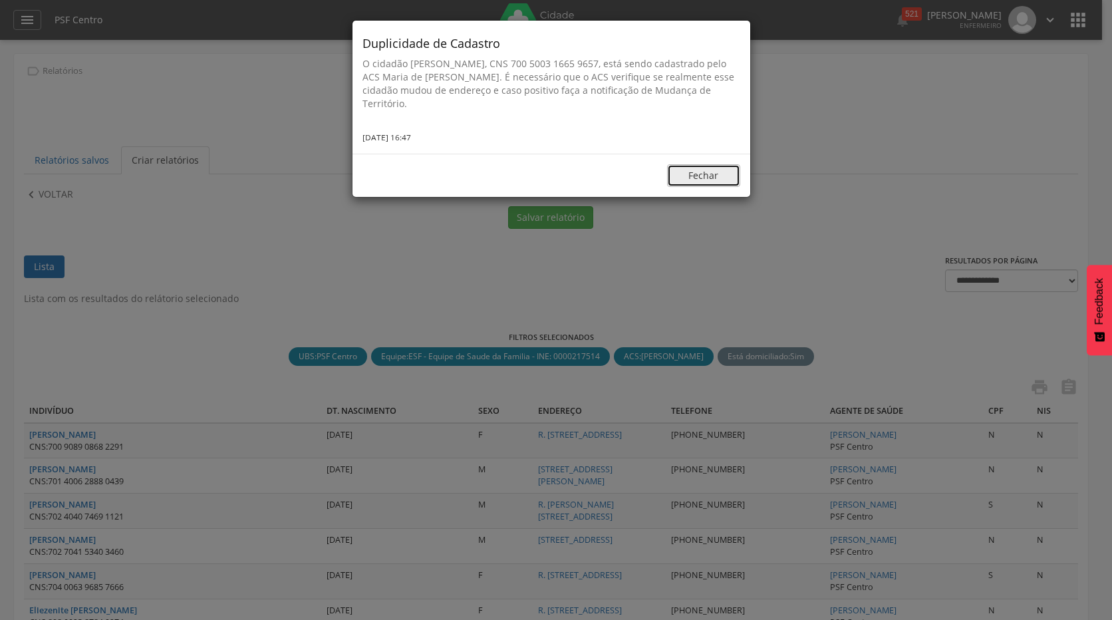
click at [715, 178] on button "Fechar" at bounding box center [703, 175] width 73 height 23
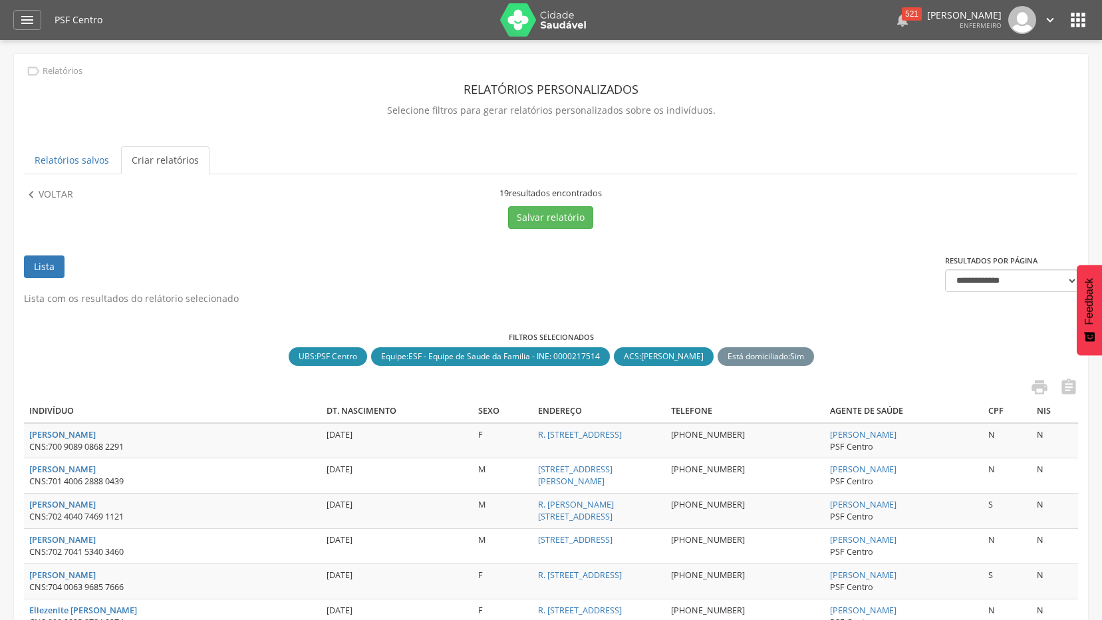
click at [902, 15] on div "521" at bounding box center [912, 13] width 20 height 13
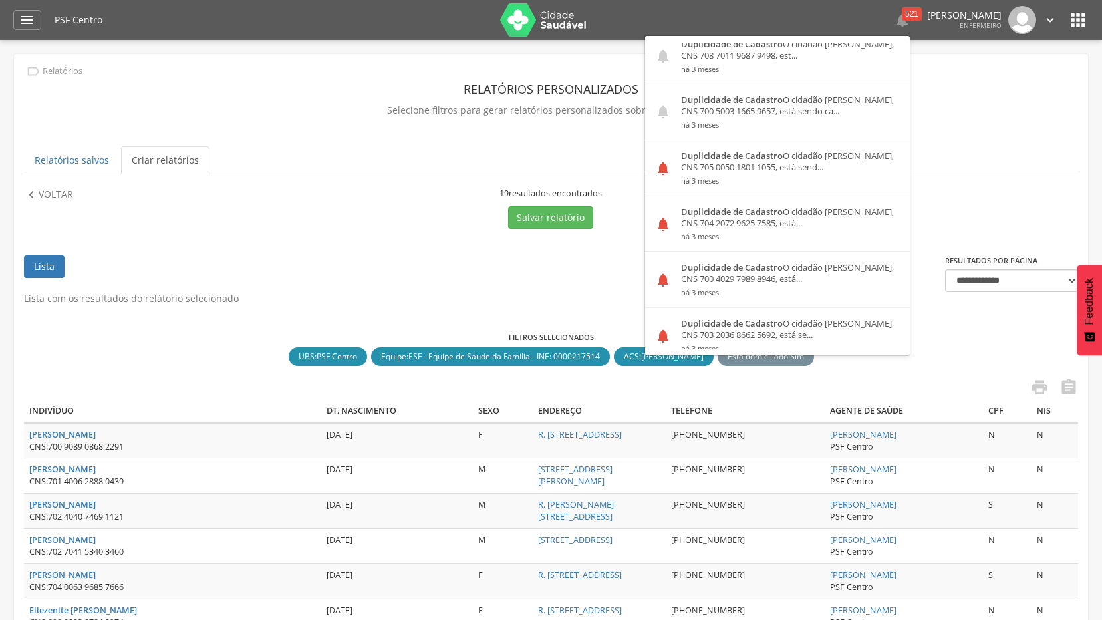
scroll to position [798, 0]
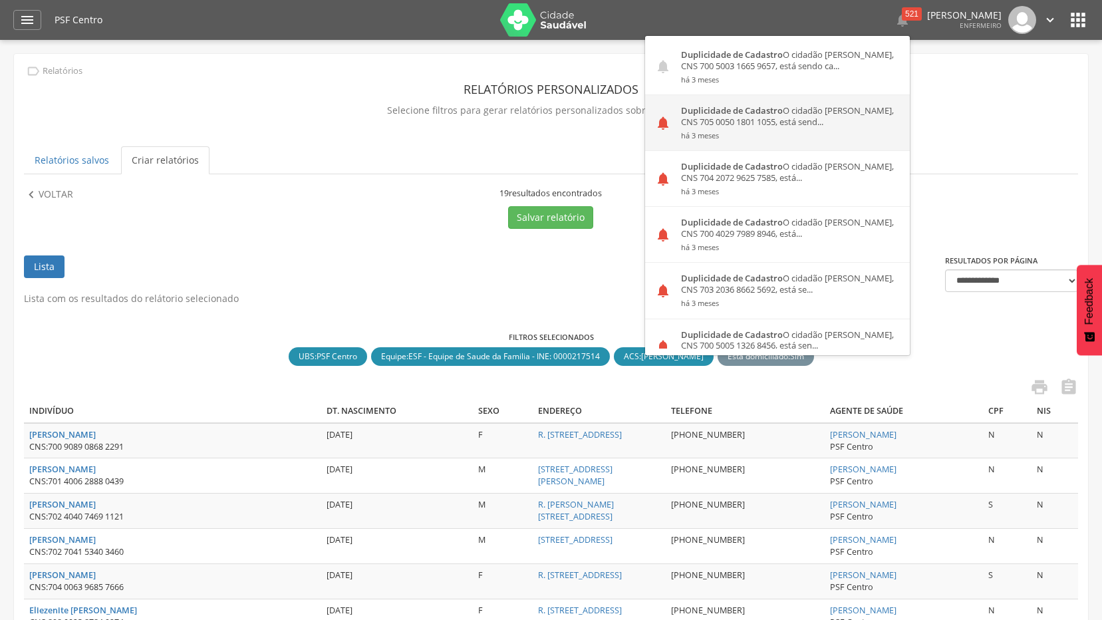
click at [737, 130] on div "Duplicidade de Cadastro O cidadão Radija Pinho Sena, CNS 705 0050 1801 1055, es…" at bounding box center [790, 122] width 239 height 55
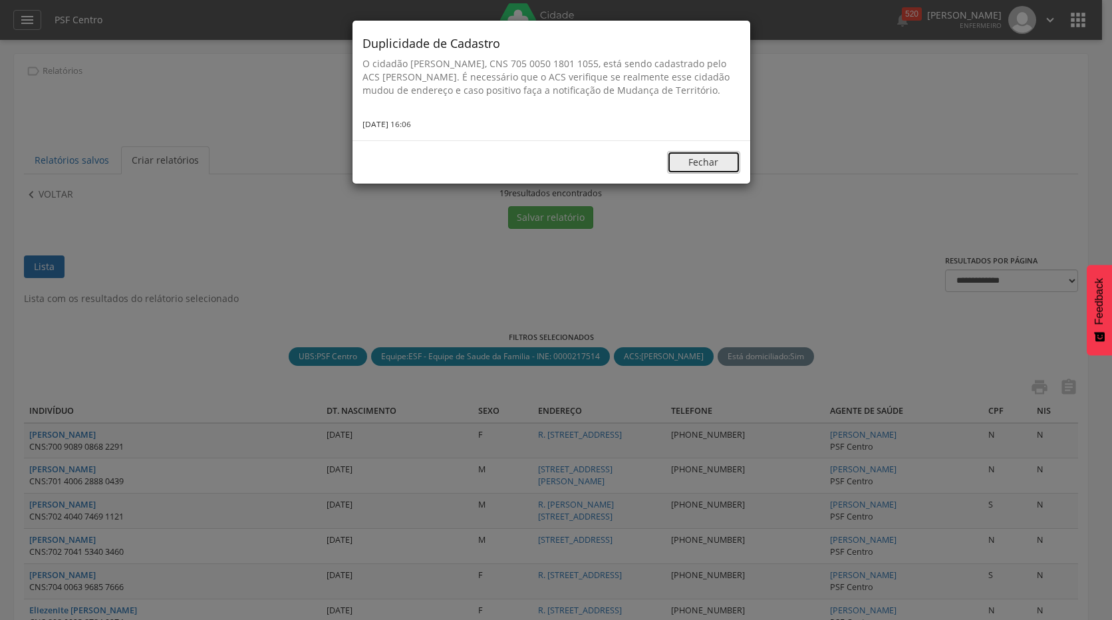
click at [697, 174] on button "Fechar" at bounding box center [703, 162] width 73 height 23
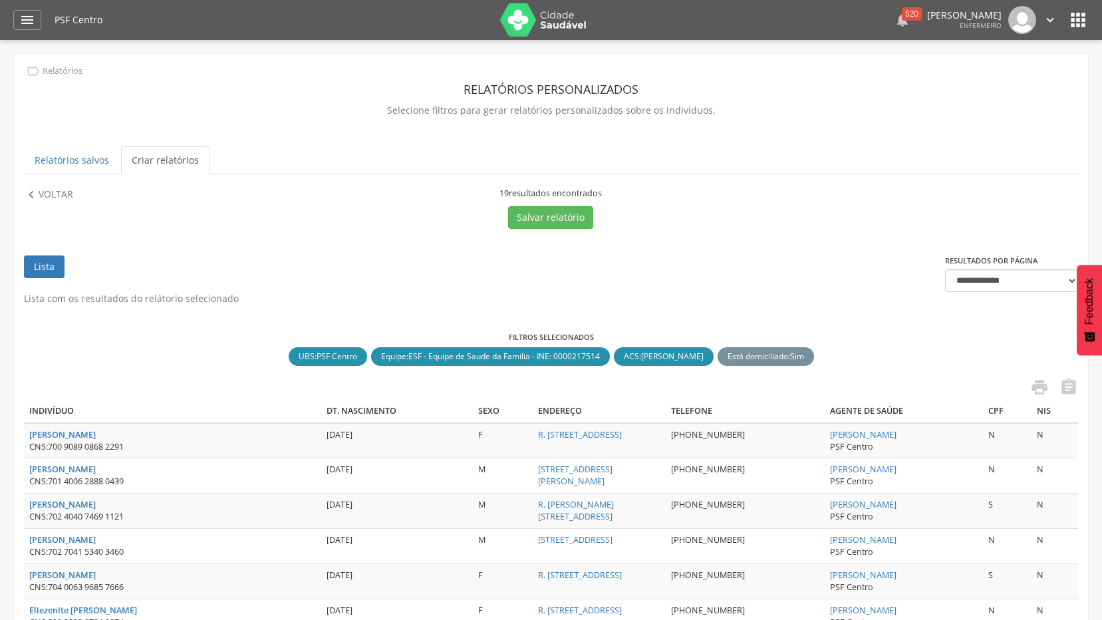
click at [902, 18] on div "520" at bounding box center [912, 13] width 20 height 13
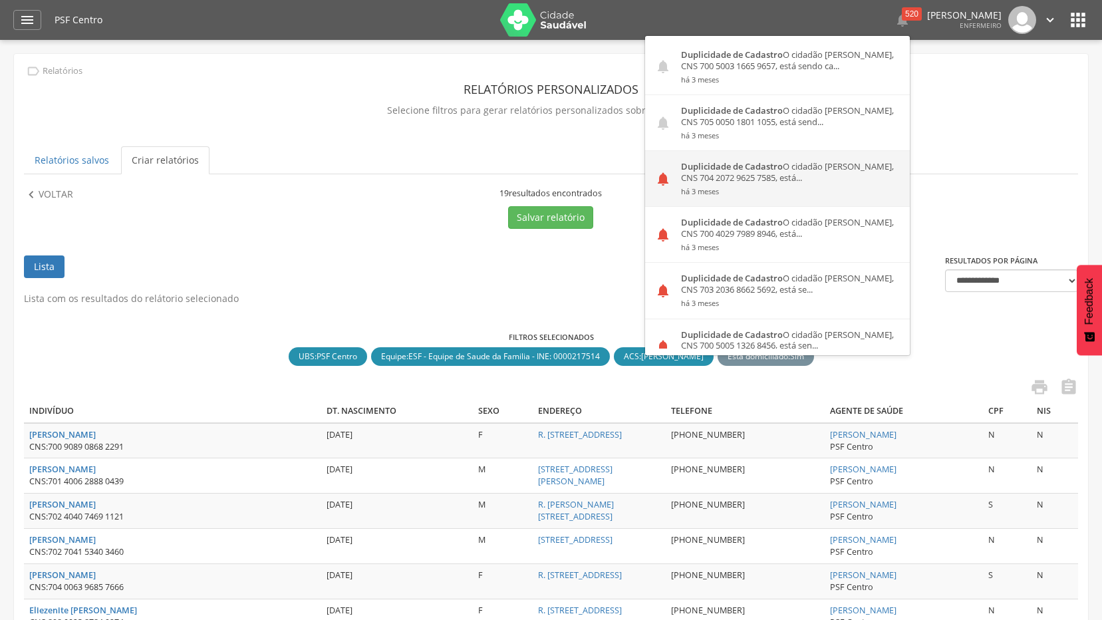
click at [766, 172] on div "Duplicidade de Cadastro O cidadão [PERSON_NAME], CNS 704 2072 9625 7585, está..…" at bounding box center [790, 178] width 239 height 55
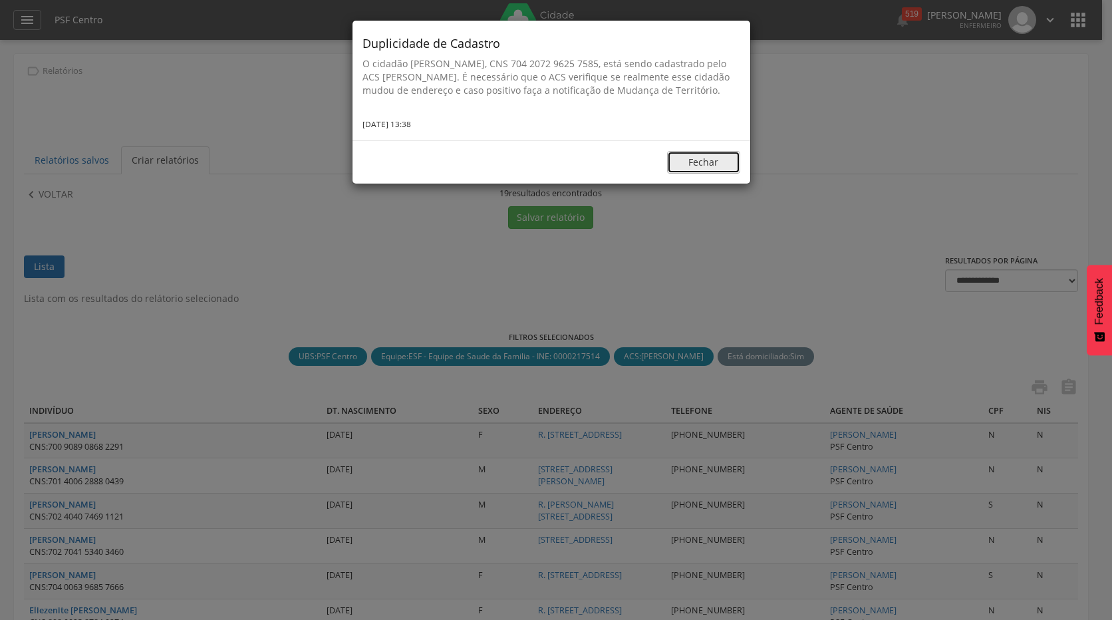
click at [683, 174] on button "Fechar" at bounding box center [703, 162] width 73 height 23
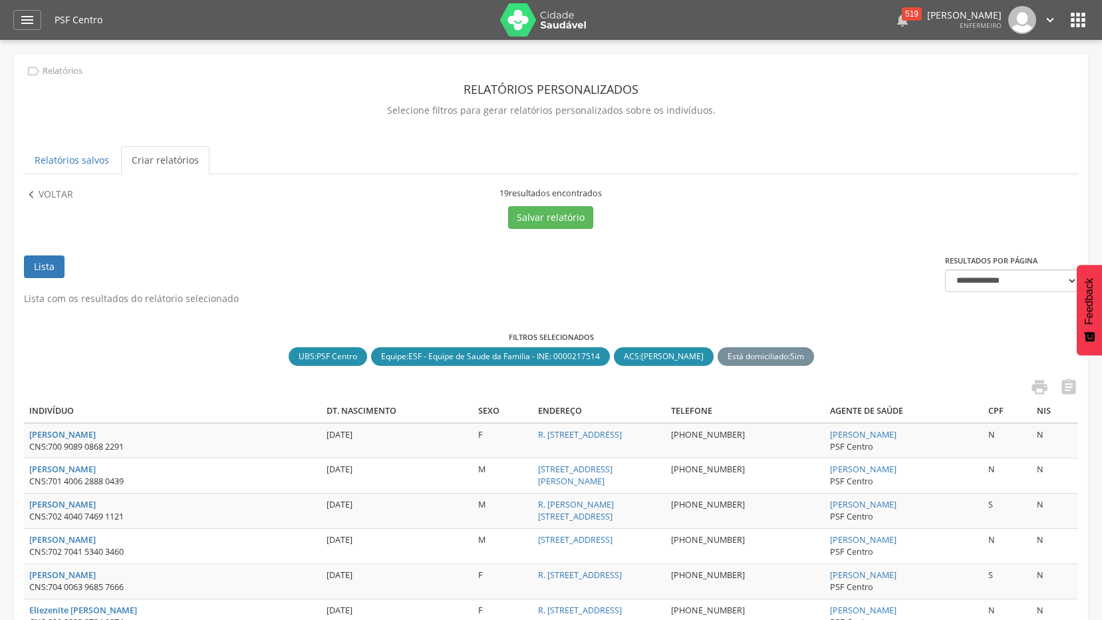
click at [902, 11] on div "519" at bounding box center [912, 13] width 20 height 13
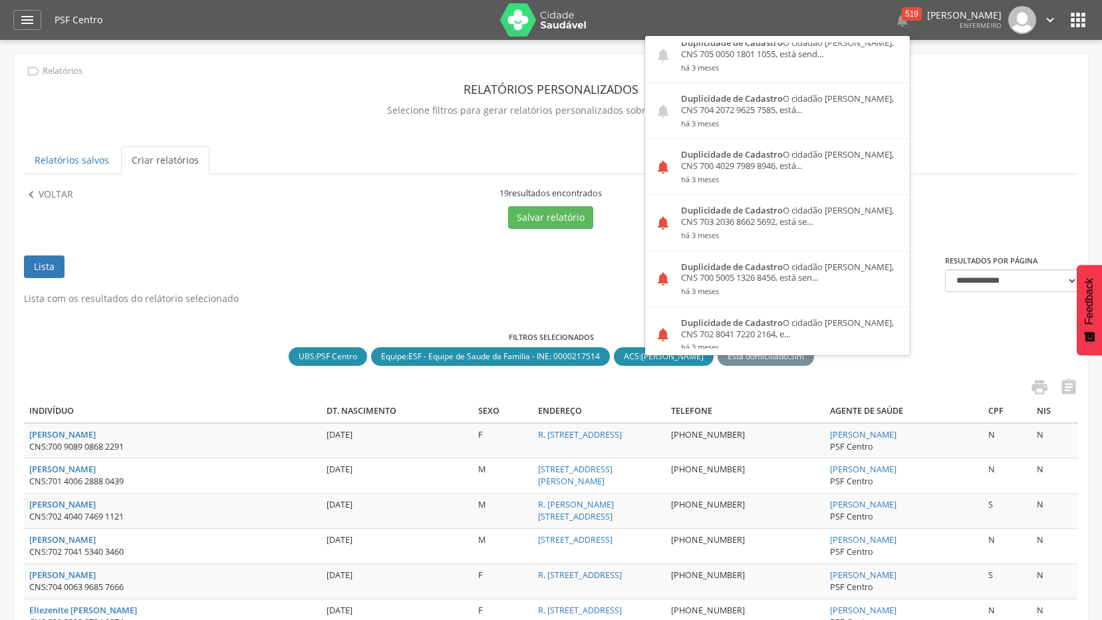
scroll to position [864, 0]
click at [766, 176] on small "há 3 meses" at bounding box center [790, 180] width 219 height 9
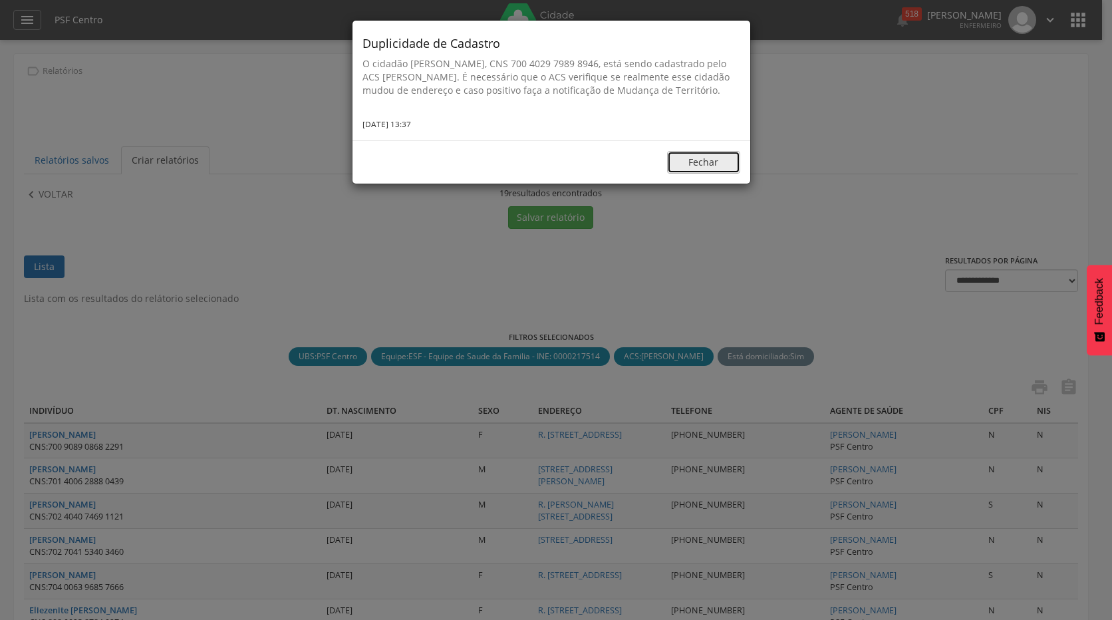
click at [692, 166] on button "Fechar" at bounding box center [703, 162] width 73 height 23
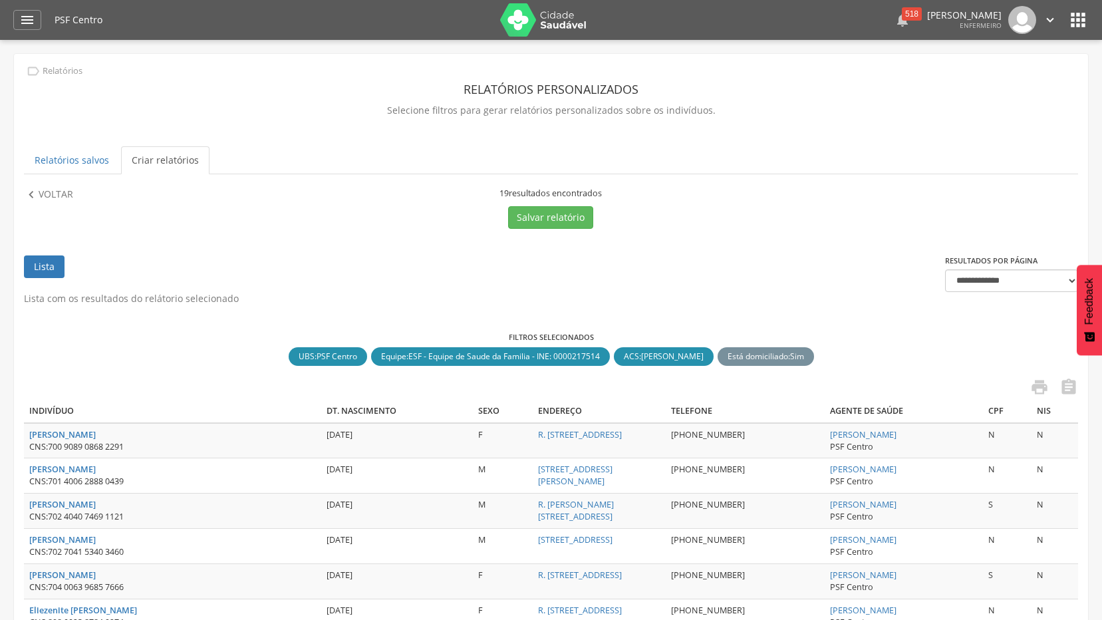
click at [902, 15] on div "518" at bounding box center [912, 13] width 20 height 13
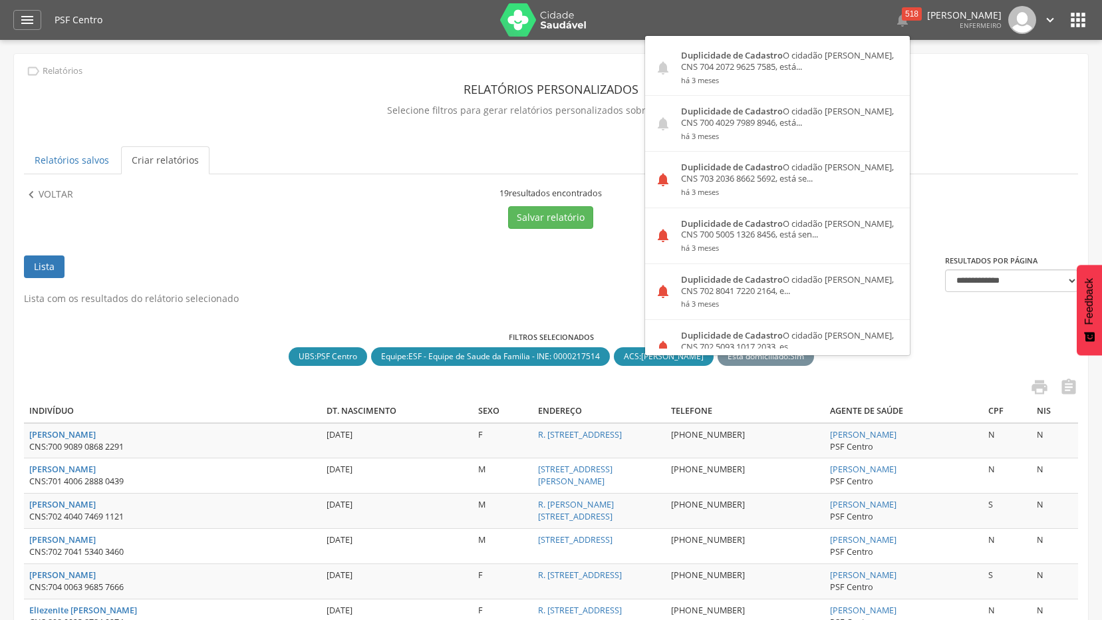
scroll to position [931, 0]
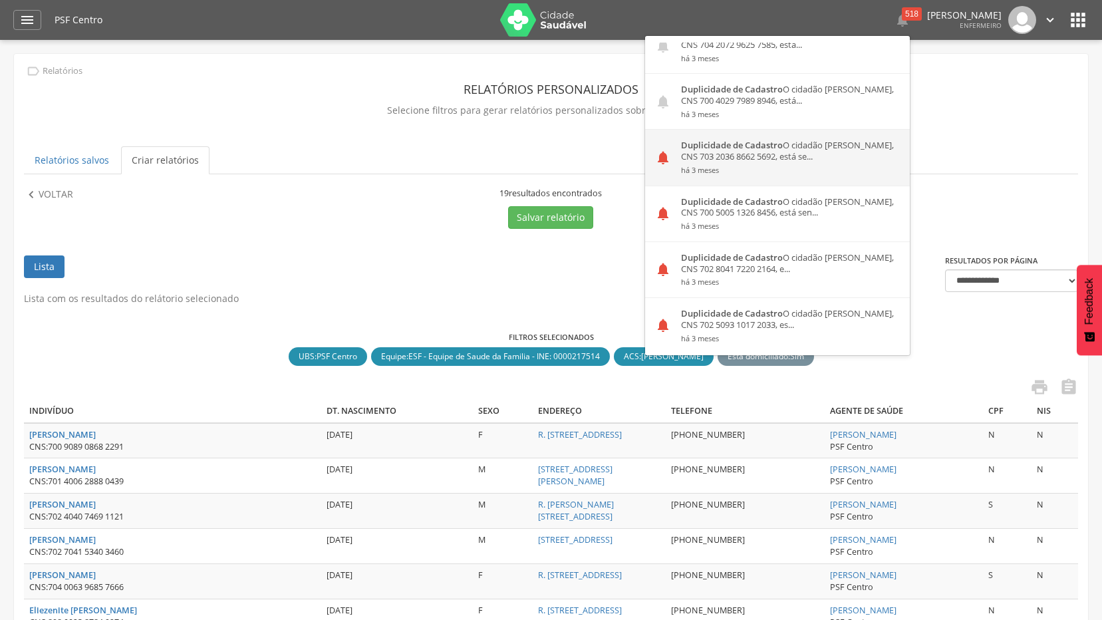
click at [777, 166] on small "há 3 meses" at bounding box center [790, 170] width 219 height 9
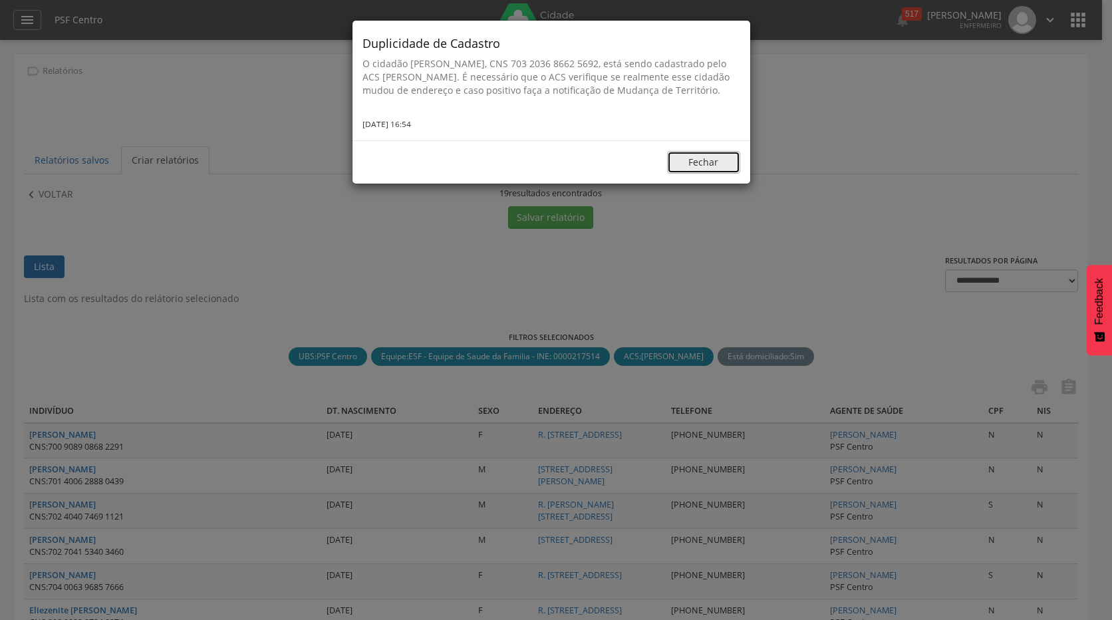
click at [713, 168] on button "Fechar" at bounding box center [703, 162] width 73 height 23
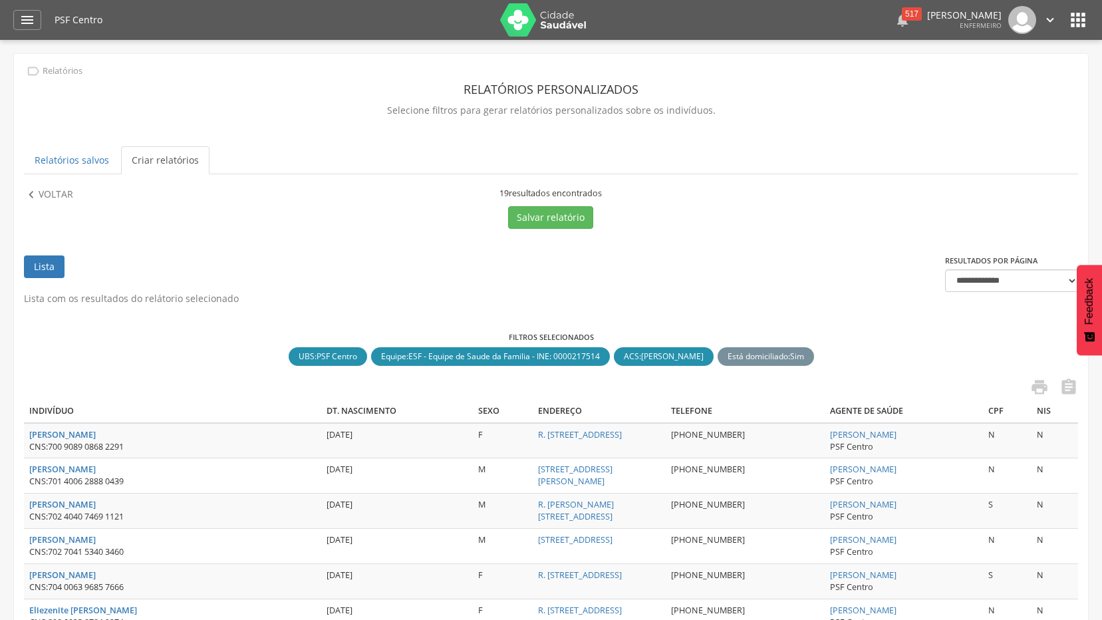
click at [902, 10] on div "517" at bounding box center [912, 13] width 20 height 13
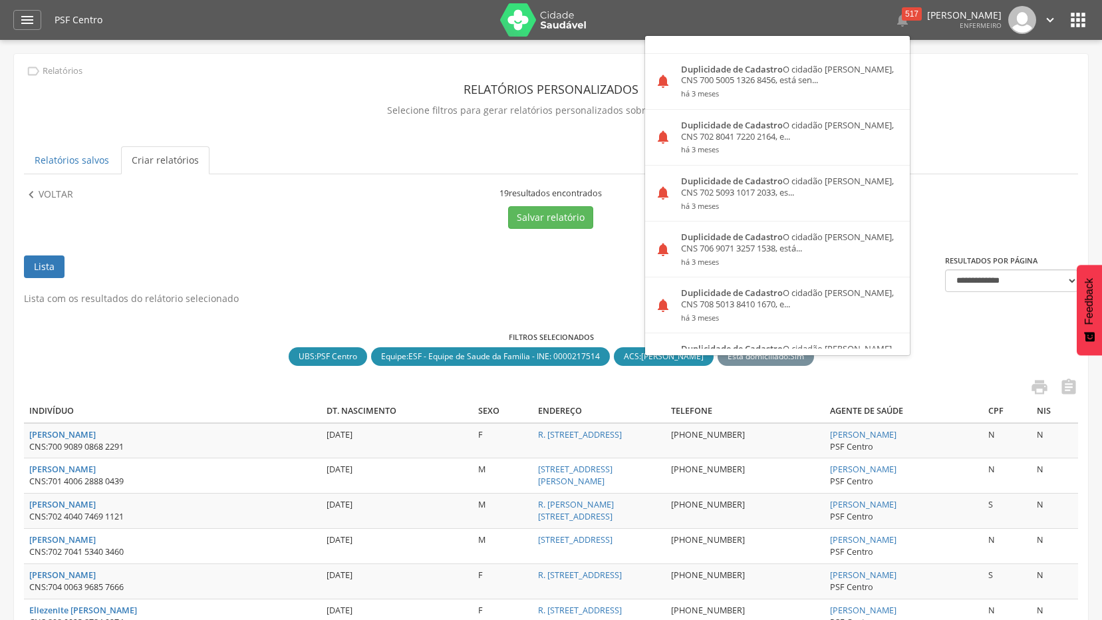
scroll to position [1064, 0]
click at [791, 69] on div "Duplicidade de Cadastro O cidadão [PERSON_NAME], CNS 700 5005 1326 8456, está s…" at bounding box center [790, 80] width 239 height 55
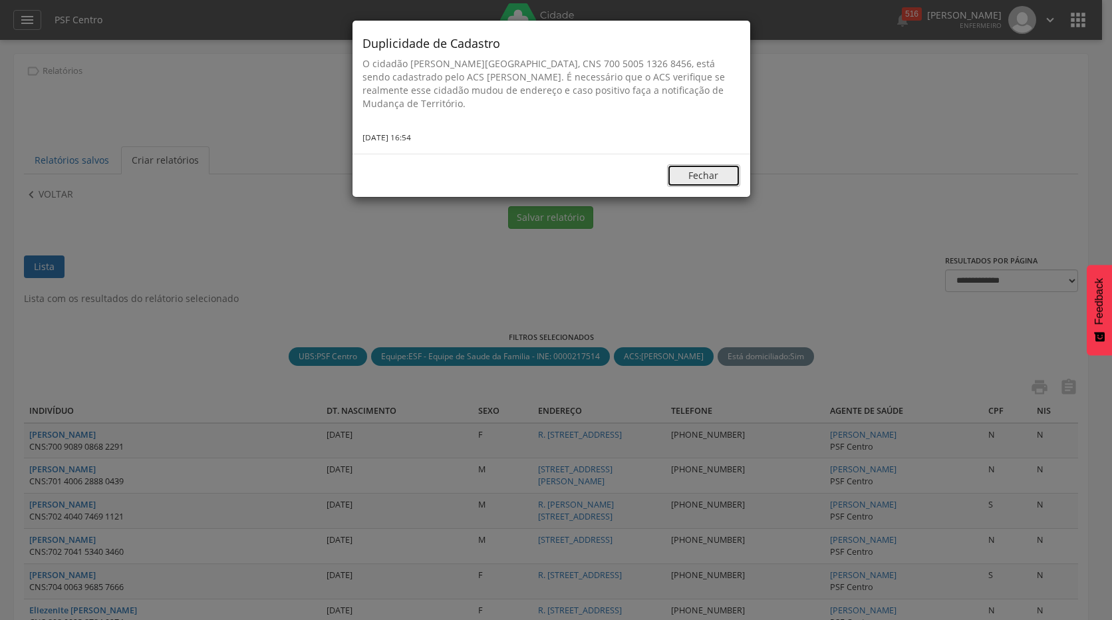
click at [721, 180] on button "Fechar" at bounding box center [703, 175] width 73 height 23
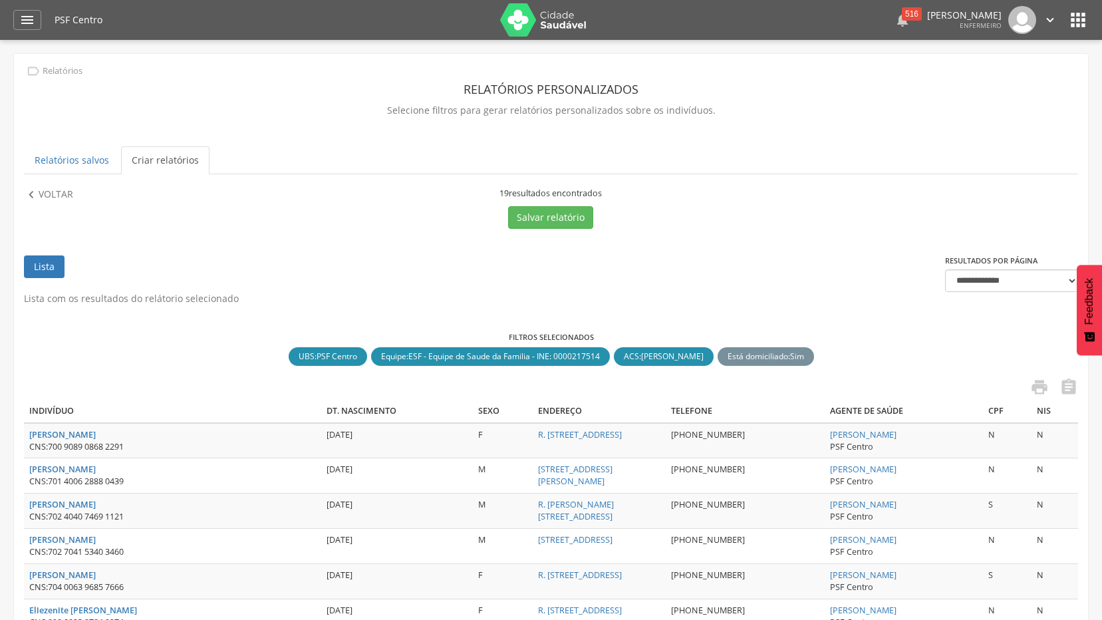
click at [902, 13] on div "516" at bounding box center [912, 13] width 20 height 13
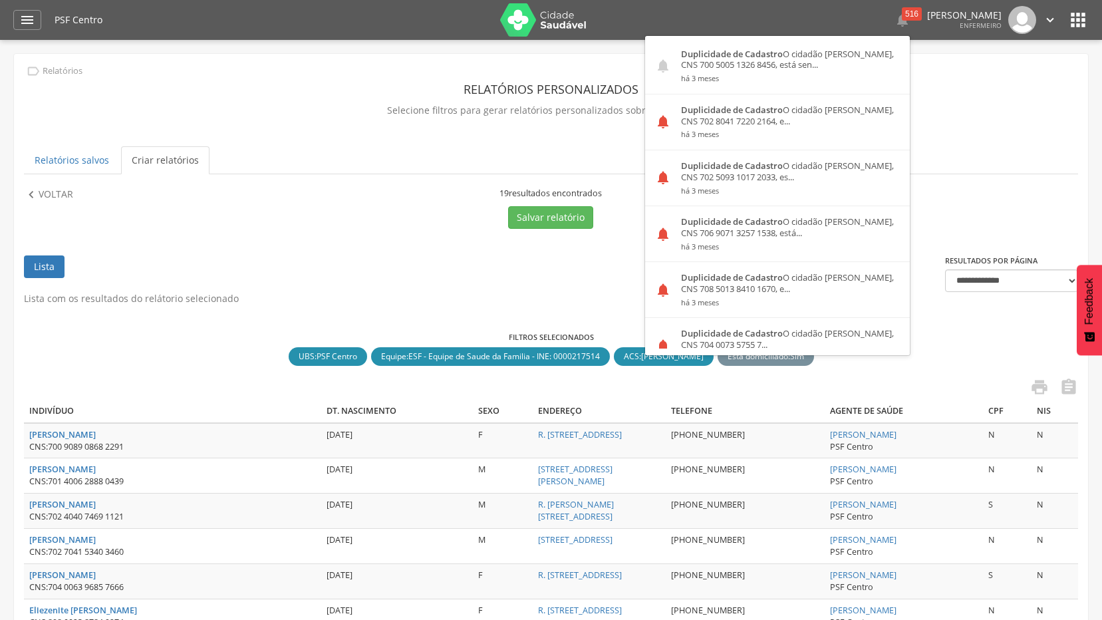
scroll to position [997, 0]
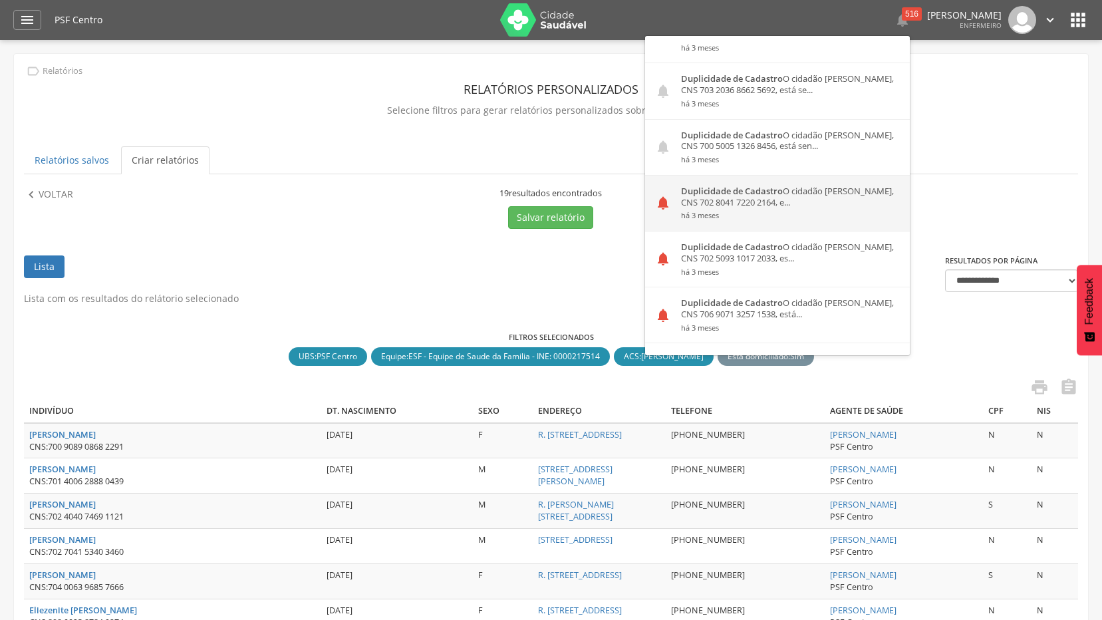
click at [782, 211] on small "há 3 meses" at bounding box center [790, 215] width 219 height 9
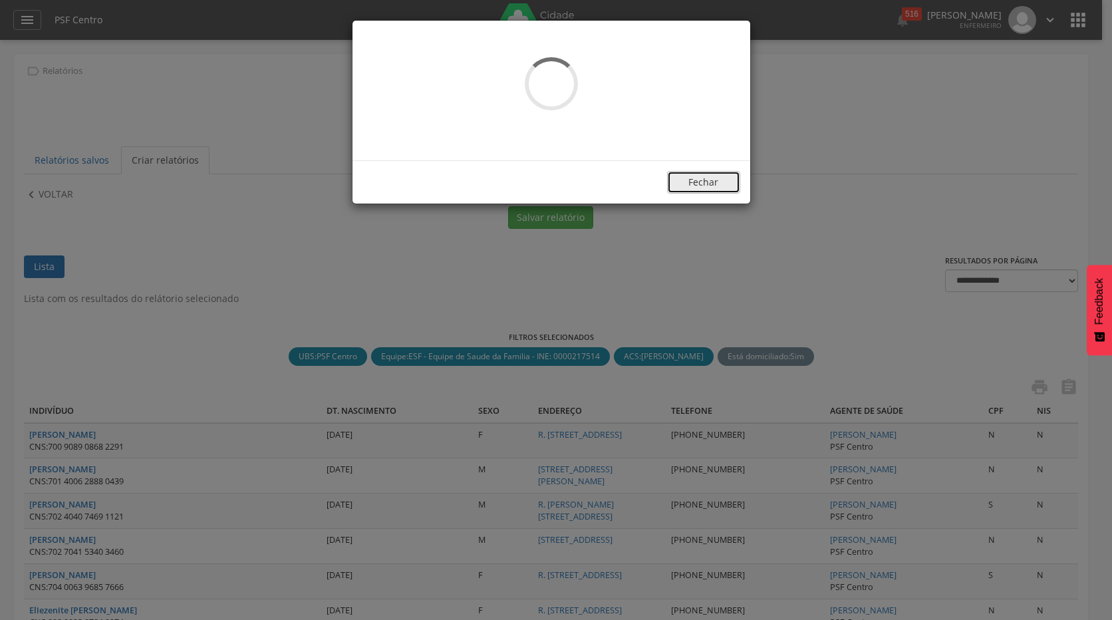
click at [697, 180] on button "Fechar" at bounding box center [703, 182] width 73 height 23
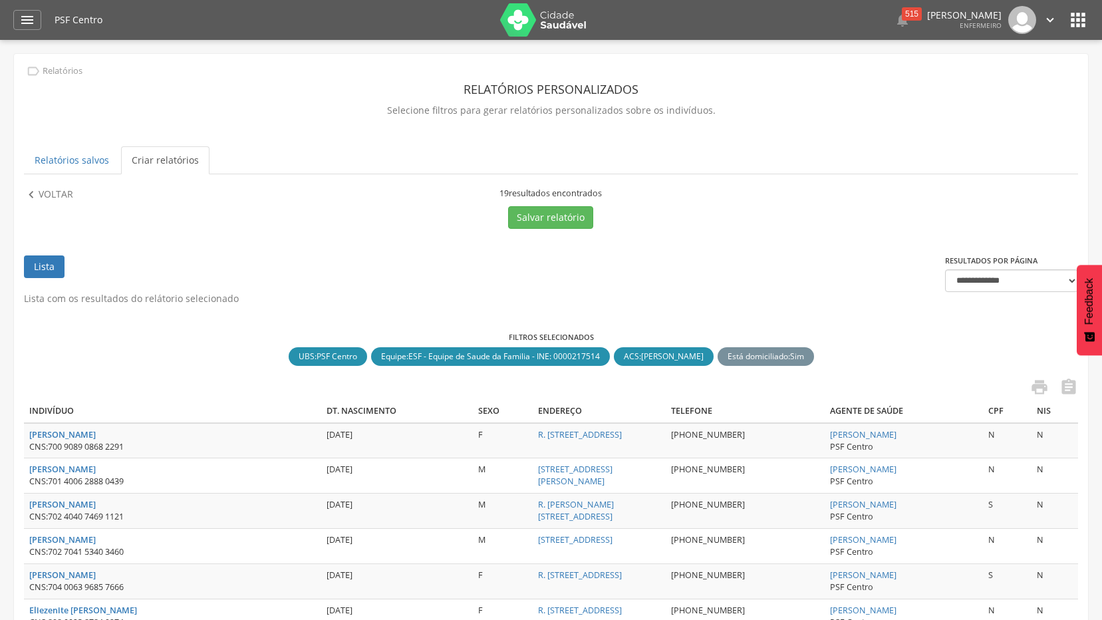
click at [878, 21] on div " 515  Duplicidade de Cadastro O cidadão [PERSON_NAME], CNS 704 2072 9625 7585…" at bounding box center [839, 20] width 435 height 28
click at [902, 9] on div "515" at bounding box center [912, 13] width 20 height 13
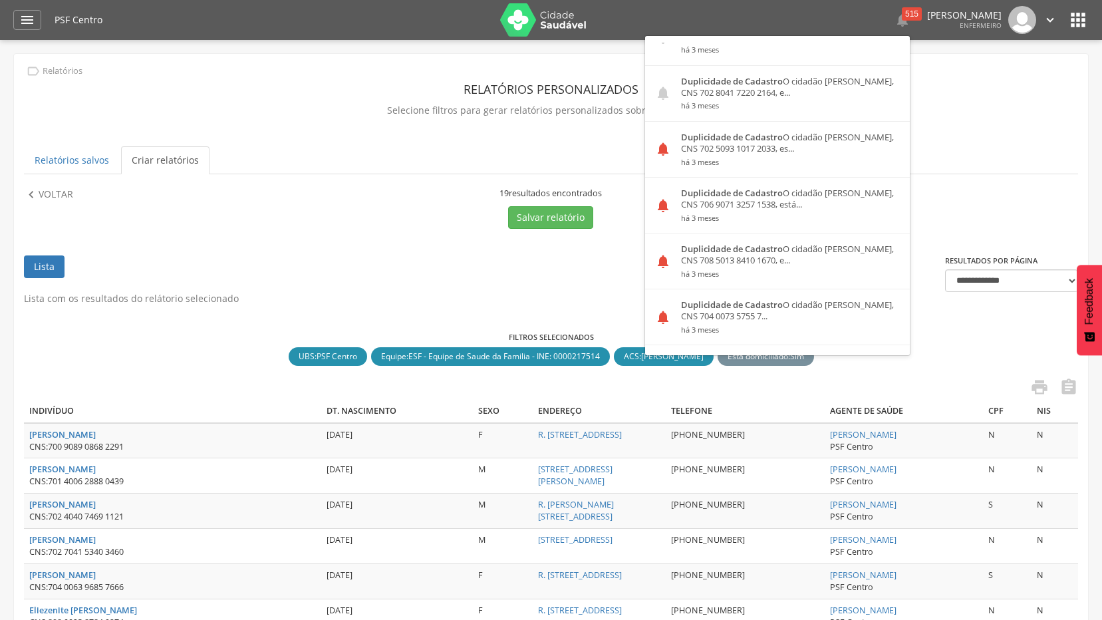
scroll to position [1130, 0]
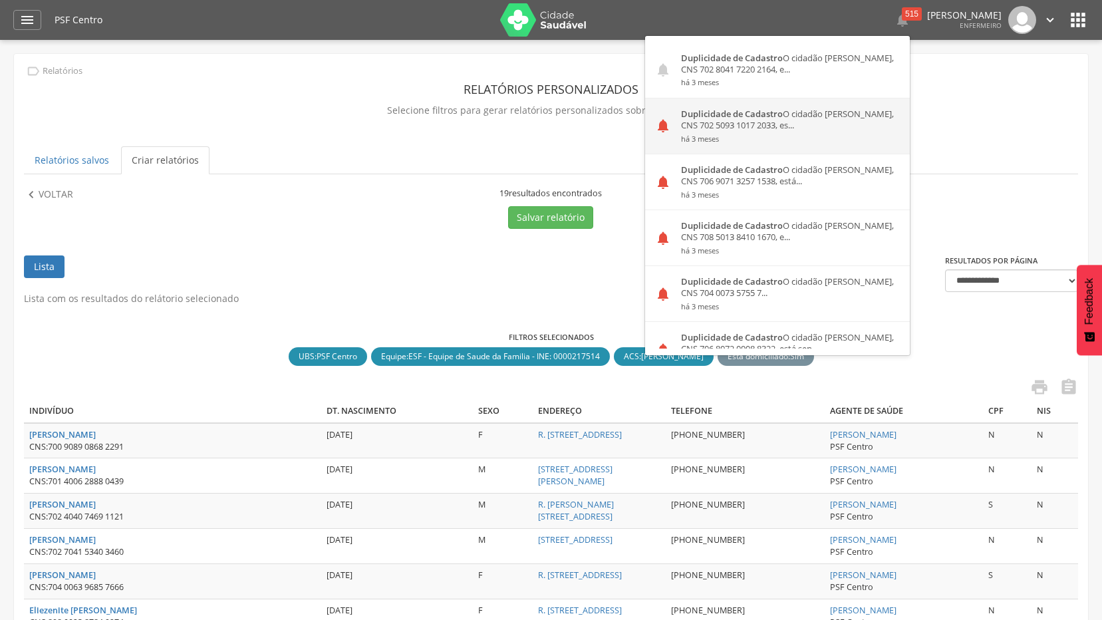
click at [777, 134] on small "há 3 meses" at bounding box center [790, 138] width 219 height 9
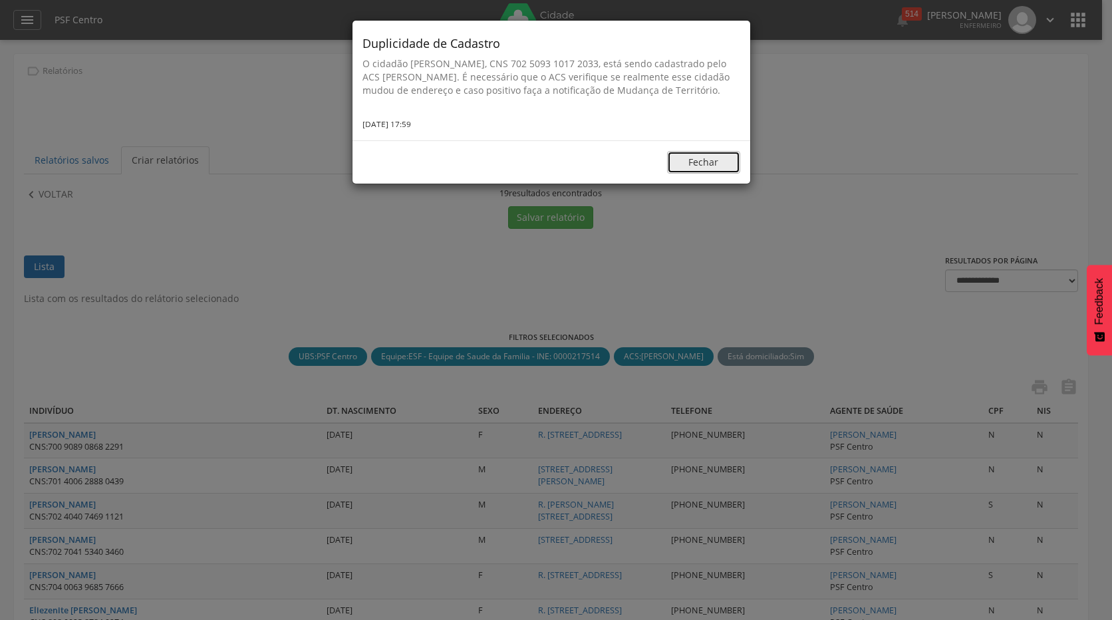
click at [705, 174] on button "Fechar" at bounding box center [703, 162] width 73 height 23
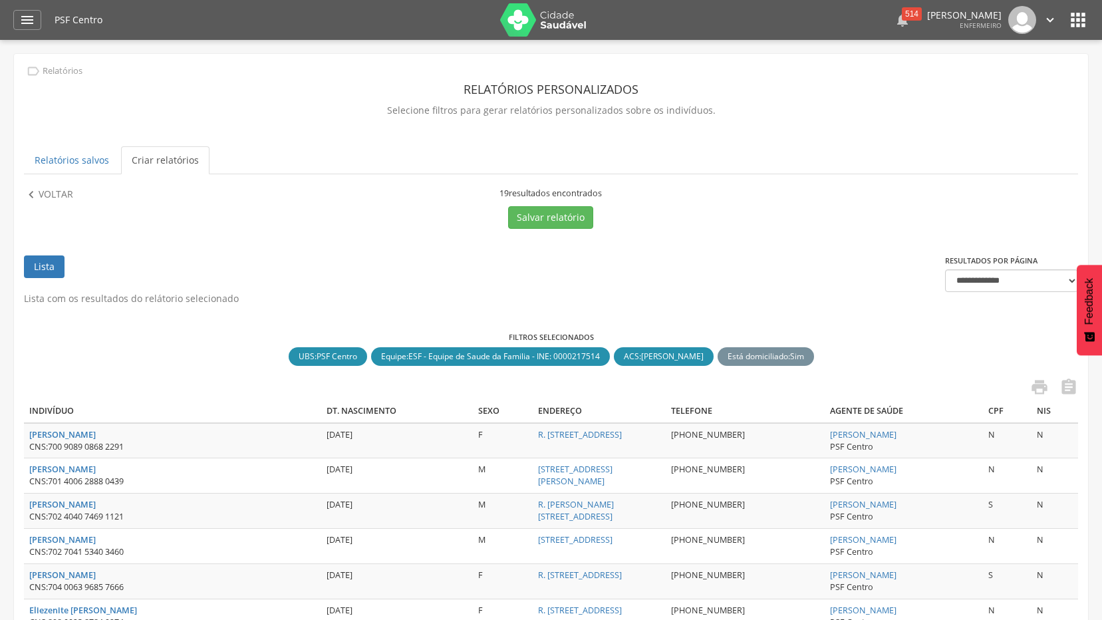
click at [902, 17] on div "514" at bounding box center [912, 13] width 20 height 13
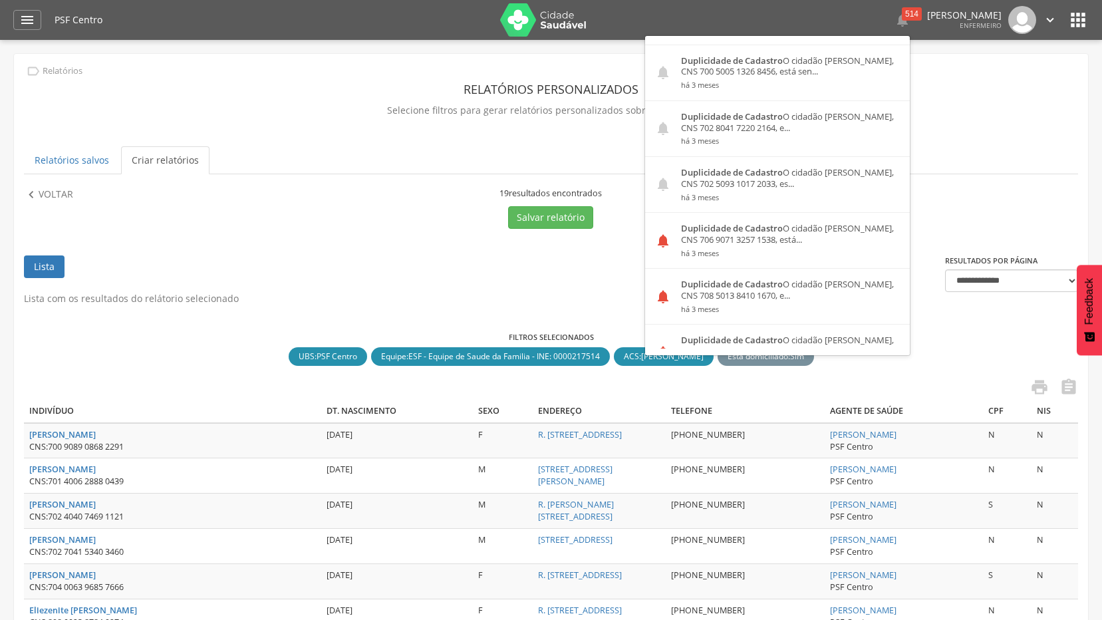
scroll to position [1064, 0]
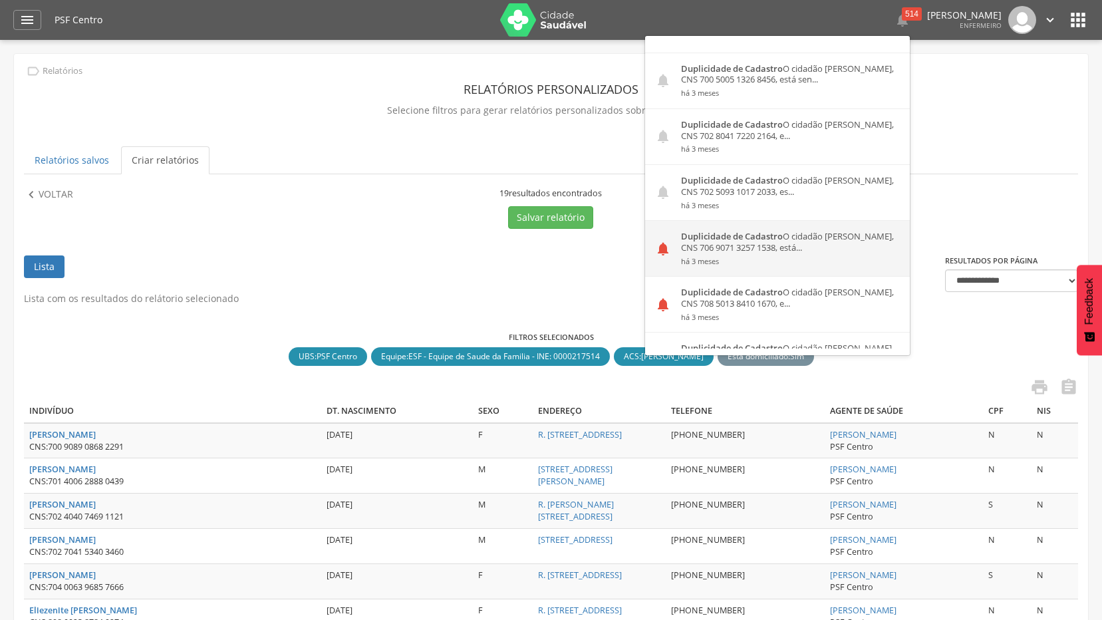
click at [816, 242] on div "Duplicidade de Cadastro O cidadão [PERSON_NAME], CNS 706 9071 3257 1538, está..…" at bounding box center [790, 248] width 239 height 55
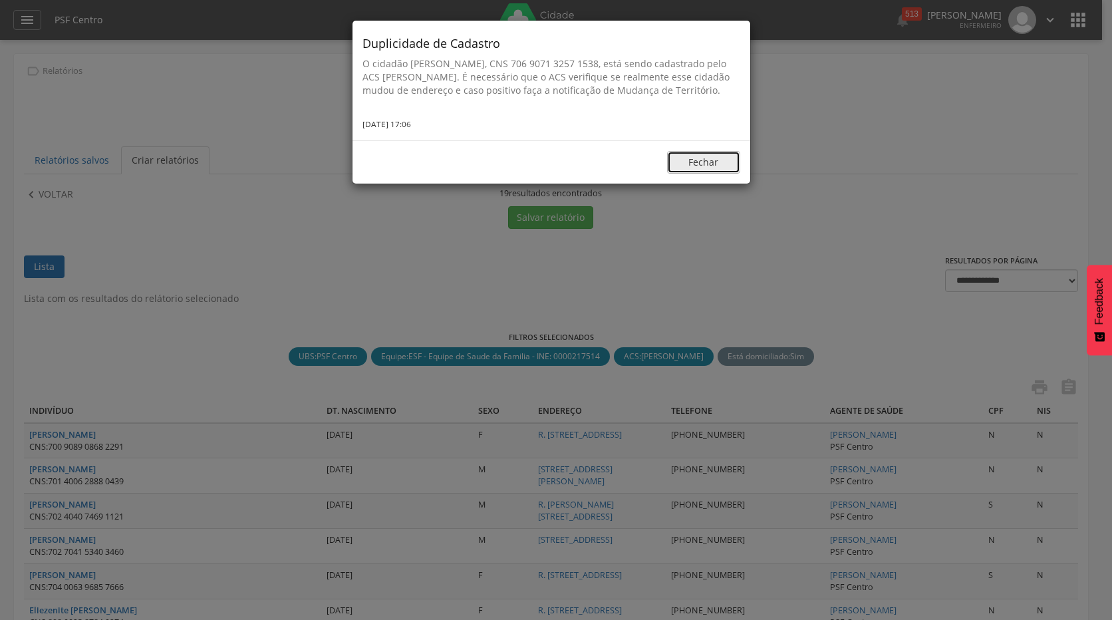
click at [721, 173] on button "Fechar" at bounding box center [703, 162] width 73 height 23
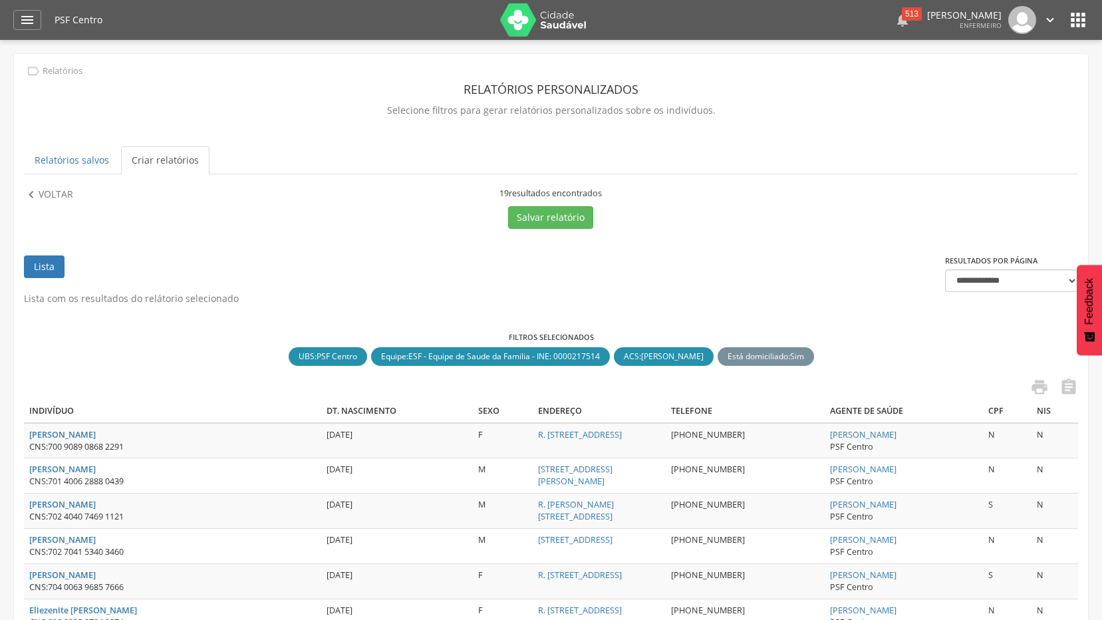
click at [902, 19] on div "513" at bounding box center [912, 13] width 20 height 13
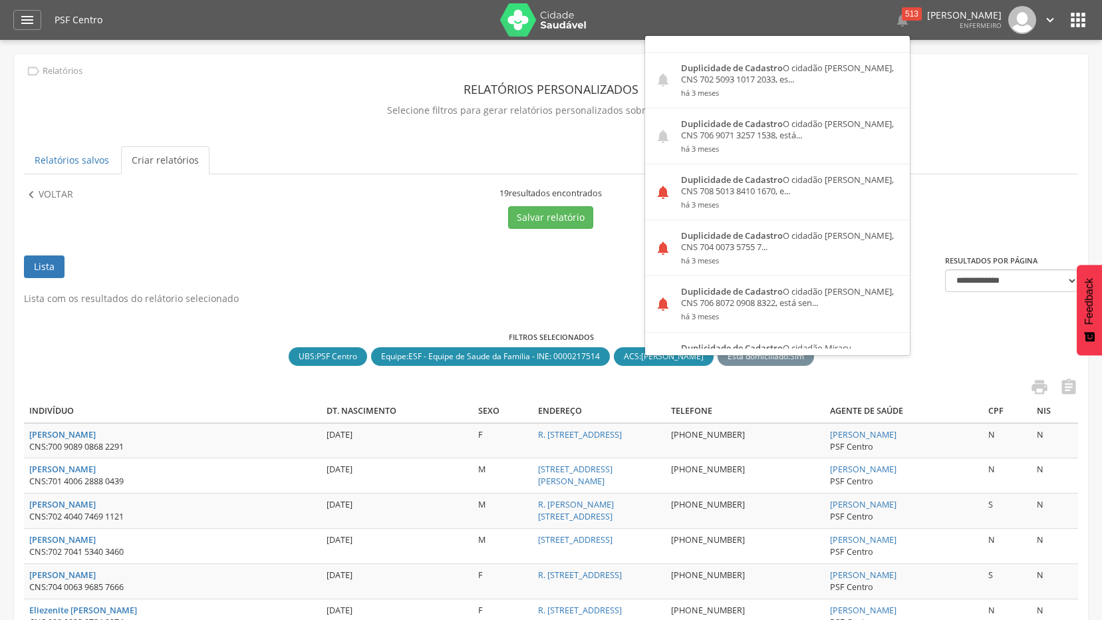
scroll to position [1130, 0]
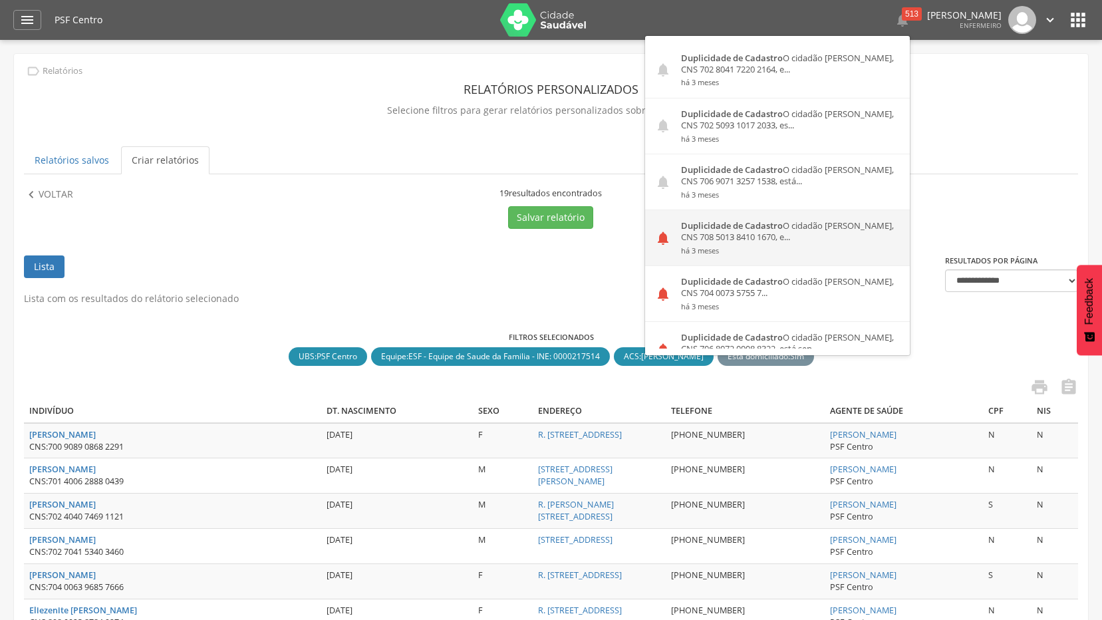
click at [767, 231] on div "Duplicidade de Cadastro O cidadão [PERSON_NAME], CNS 708 5013 8410 1670, e... h…" at bounding box center [790, 237] width 239 height 55
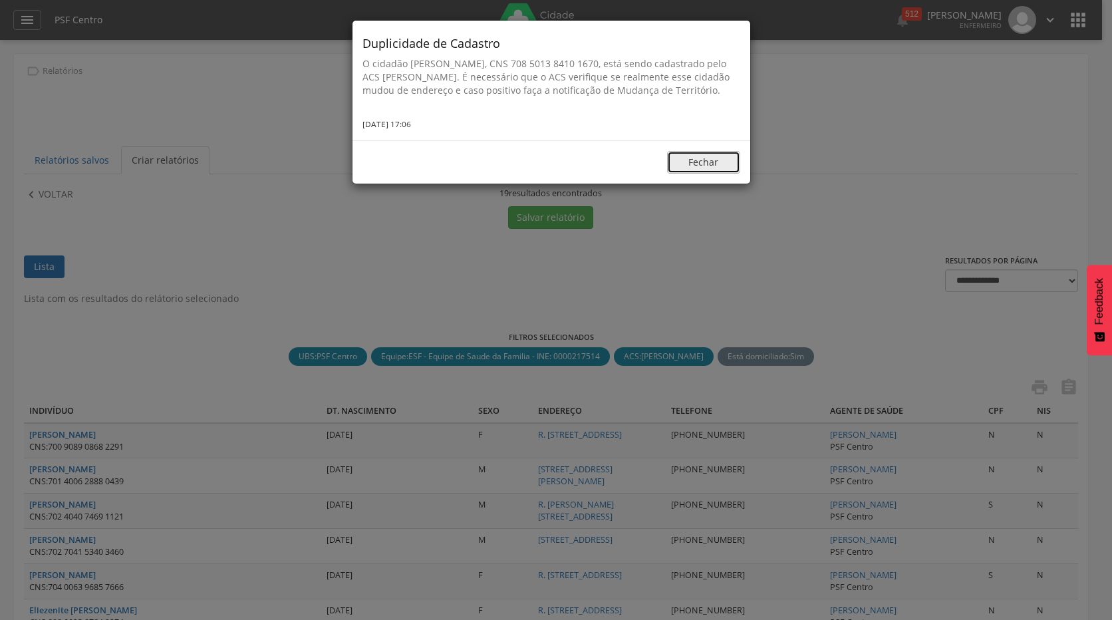
click at [705, 174] on button "Fechar" at bounding box center [703, 162] width 73 height 23
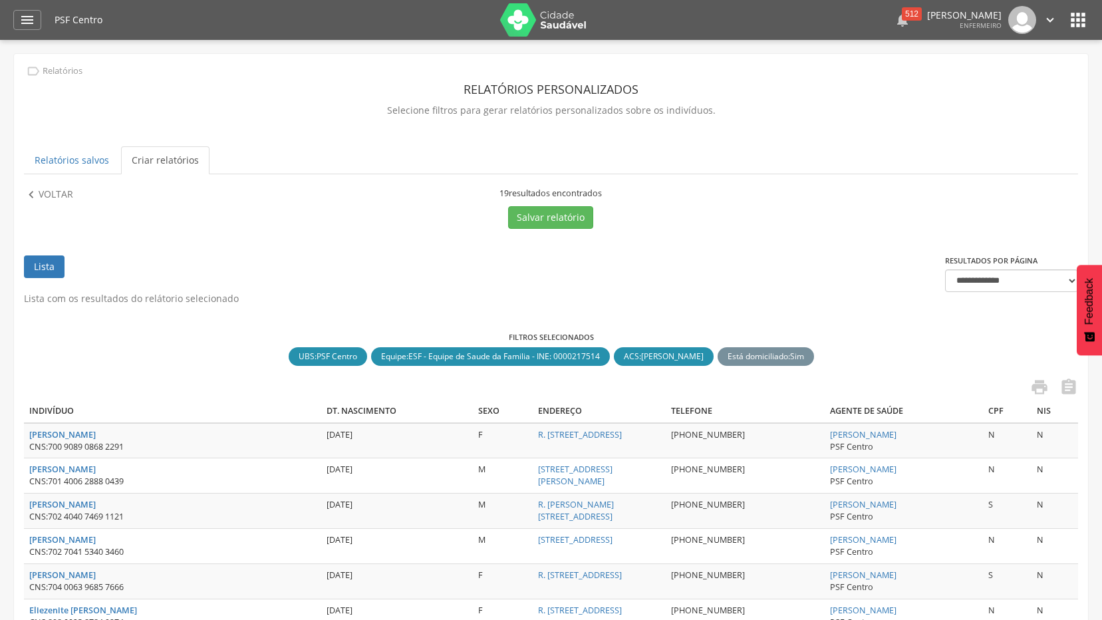
click at [902, 15] on div "512" at bounding box center [912, 13] width 20 height 13
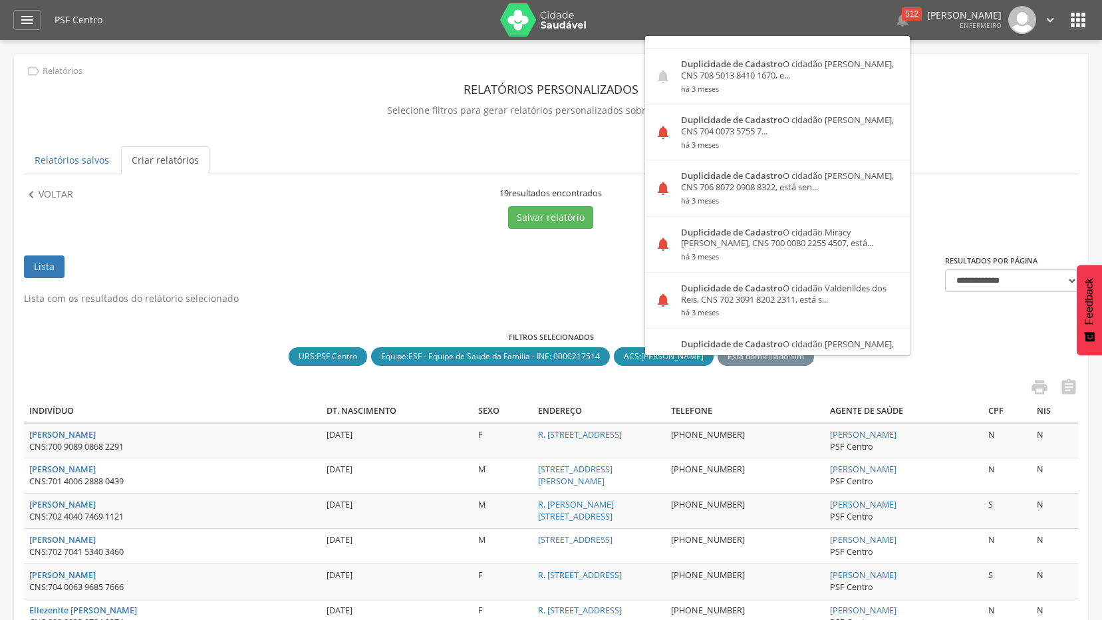
scroll to position [1330, 0]
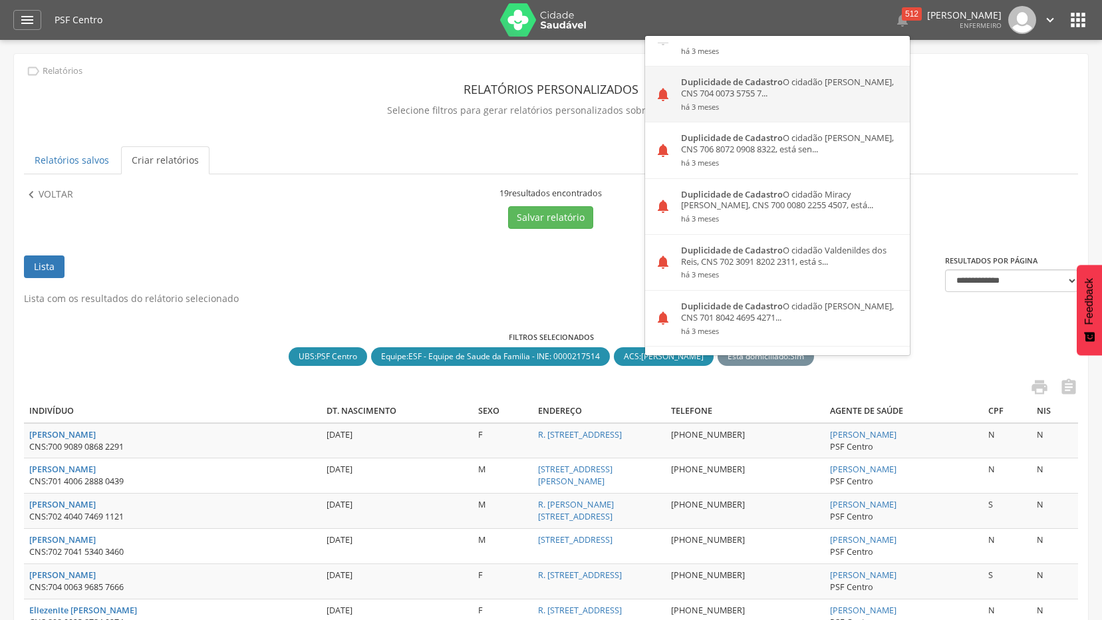
click at [775, 78] on div "Duplicidade de Cadastro O cidadão Regiane Viana de [PERSON_NAME], CNS 704 0073 …" at bounding box center [790, 93] width 239 height 55
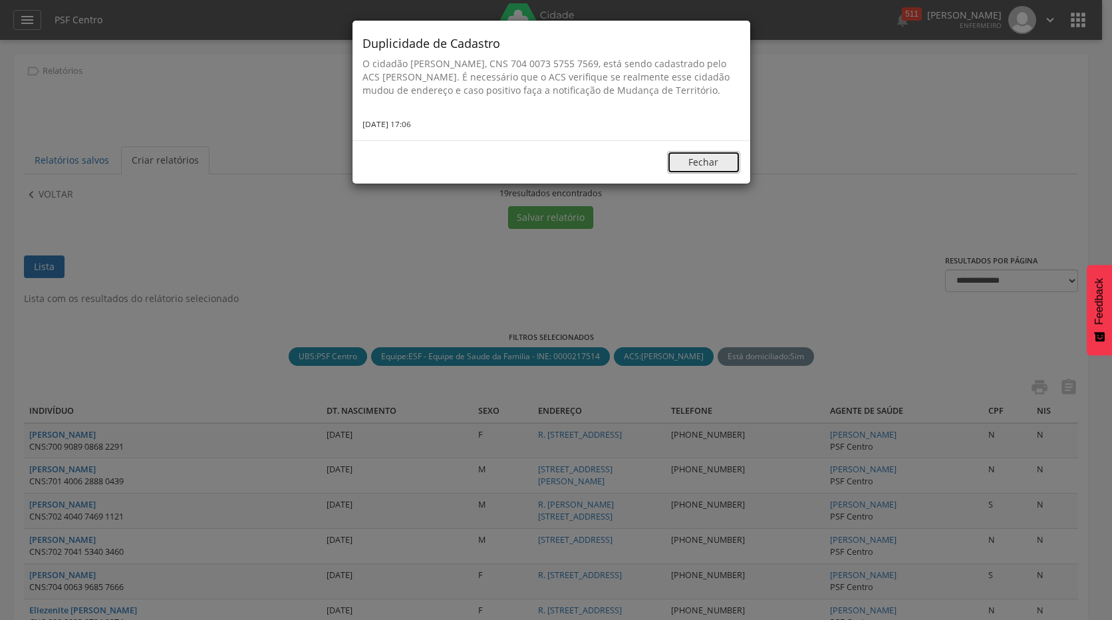
click at [709, 168] on button "Fechar" at bounding box center [703, 162] width 73 height 23
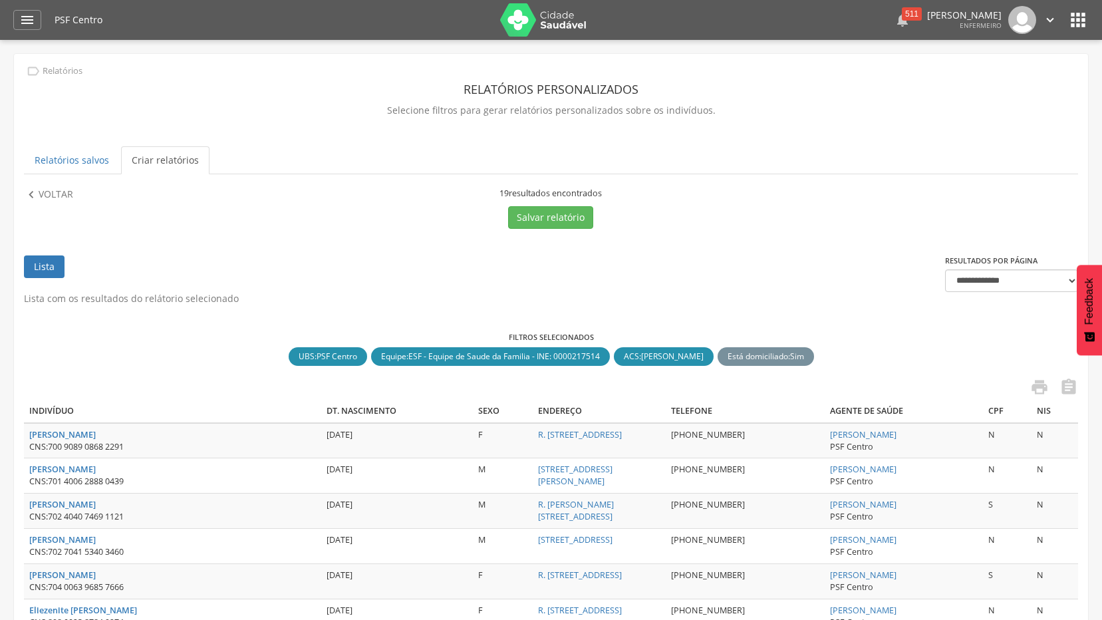
click at [894, 7] on div " 511" at bounding box center [902, 20] width 16 height 28
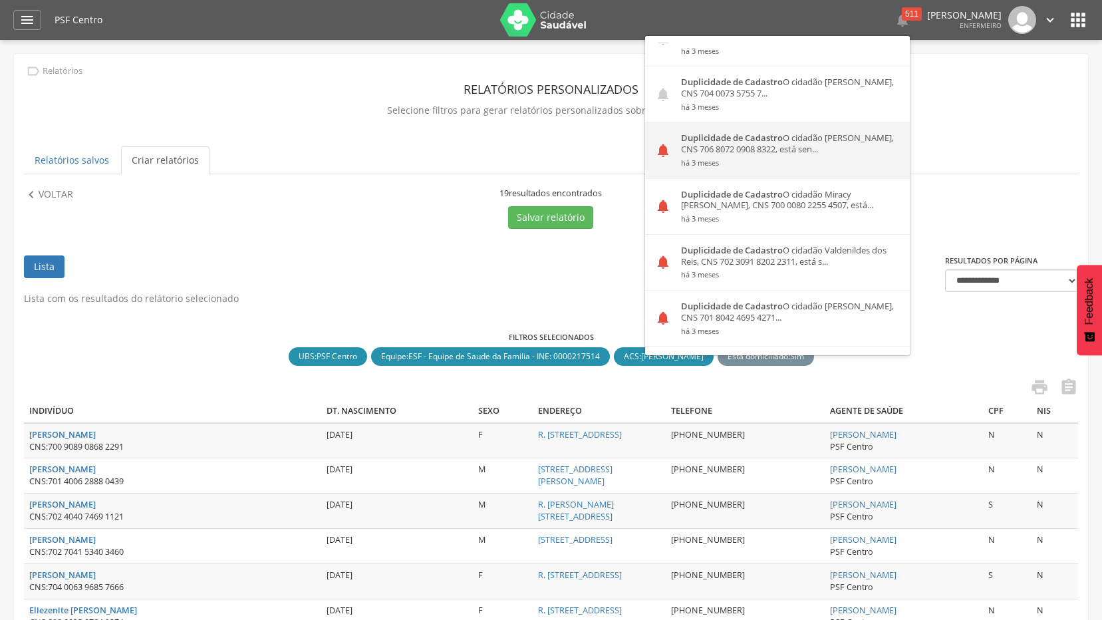
click at [807, 158] on small "há 3 meses" at bounding box center [790, 162] width 219 height 9
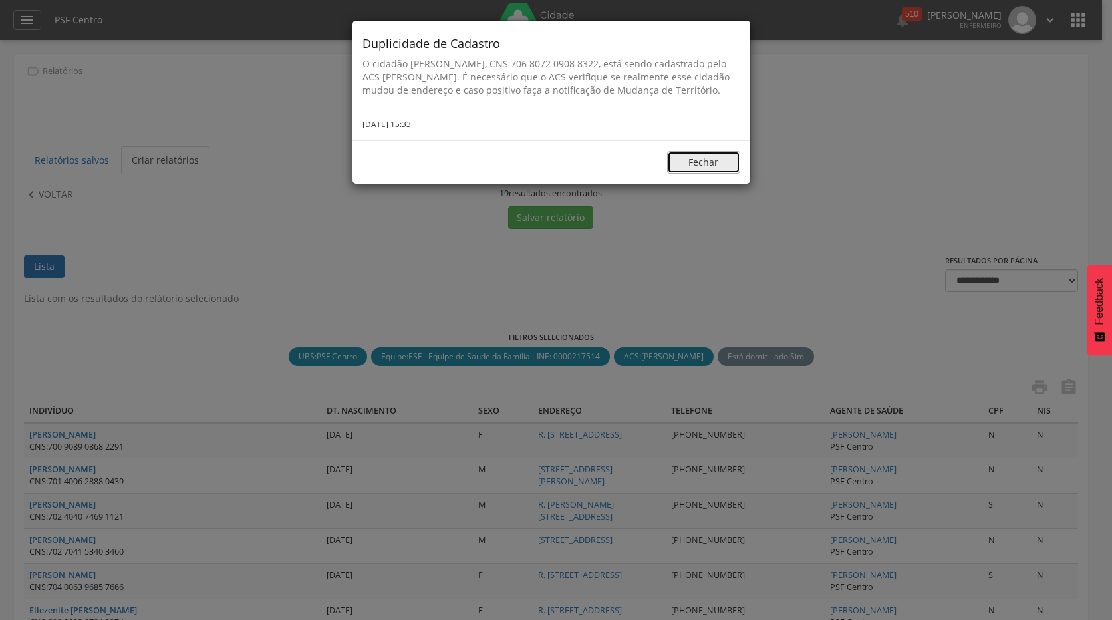
click at [701, 174] on button "Fechar" at bounding box center [703, 162] width 73 height 23
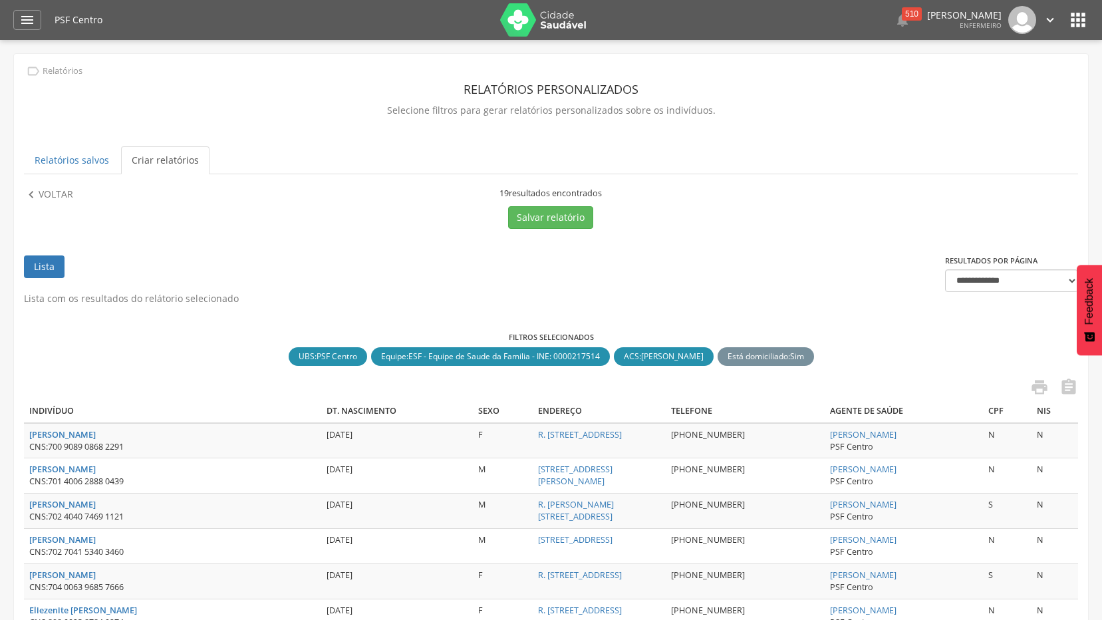
click at [871, 5] on div "PSF Centro  510  Duplicidade de Cadastro O cidadão [PERSON_NAME], CNS 704 207…" at bounding box center [572, 20] width 1034 height 40
click at [902, 11] on div "510" at bounding box center [912, 13] width 20 height 13
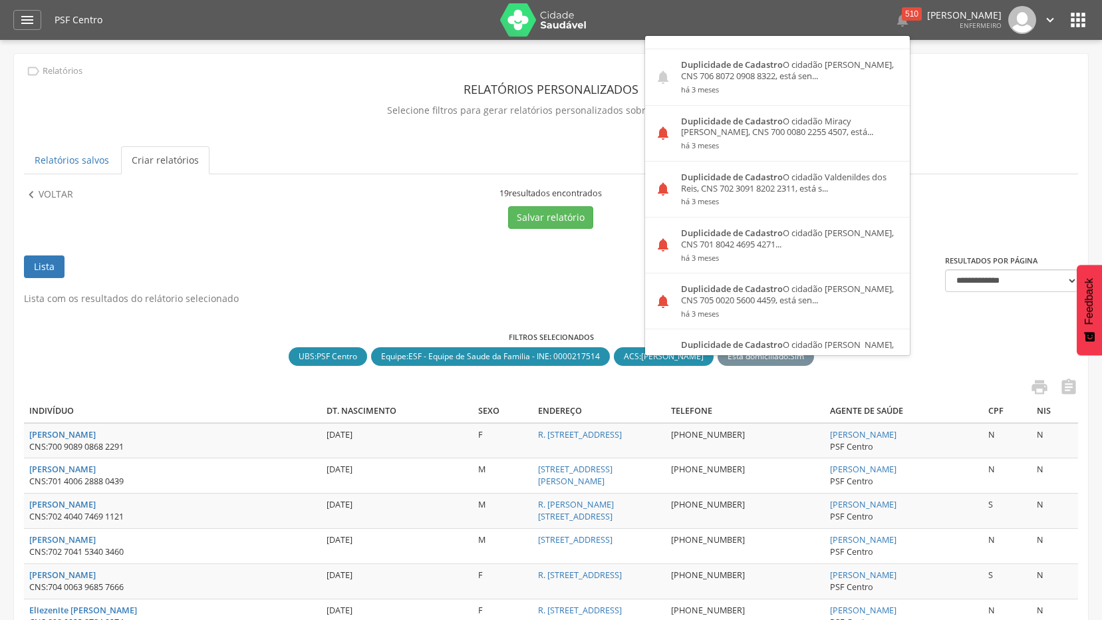
scroll to position [1396, 0]
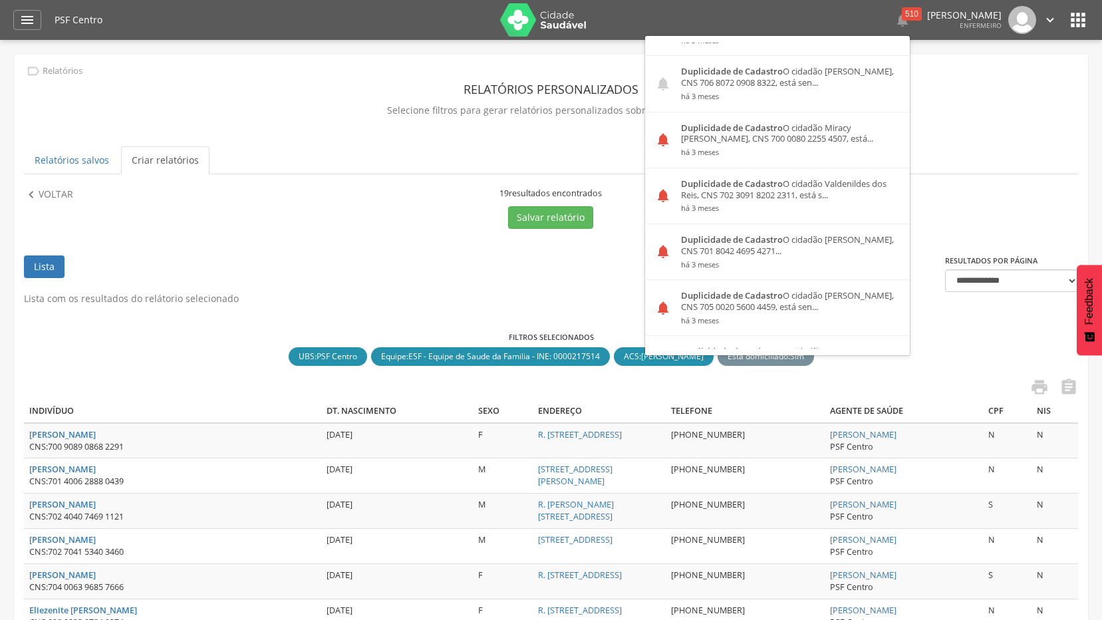
click at [786, 150] on div "Duplicidade de Cadastro O cidadão Miracy Prates da Silva, CNS 700 0080 2255 450…" at bounding box center [790, 139] width 239 height 55
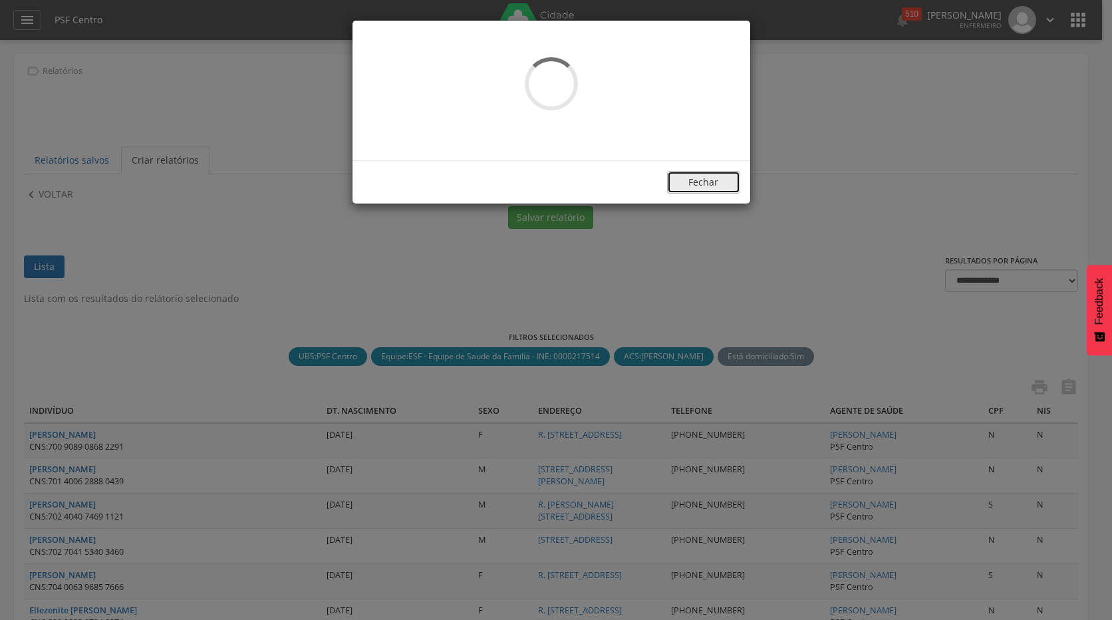
click at [701, 180] on button "Fechar" at bounding box center [703, 182] width 73 height 23
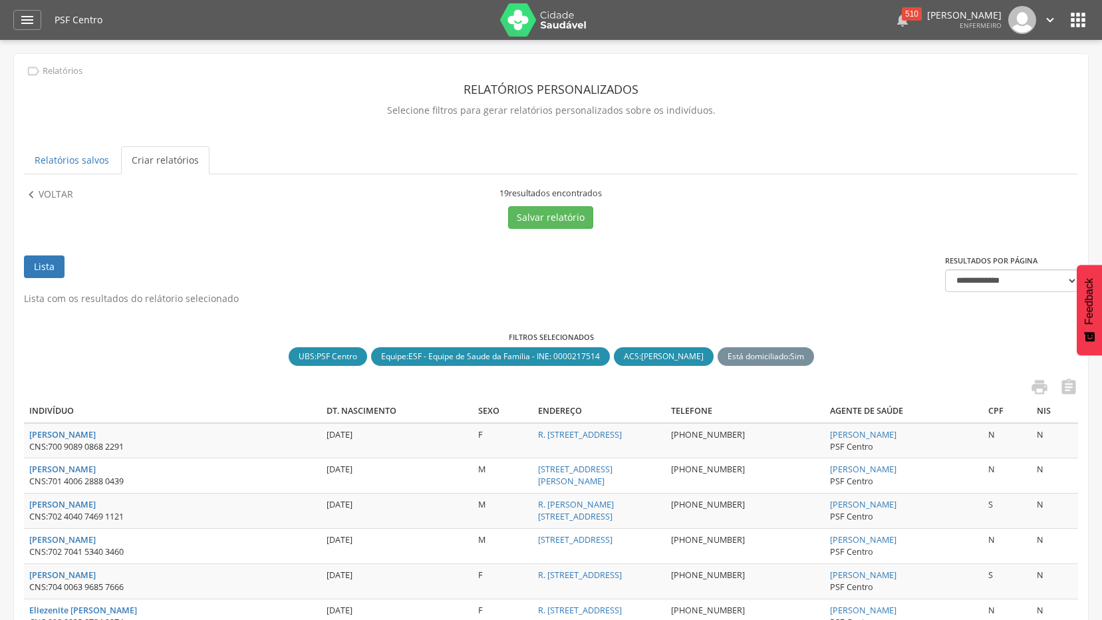
click at [902, 15] on div "510" at bounding box center [912, 13] width 20 height 13
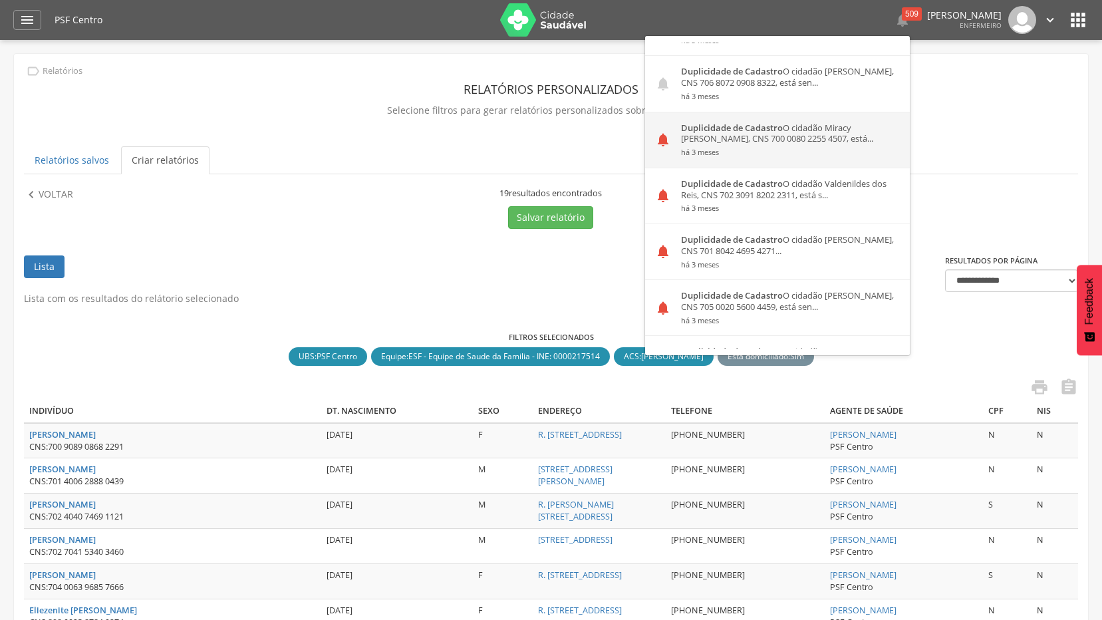
click at [769, 132] on div "Duplicidade de Cadastro O cidadão Miracy Prates da Silva, CNS 700 0080 2255 450…" at bounding box center [790, 139] width 239 height 55
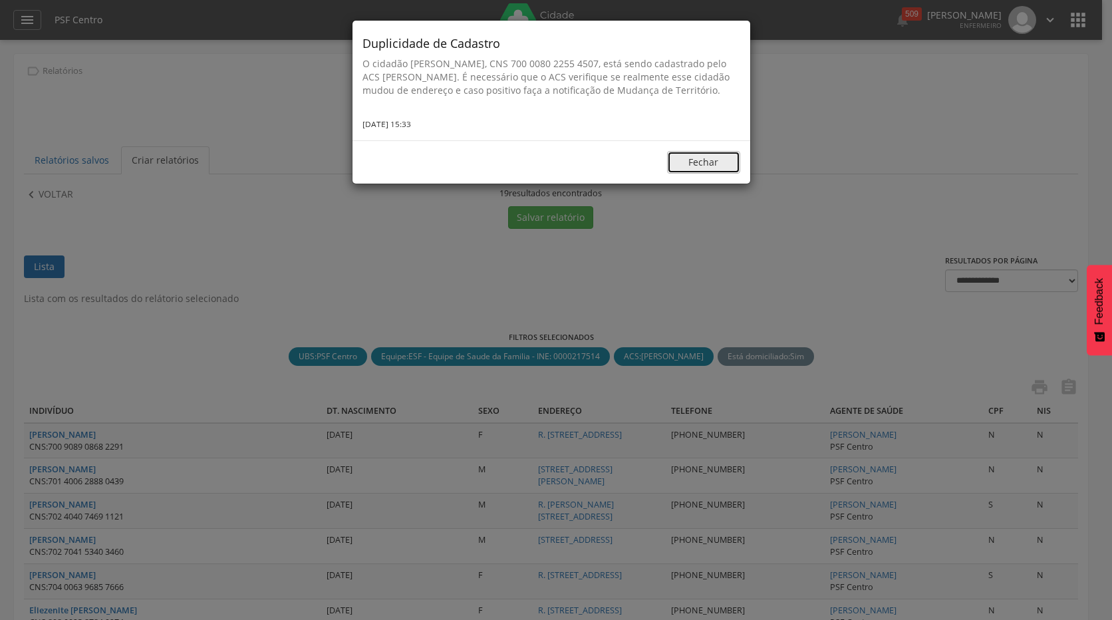
click at [707, 174] on button "Fechar" at bounding box center [703, 162] width 73 height 23
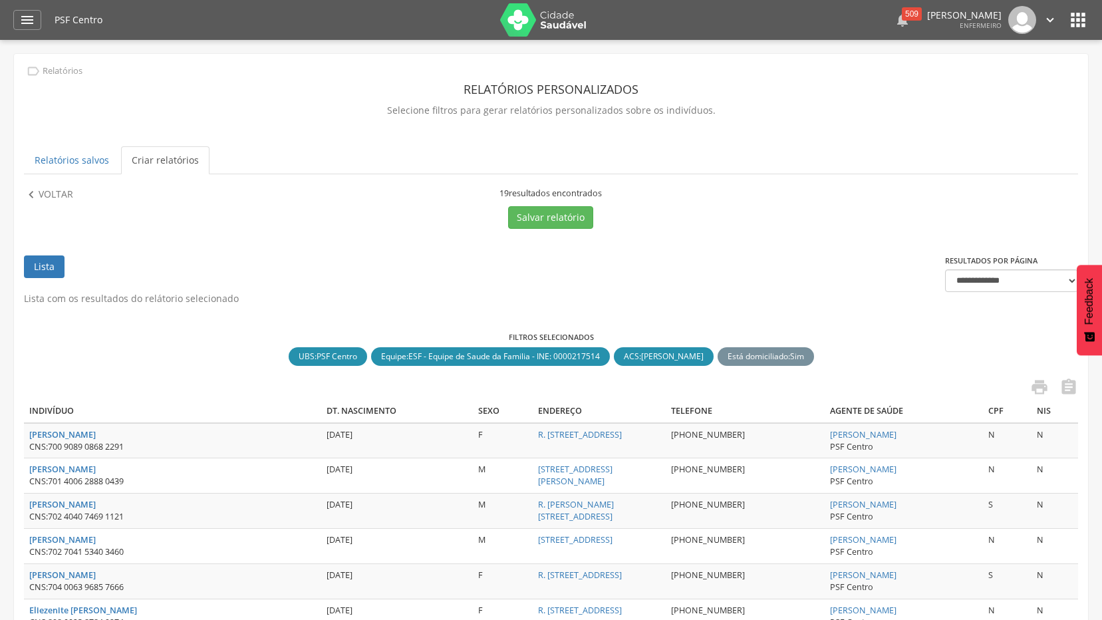
click at [902, 17] on div "509" at bounding box center [912, 13] width 20 height 13
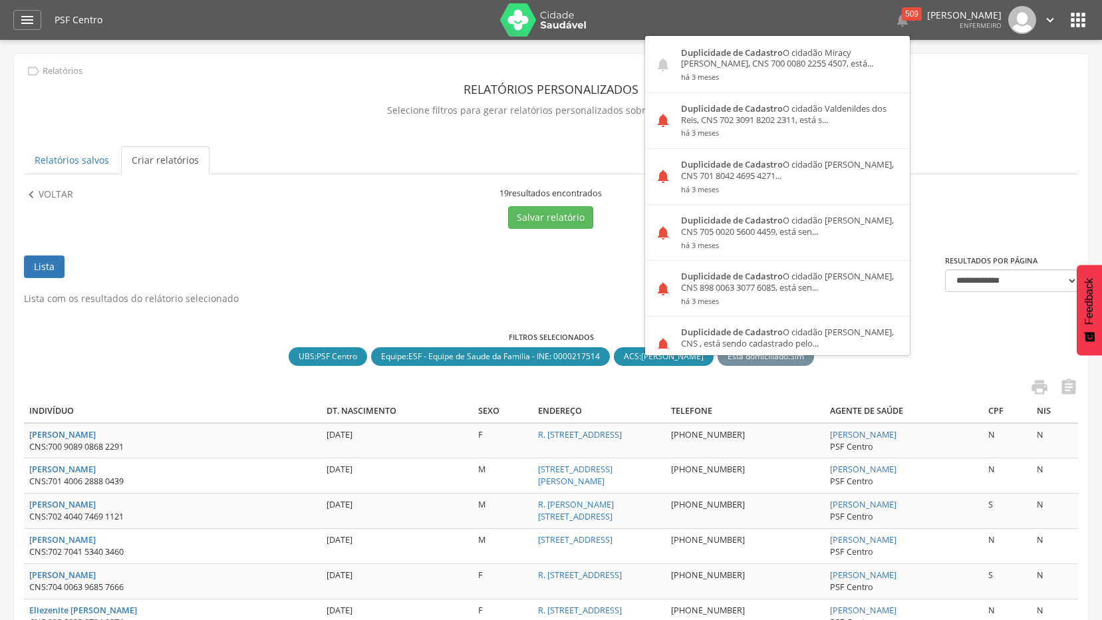
scroll to position [1463, 0]
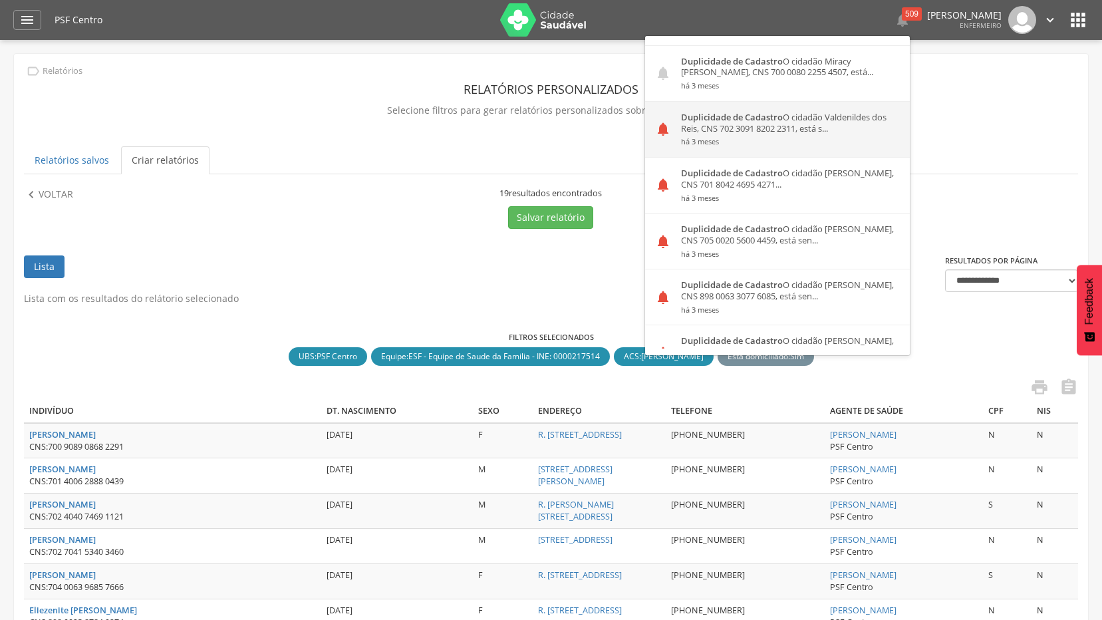
click at [786, 104] on div "Duplicidade de Cadastro O cidadão Valdenildes dos Reis, CNS 702 3091 8202 2311,…" at bounding box center [790, 129] width 239 height 55
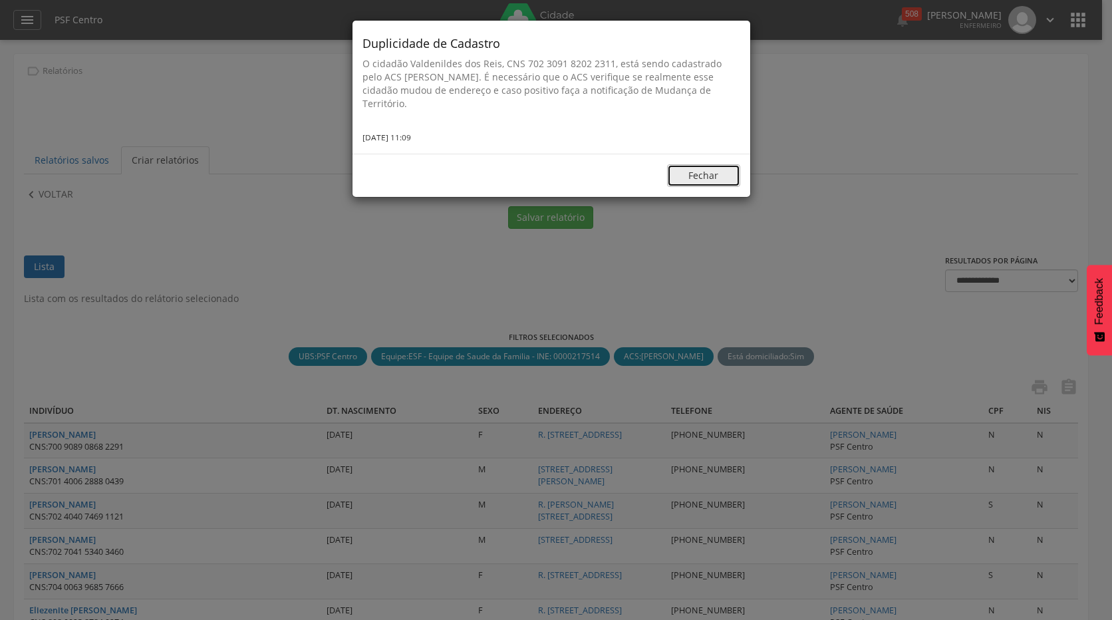
click at [704, 168] on button "Fechar" at bounding box center [703, 175] width 73 height 23
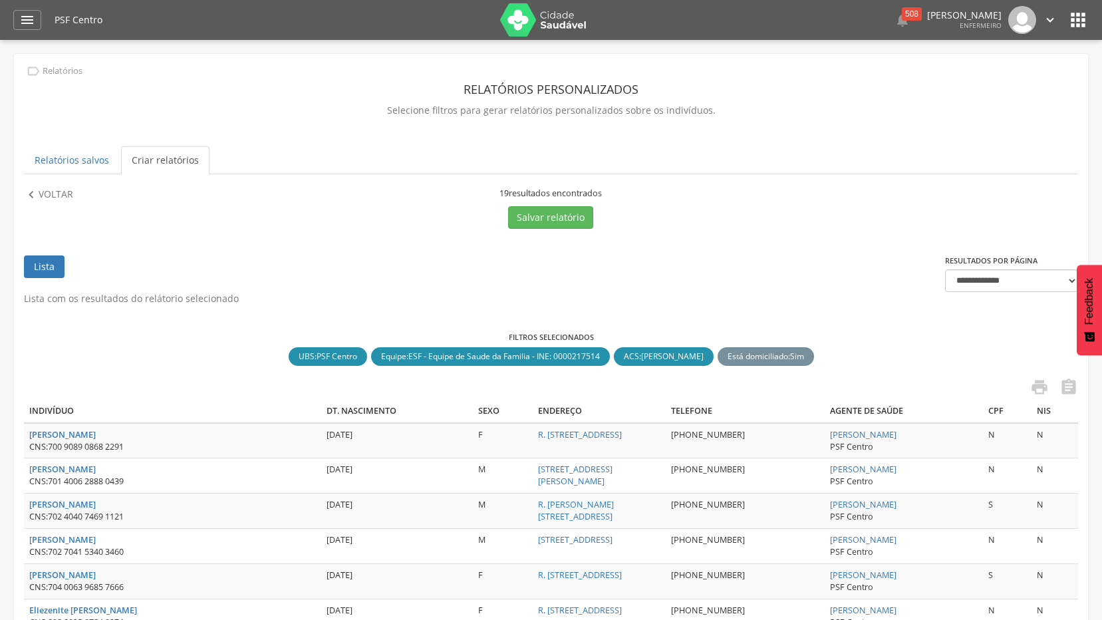
click at [878, 21] on div " 508  Duplicidade de Cadastro O cidadão [PERSON_NAME], CNS 704 2072 9625 7585…" at bounding box center [839, 20] width 435 height 28
click at [902, 15] on div "508" at bounding box center [912, 13] width 20 height 13
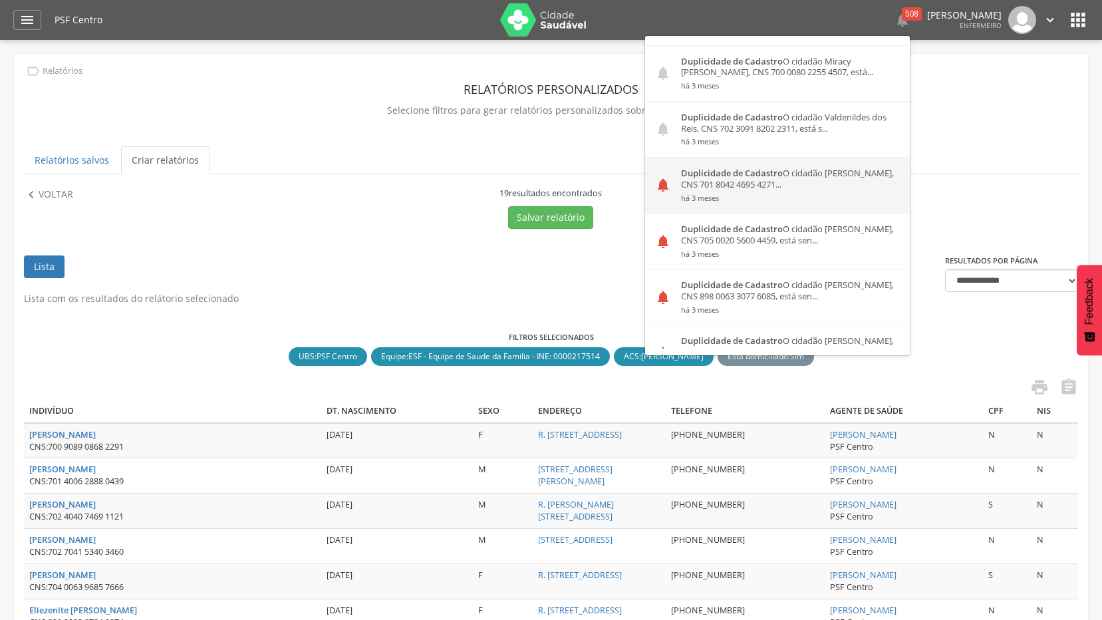
click at [794, 179] on div "Duplicidade de Cadastro O cidadão [PERSON_NAME], CNS 701 8042 4695 4271... há 3…" at bounding box center [790, 185] width 239 height 55
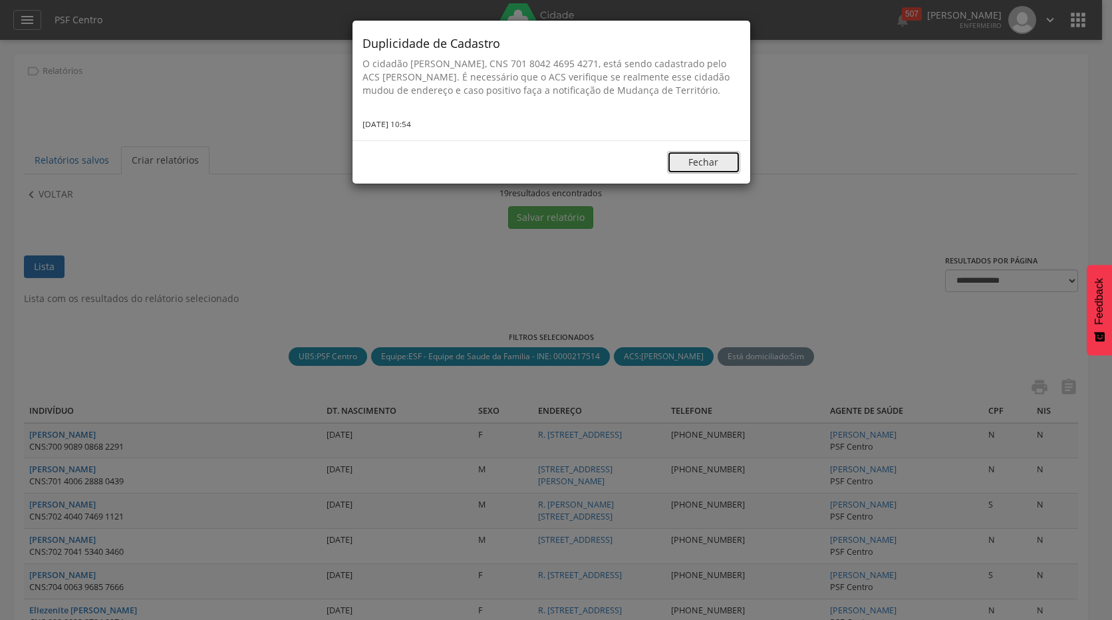
click at [696, 172] on button "Fechar" at bounding box center [703, 162] width 73 height 23
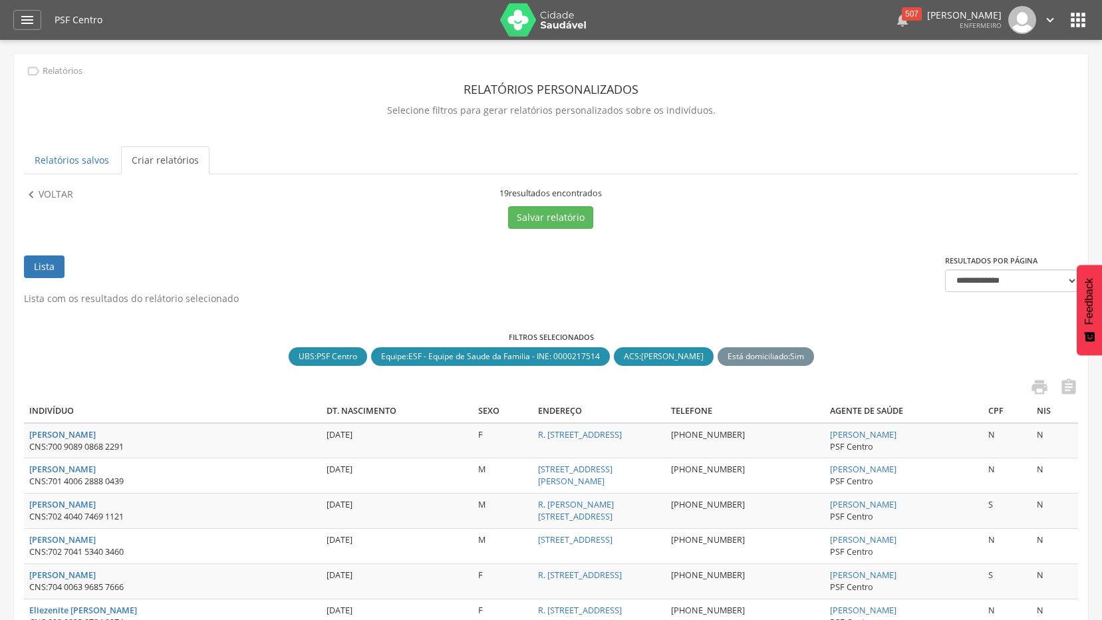
click at [902, 15] on div "507" at bounding box center [912, 13] width 20 height 13
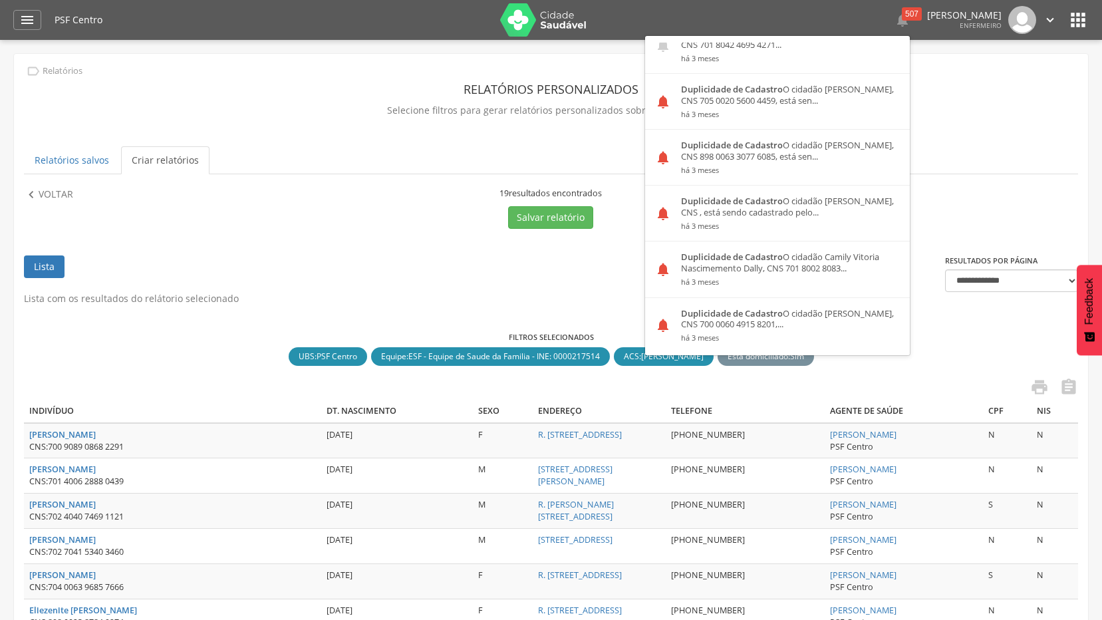
scroll to position [1529, 0]
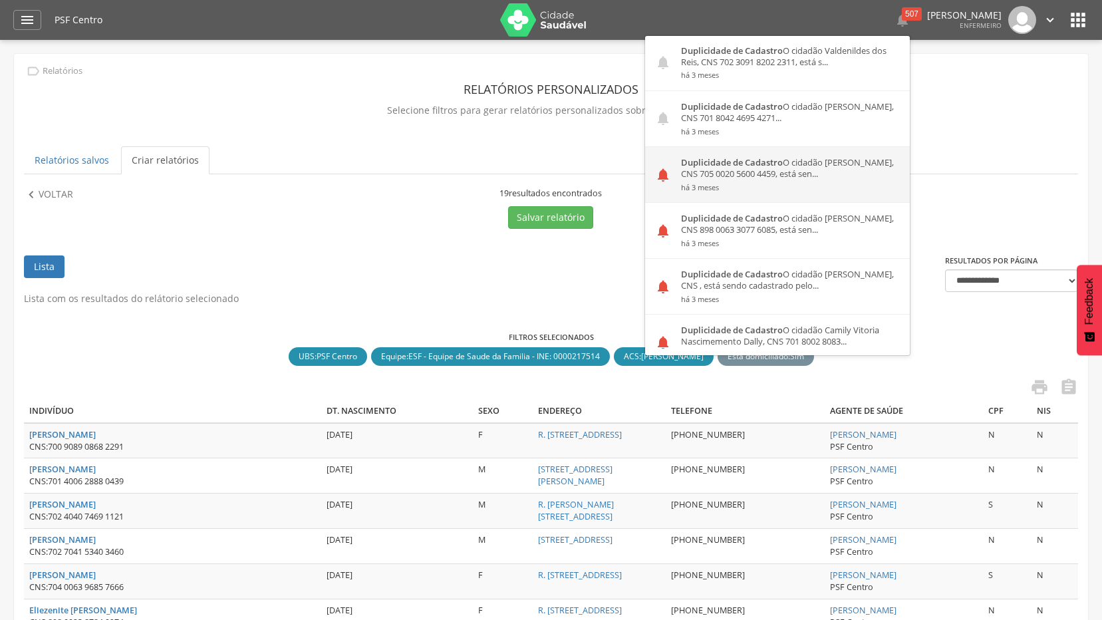
click at [759, 184] on div "Duplicidade de Cadastro O cidadão [PERSON_NAME], CNS 705 0020 5600 4459, está s…" at bounding box center [790, 174] width 239 height 55
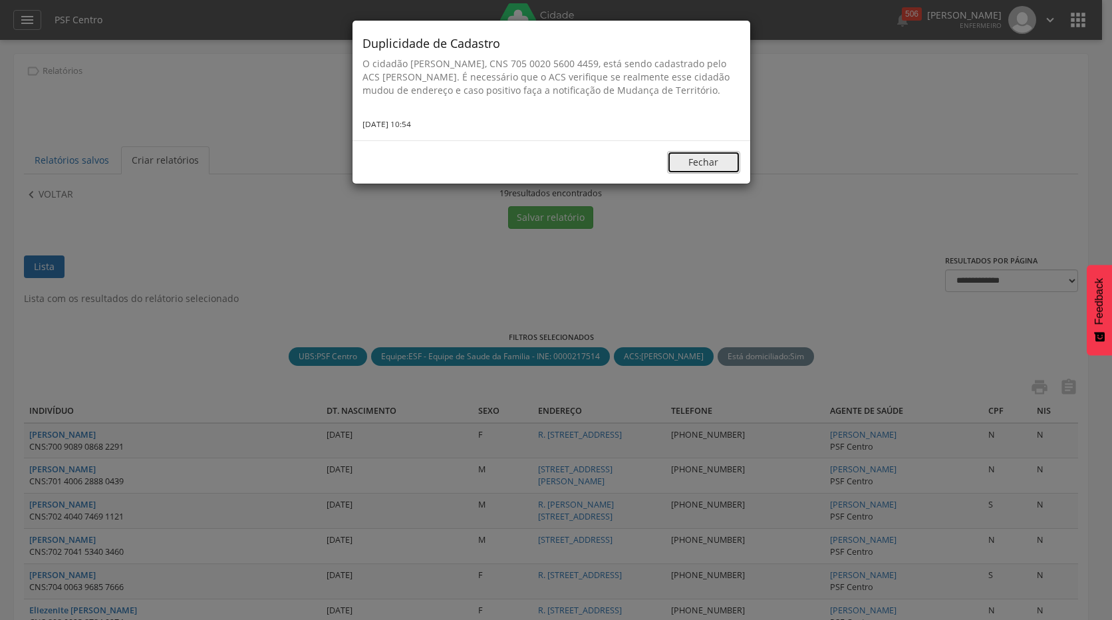
click at [713, 171] on button "Fechar" at bounding box center [703, 162] width 73 height 23
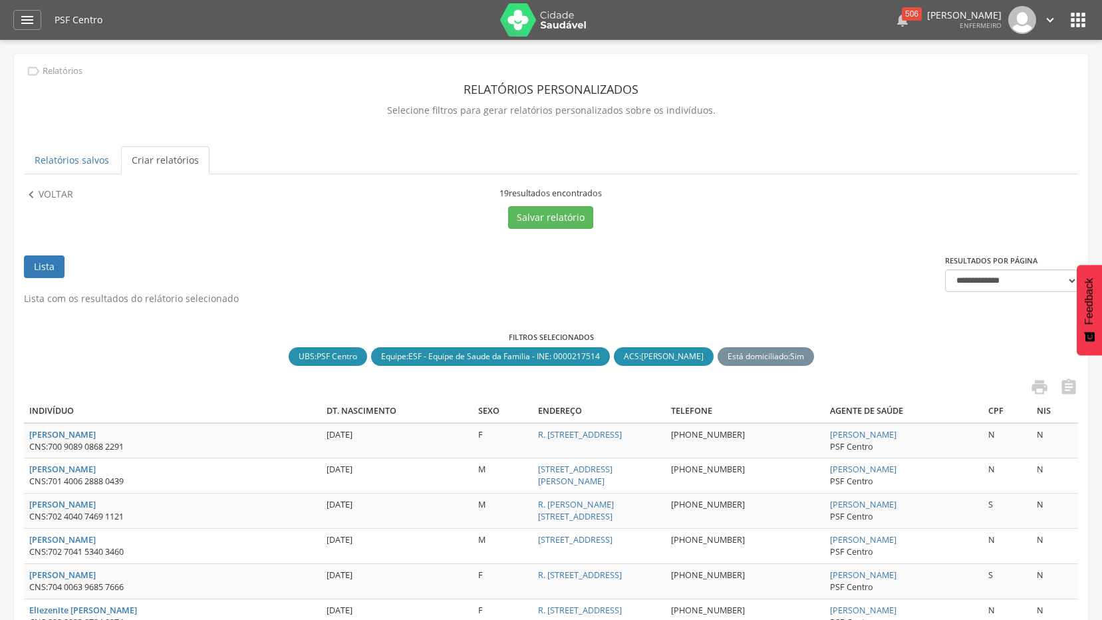
click at [902, 18] on div "506" at bounding box center [912, 13] width 20 height 13
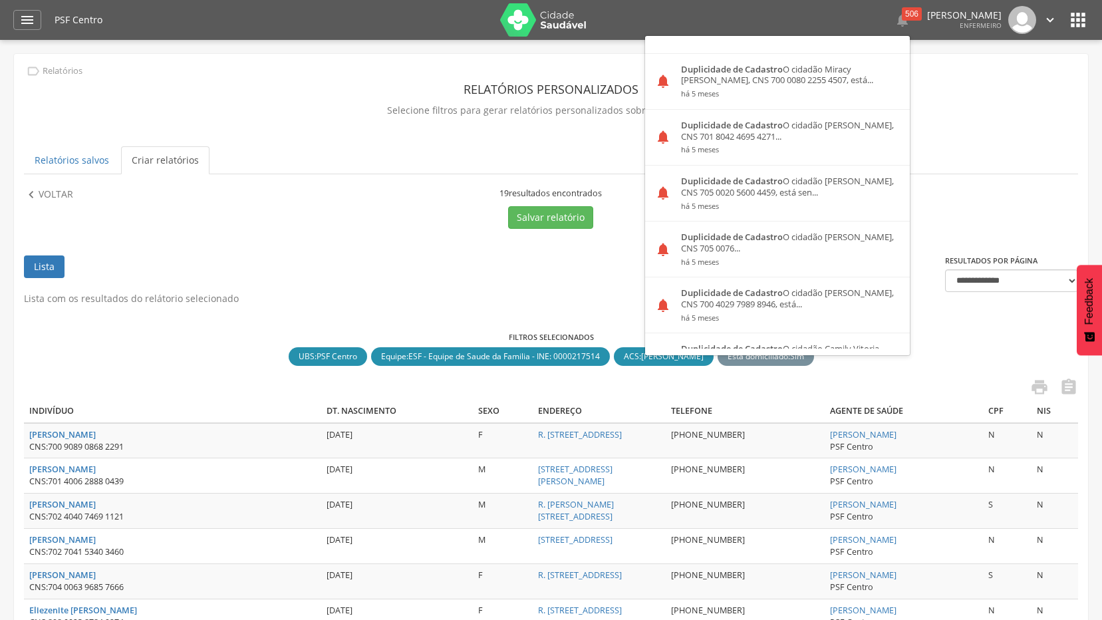
scroll to position [2490, 0]
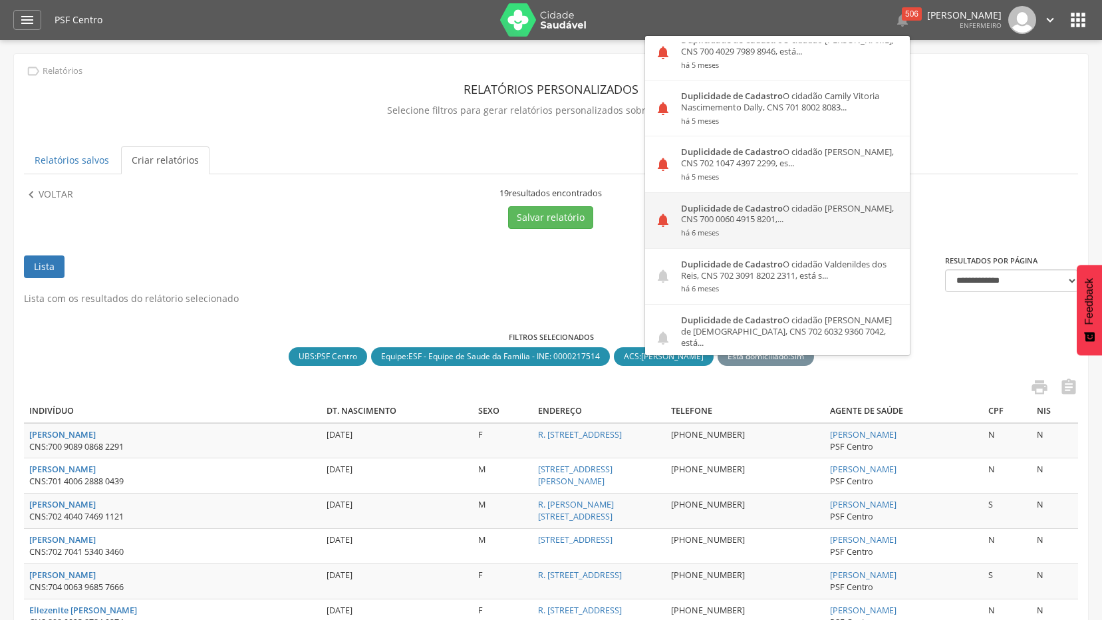
click at [736, 207] on div "Duplicidade de Cadastro O cidadão Tamires Marques dos Santos, CNS 700 0060 4915…" at bounding box center [790, 220] width 239 height 55
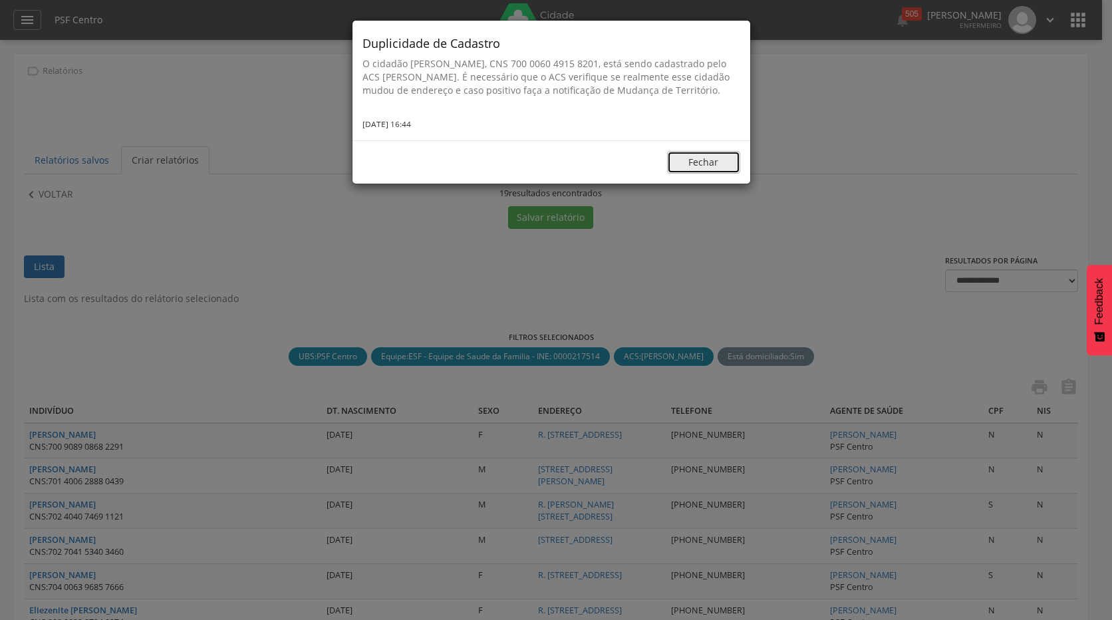
click at [706, 174] on button "Fechar" at bounding box center [703, 162] width 73 height 23
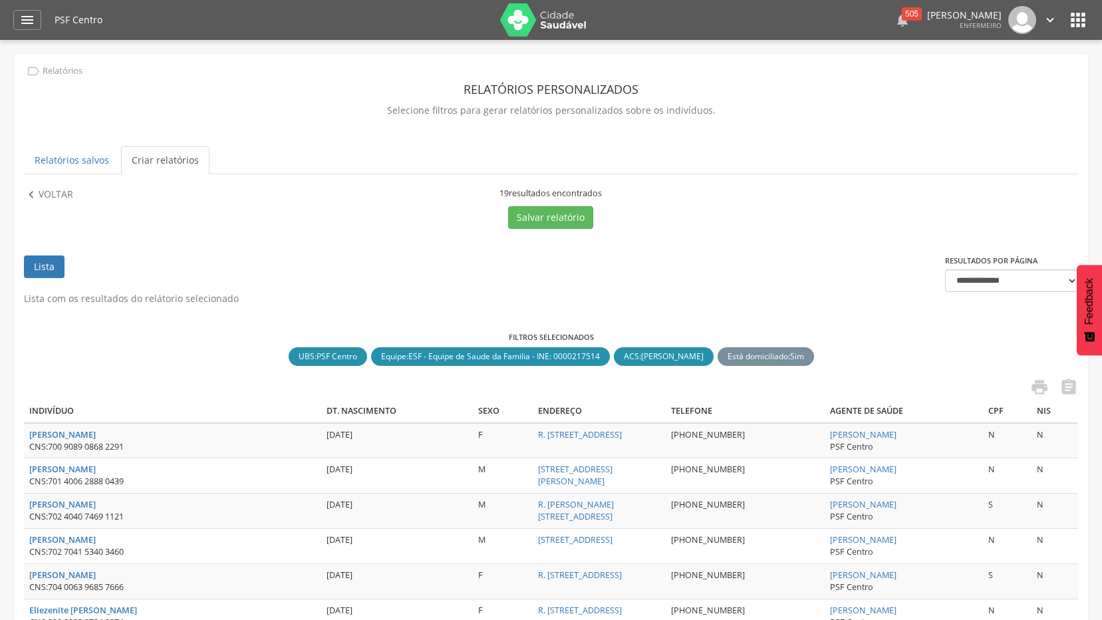
click at [902, 16] on div "505" at bounding box center [912, 13] width 20 height 13
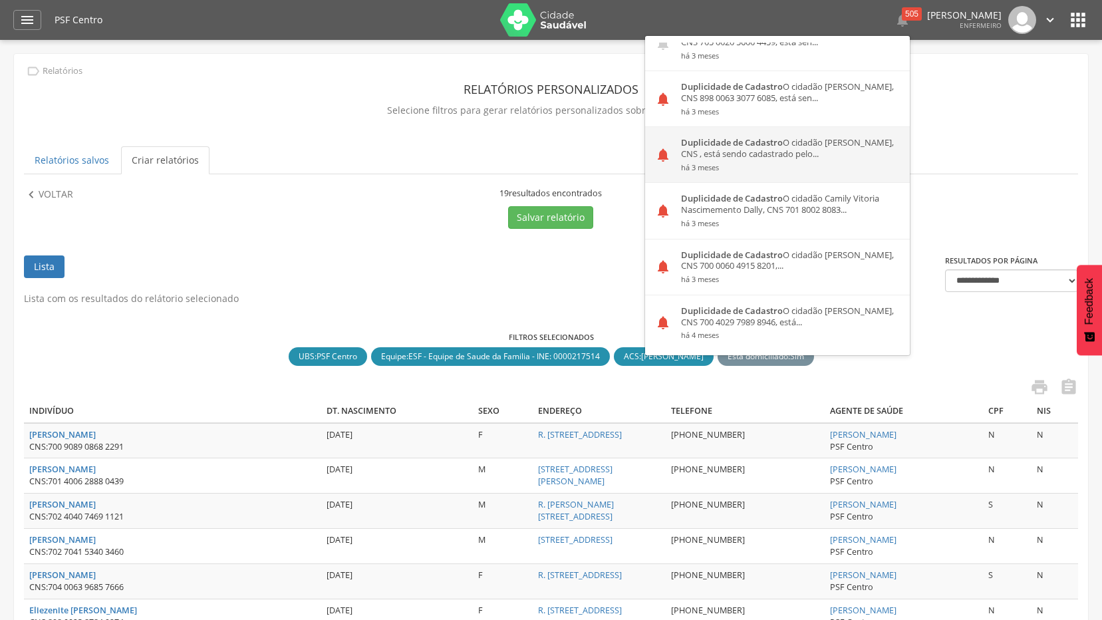
scroll to position [1662, 0]
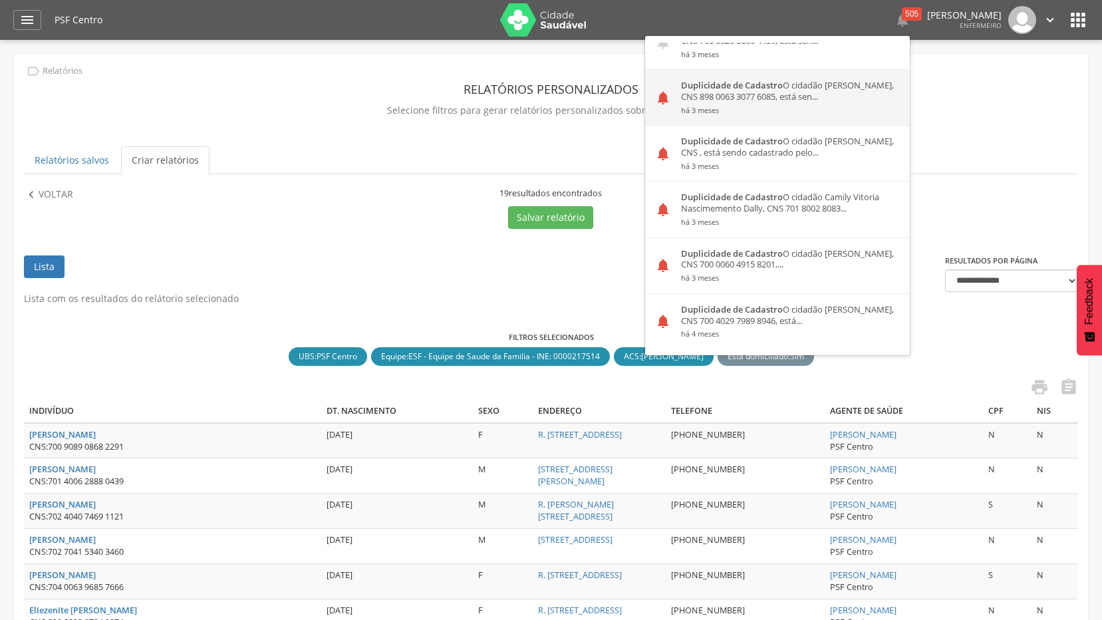
click at [790, 106] on small "há 3 meses" at bounding box center [790, 110] width 219 height 9
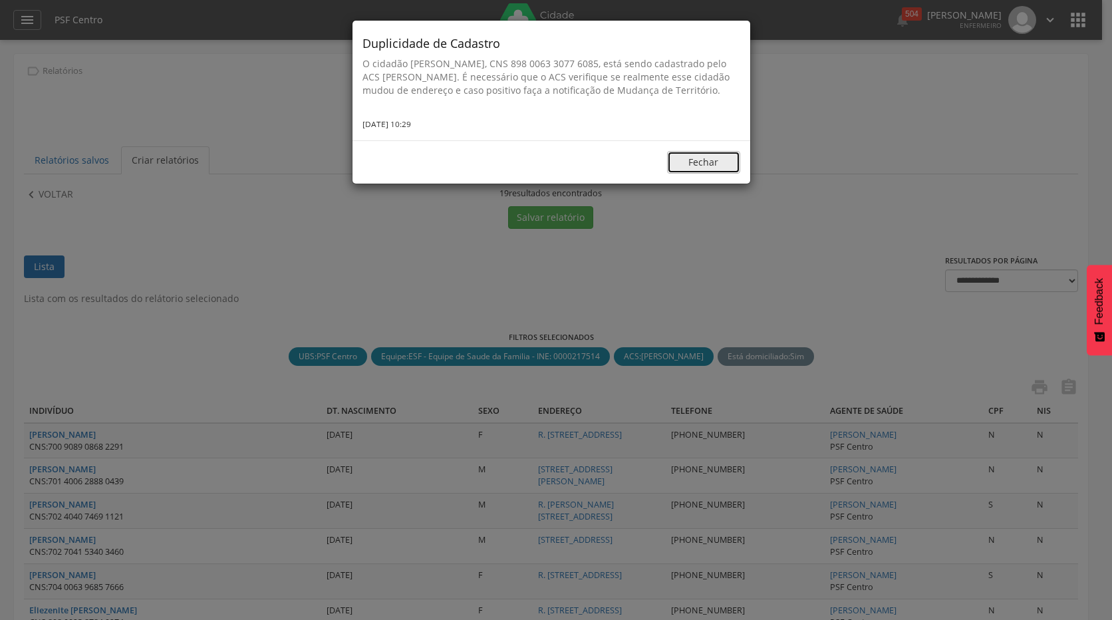
click at [718, 174] on button "Fechar" at bounding box center [703, 162] width 73 height 23
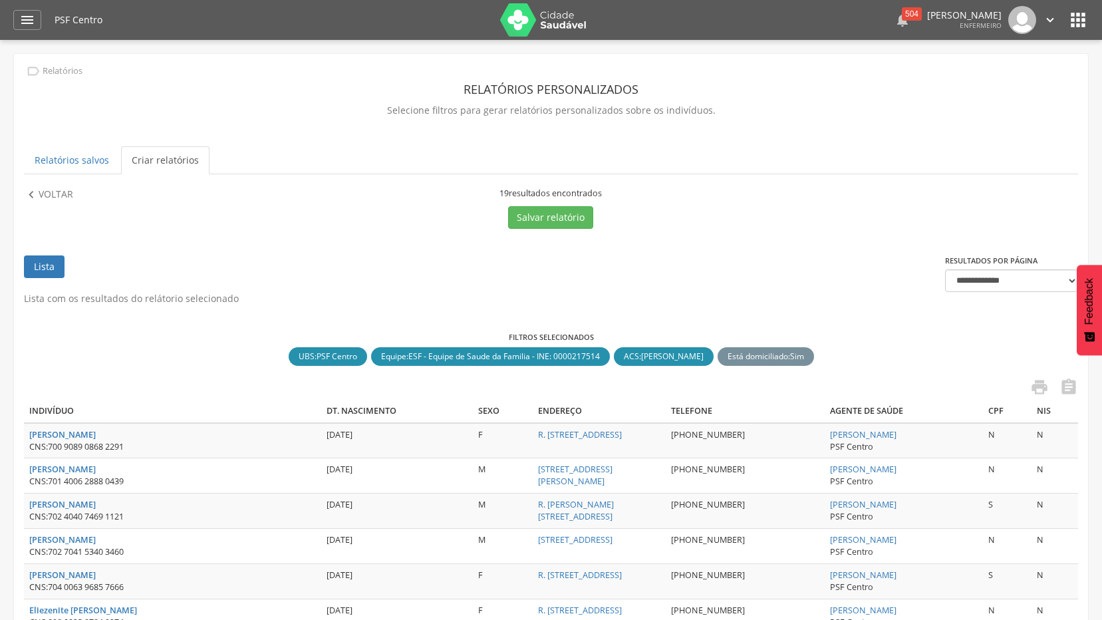
click at [902, 18] on div "504" at bounding box center [912, 13] width 20 height 13
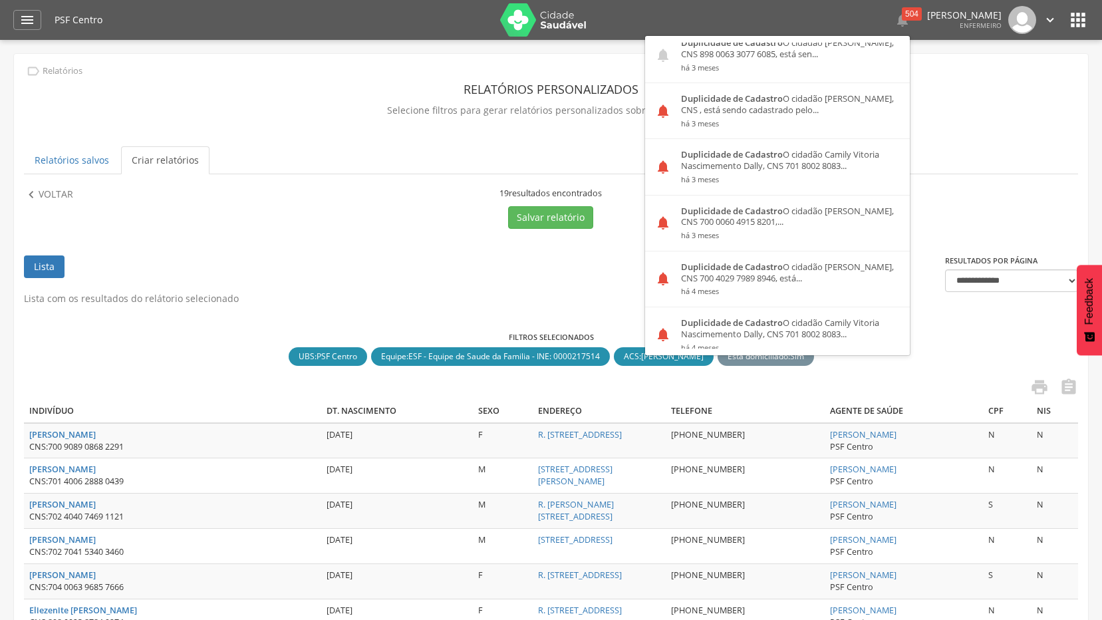
scroll to position [1729, 0]
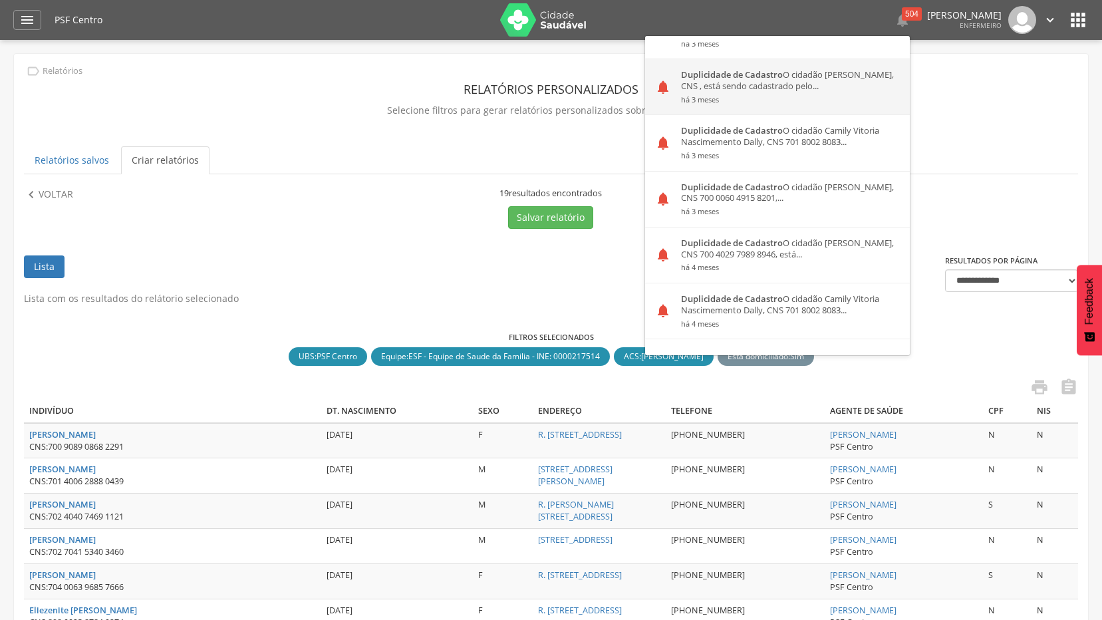
click at [782, 78] on div "Duplicidade de Cadastro O cidadão [PERSON_NAME], CNS , está sendo cadastrado pe…" at bounding box center [790, 86] width 239 height 55
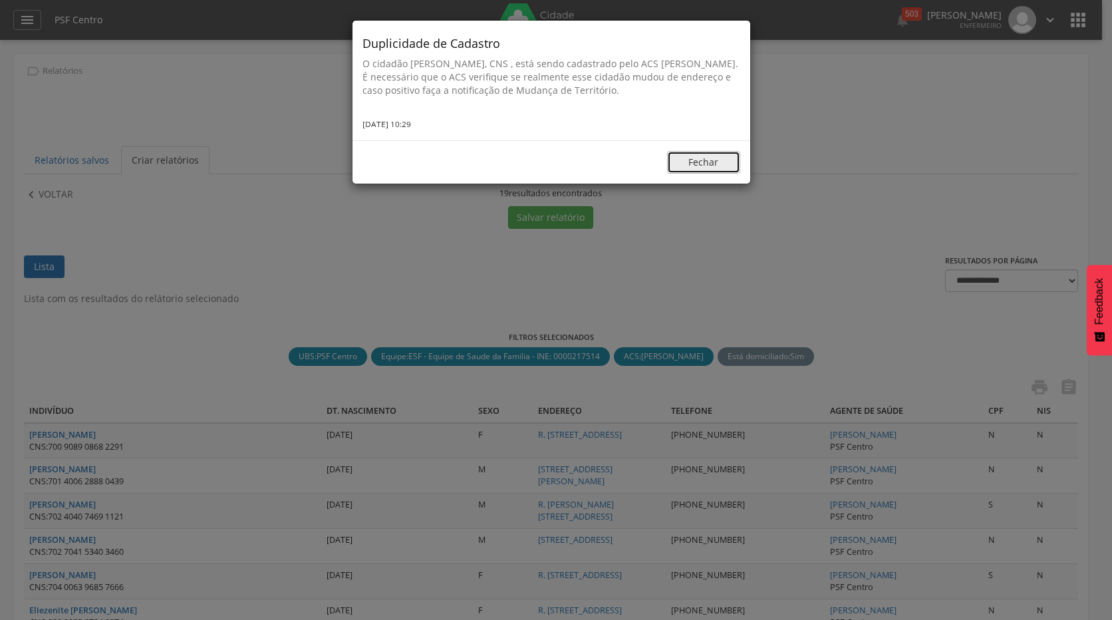
click at [715, 157] on button "Fechar" at bounding box center [703, 162] width 73 height 23
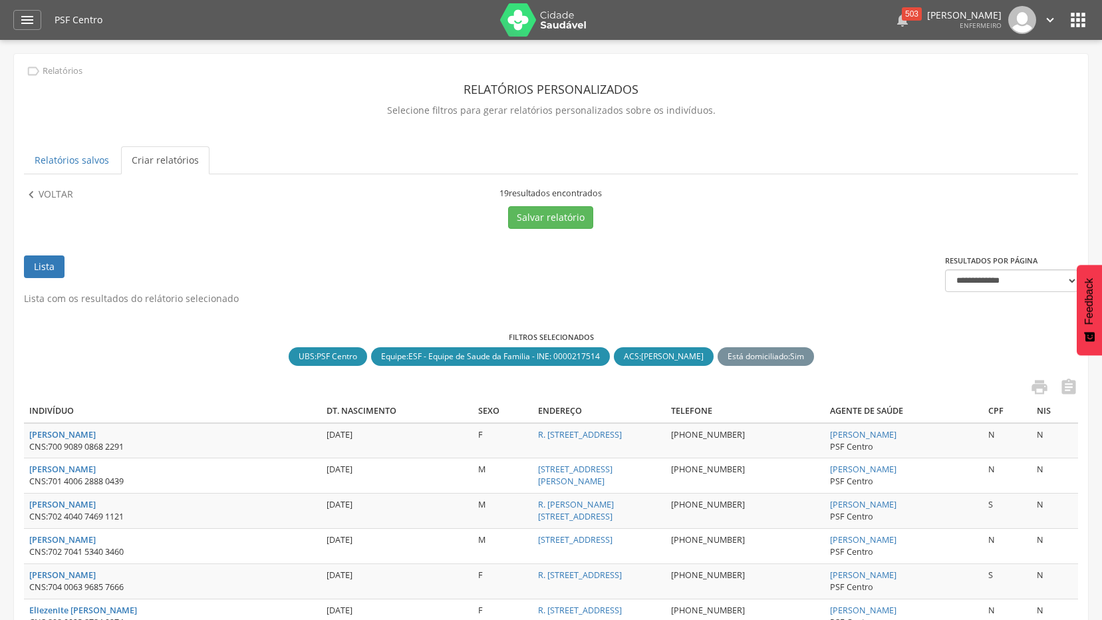
click at [902, 17] on div "503" at bounding box center [912, 13] width 20 height 13
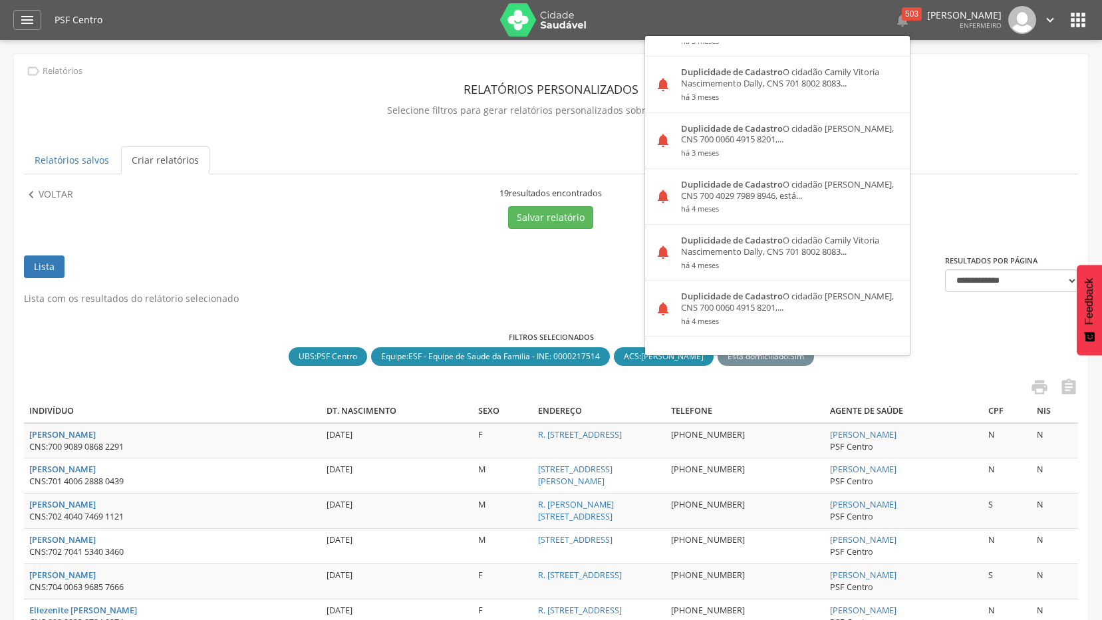
scroll to position [1795, 0]
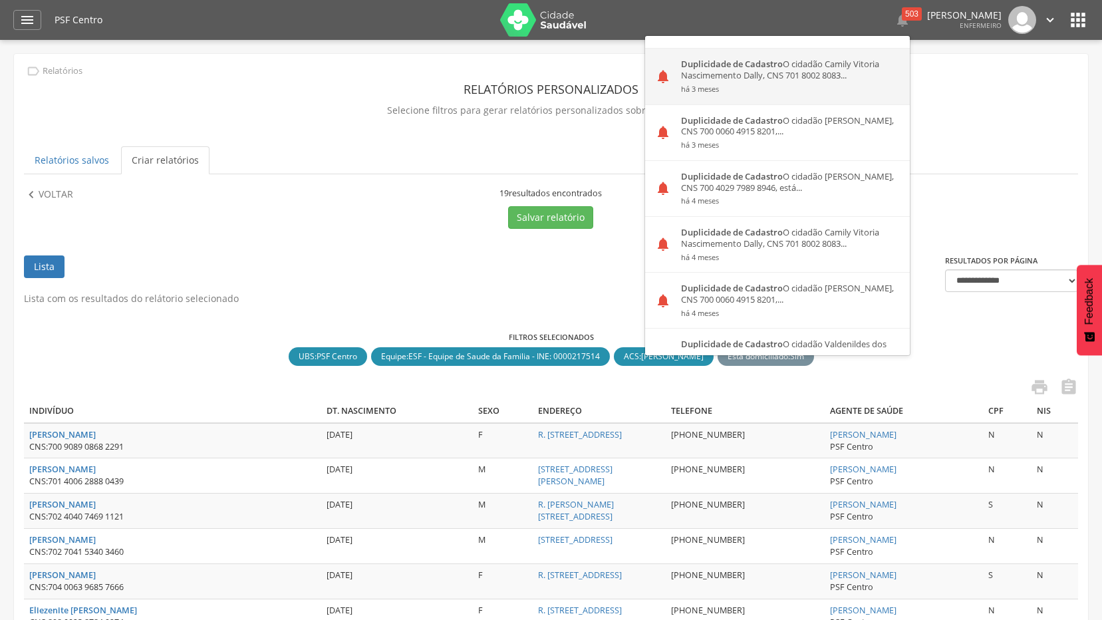
click at [766, 84] on small "há 3 meses" at bounding box center [790, 88] width 219 height 9
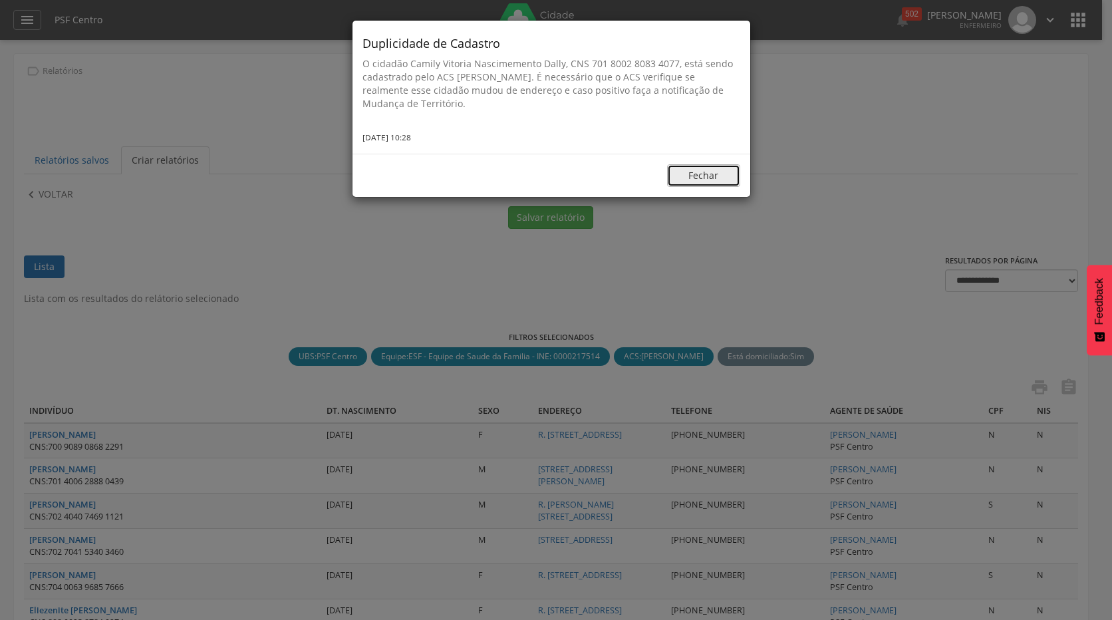
click at [712, 165] on button "Fechar" at bounding box center [703, 175] width 73 height 23
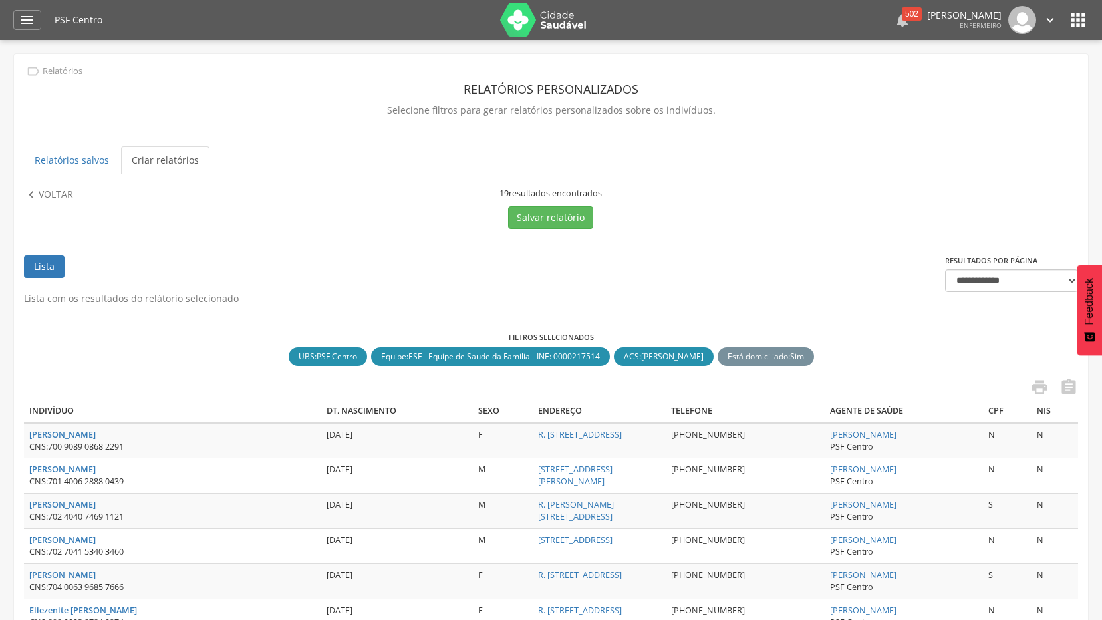
click at [894, 6] on div " 502" at bounding box center [902, 20] width 16 height 28
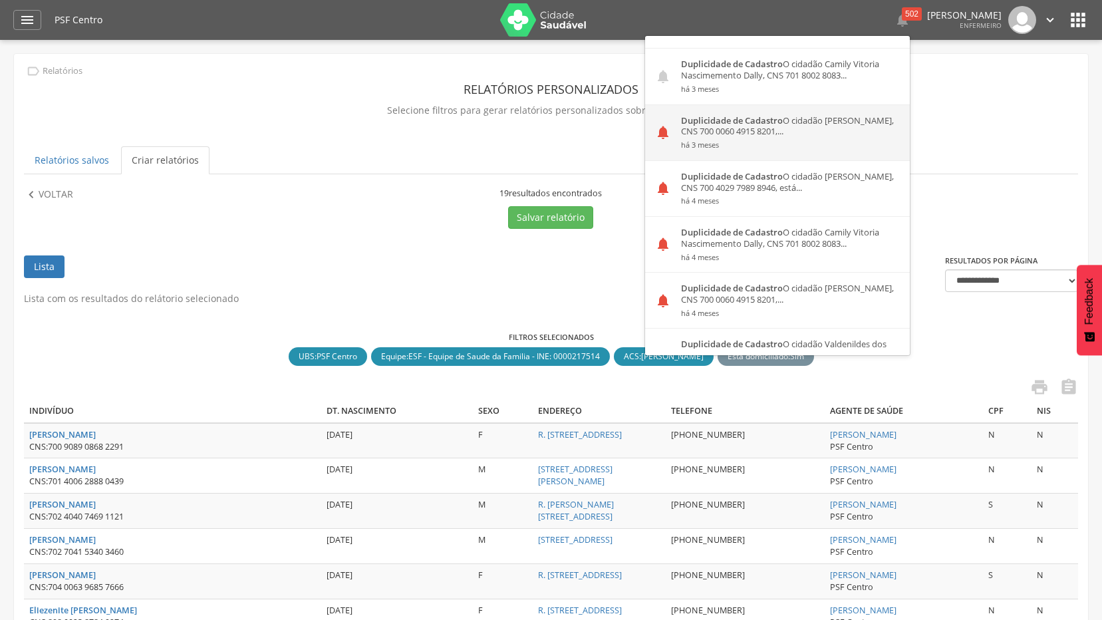
click at [787, 140] on small "há 3 meses" at bounding box center [790, 144] width 219 height 9
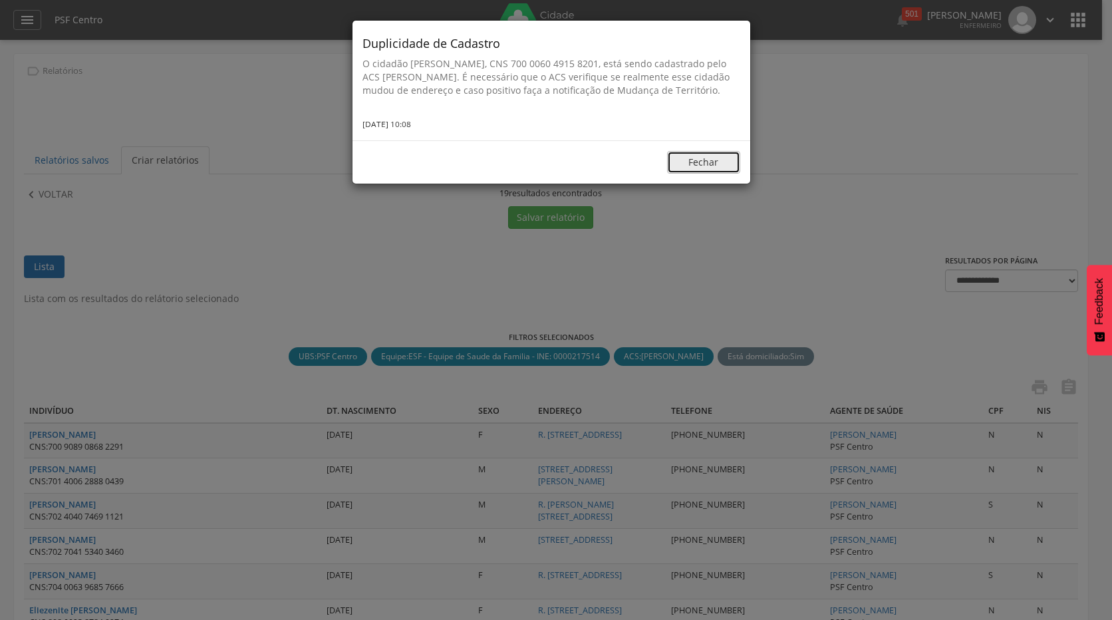
click at [704, 170] on button "Fechar" at bounding box center [703, 162] width 73 height 23
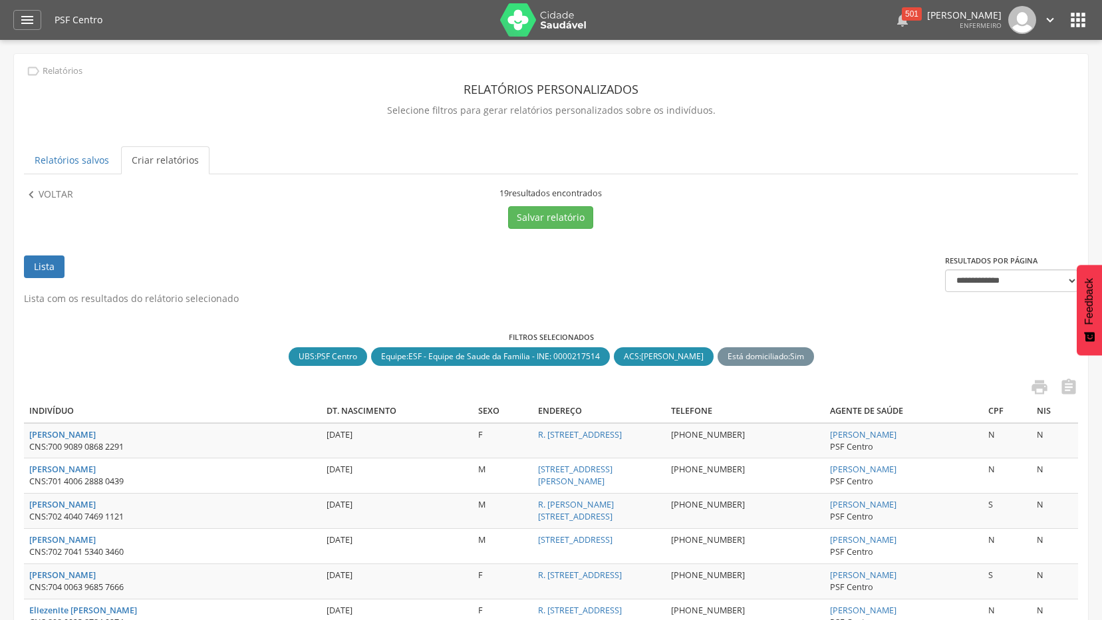
click at [902, 16] on div "501" at bounding box center [912, 13] width 20 height 13
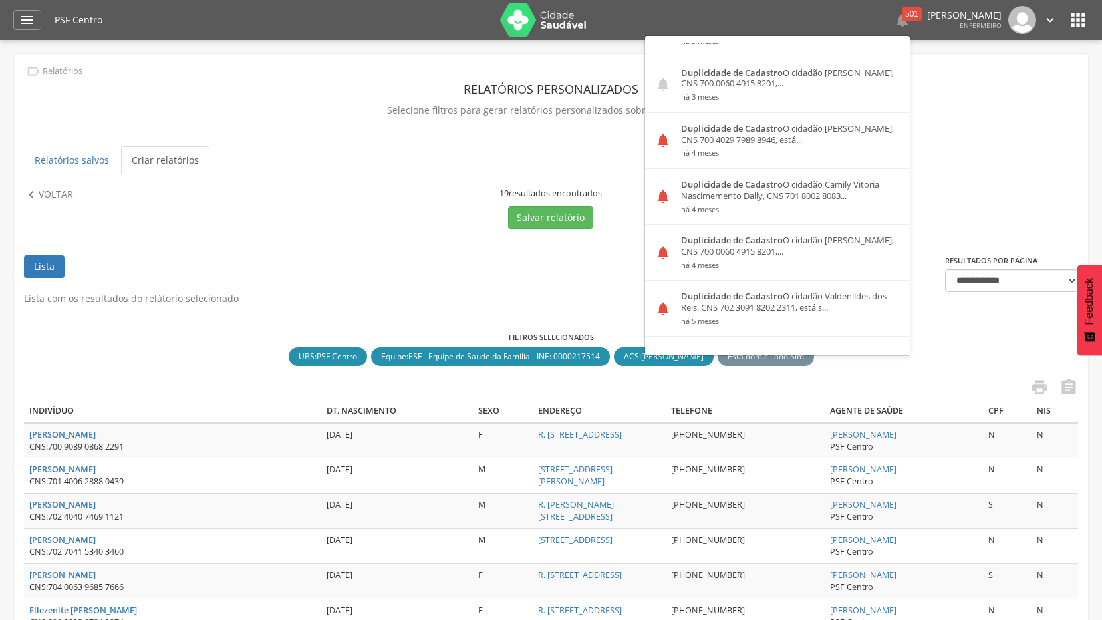
scroll to position [1862, 0]
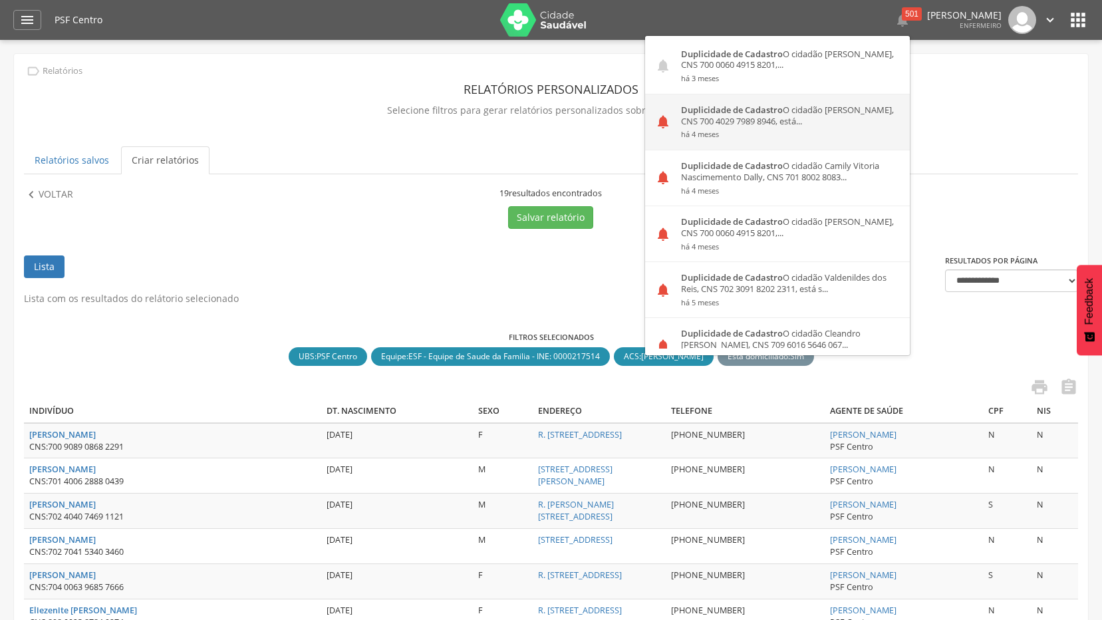
click at [771, 107] on div "Duplicidade de Cadastro O cidadão [PERSON_NAME], CNS 700 4029 7989 8946, está..…" at bounding box center [790, 121] width 239 height 55
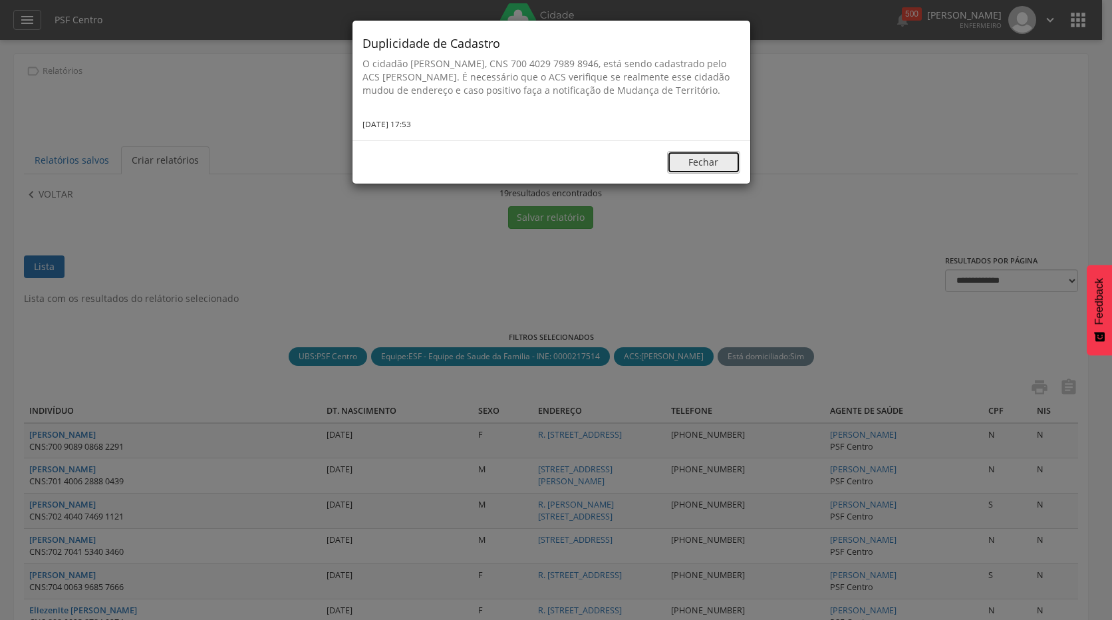
click at [715, 174] on button "Fechar" at bounding box center [703, 162] width 73 height 23
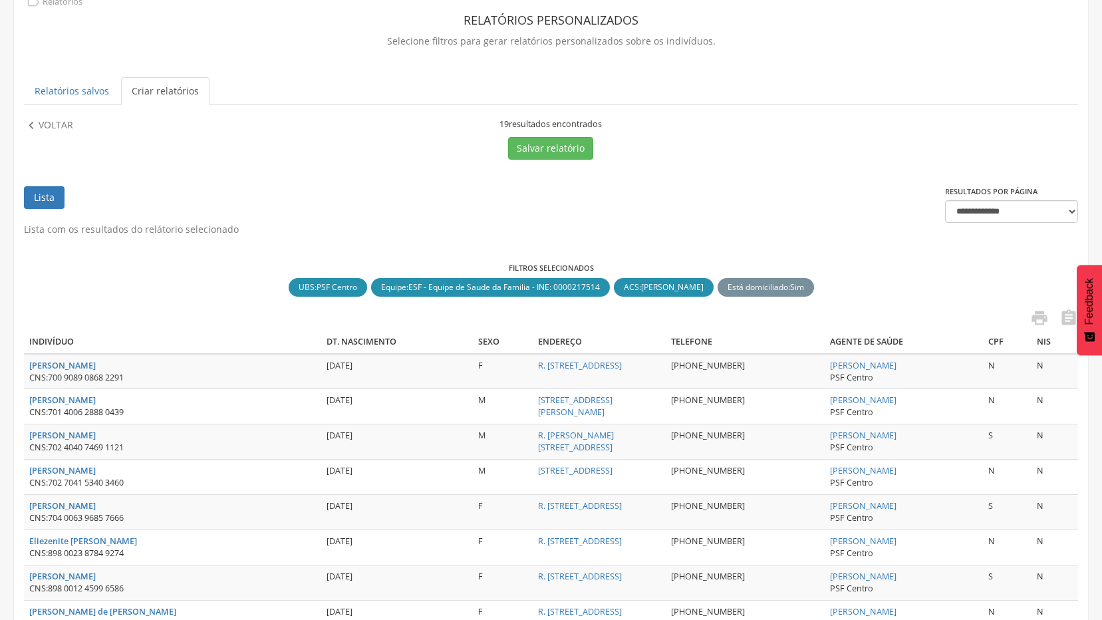
scroll to position [199, 0]
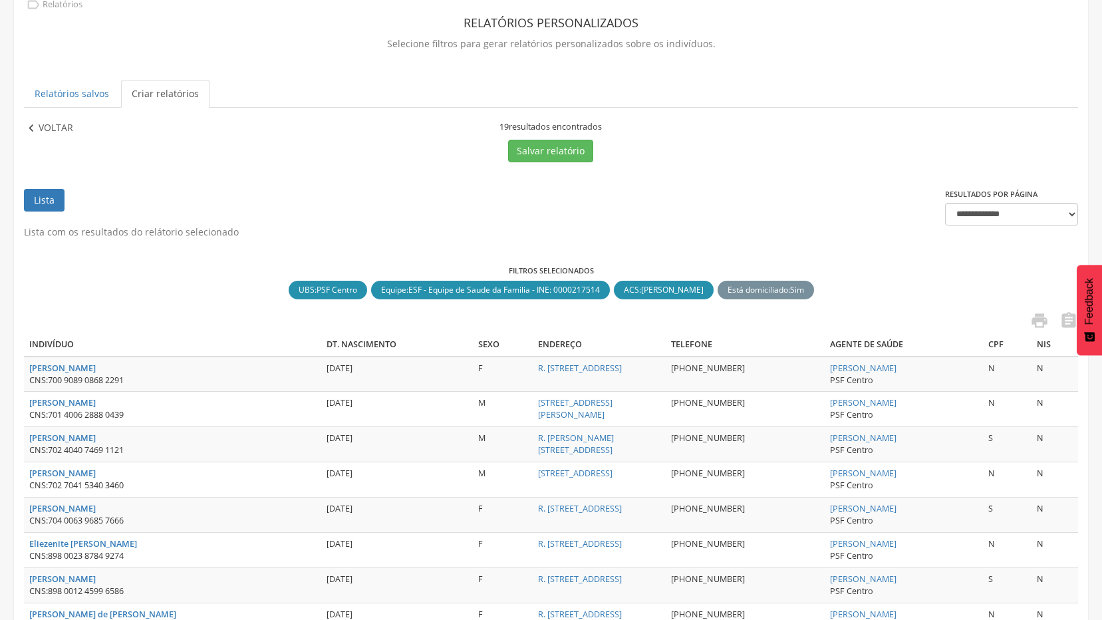
click at [52, 132] on p "Voltar" at bounding box center [56, 128] width 35 height 15
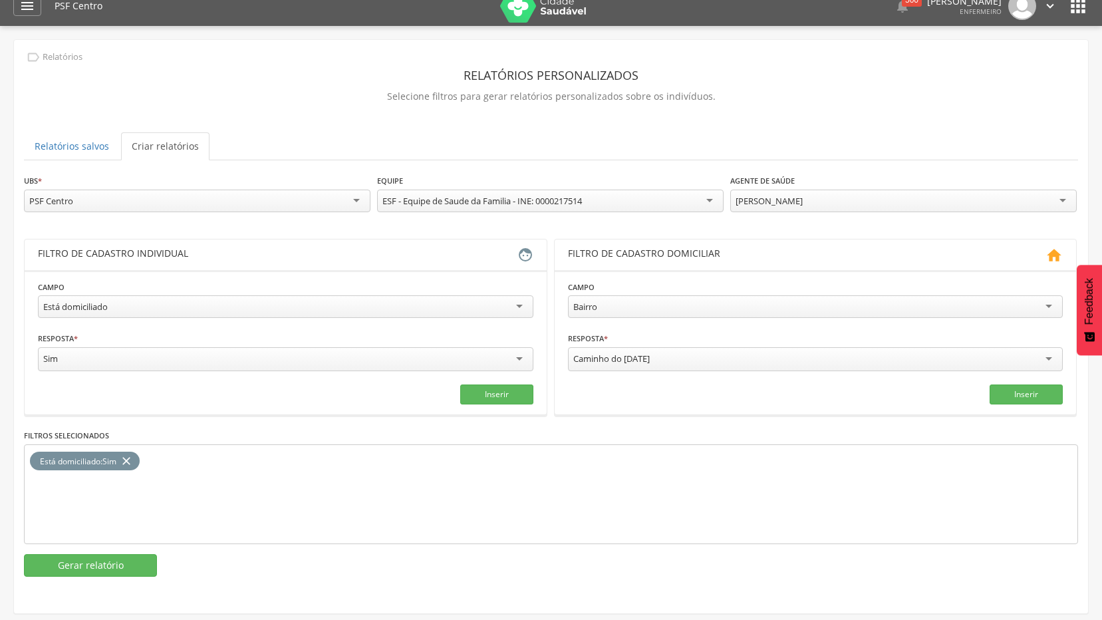
scroll to position [0, 0]
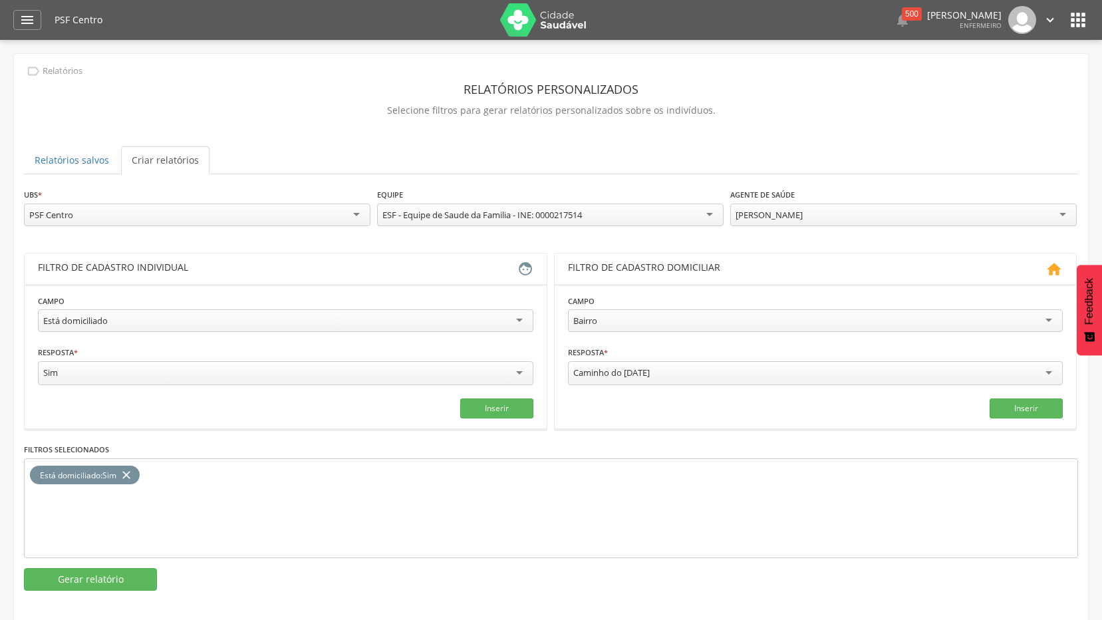
click at [1075, 25] on icon "" at bounding box center [1077, 19] width 21 height 21
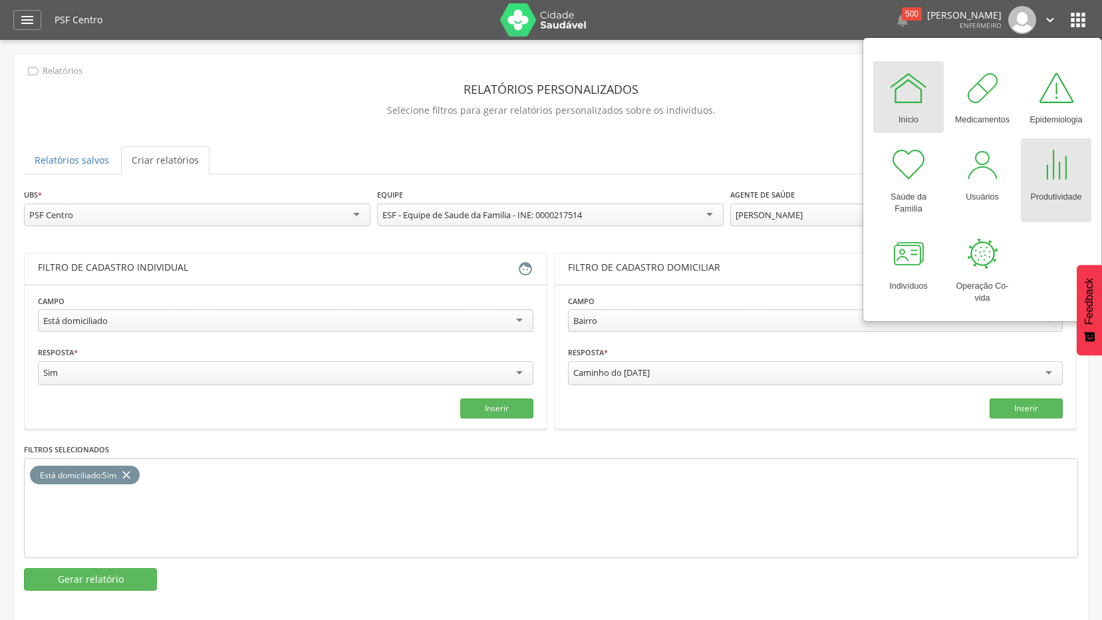
click at [1059, 179] on div at bounding box center [1056, 165] width 40 height 40
click at [1063, 176] on div at bounding box center [1056, 165] width 40 height 40
